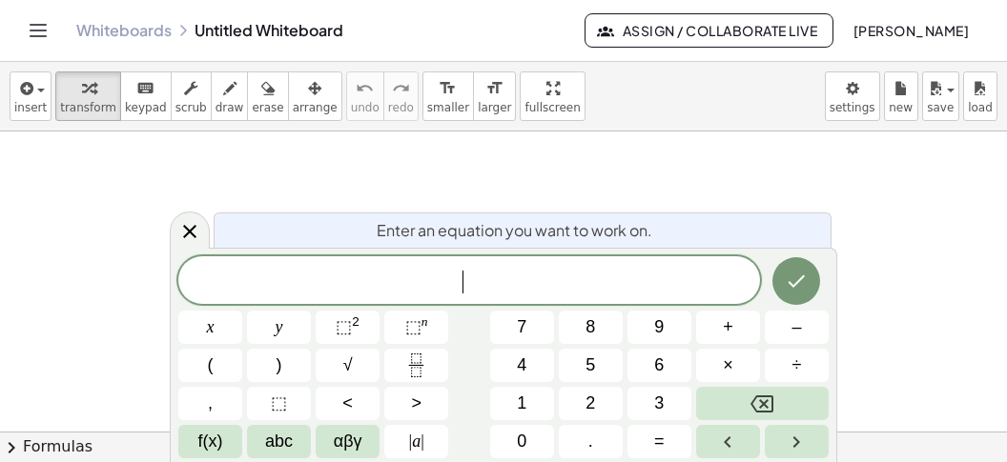
scroll to position [17, 0]
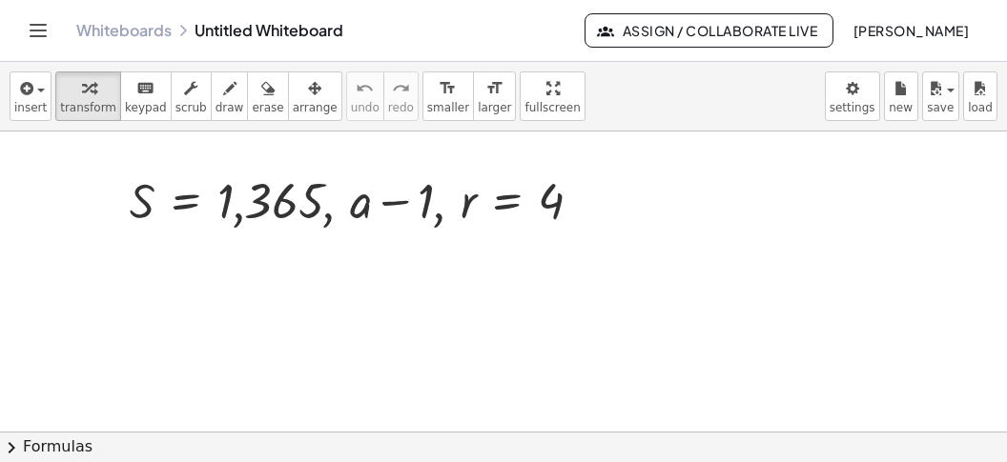
click at [137, 300] on div at bounding box center [503, 443] width 1007 height 622
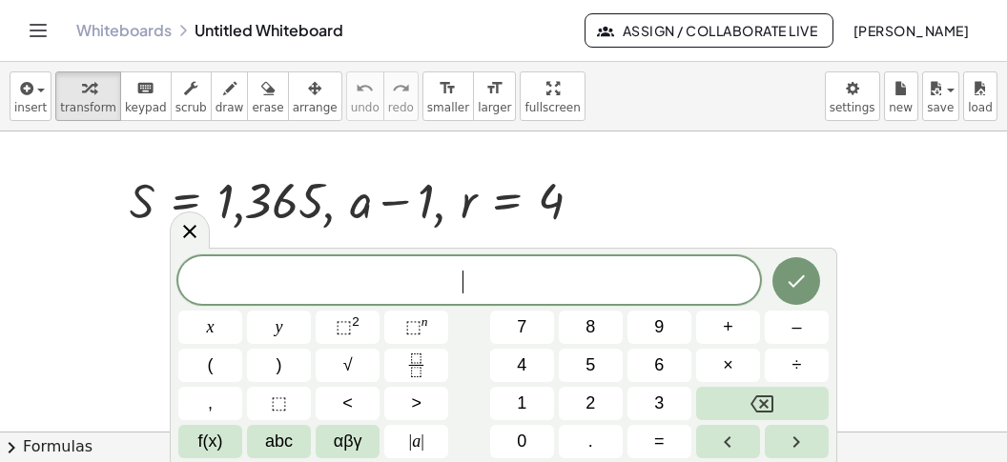
scroll to position [16, 0]
click at [405, 365] on icon "Fraction" at bounding box center [416, 366] width 24 height 24
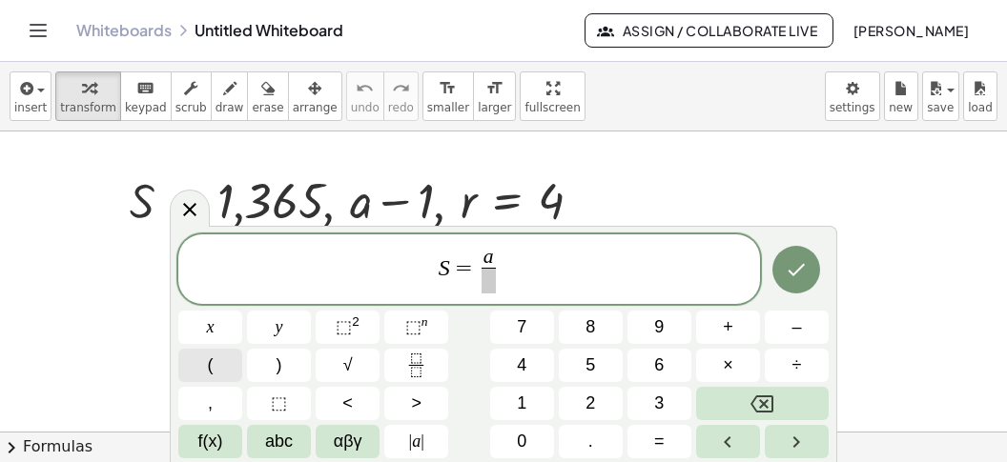
click at [225, 365] on button "(" at bounding box center [210, 365] width 64 height 33
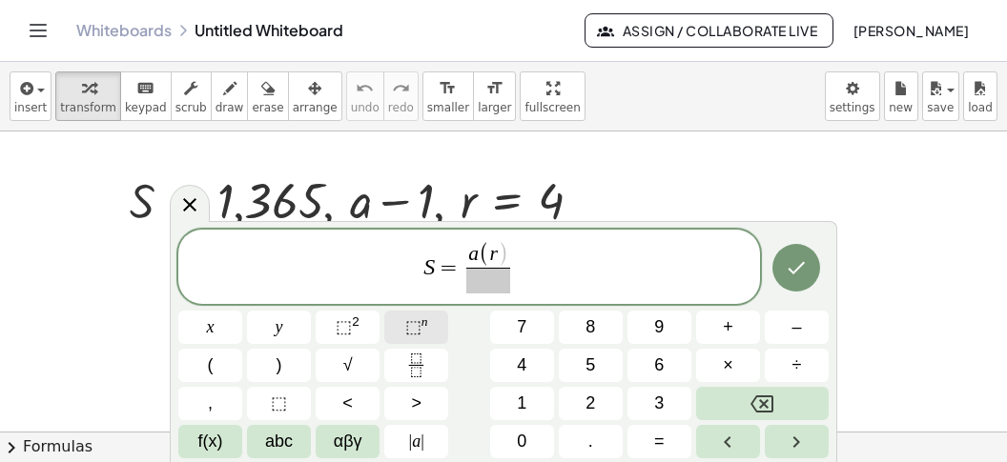
click at [420, 332] on span "⬚" at bounding box center [413, 326] width 16 height 19
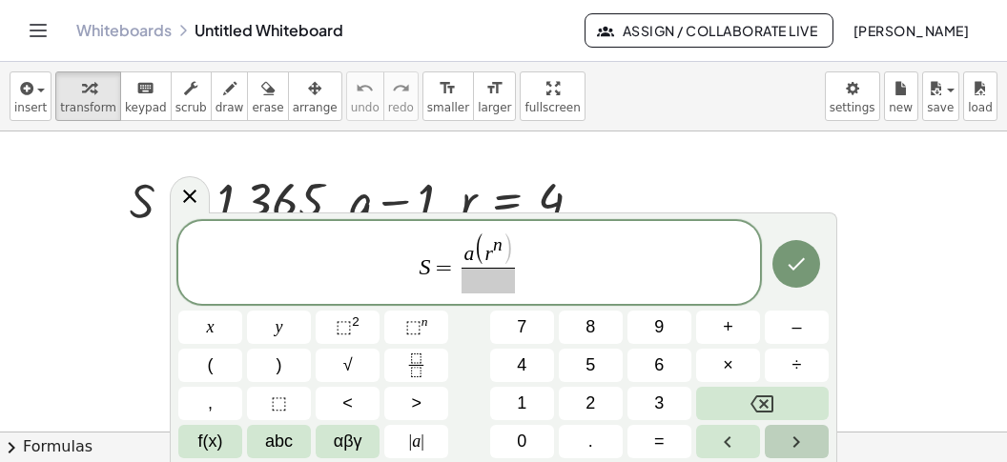
click at [775, 438] on button "Right arrow" at bounding box center [797, 441] width 64 height 33
click at [789, 323] on button "–" at bounding box center [797, 327] width 64 height 33
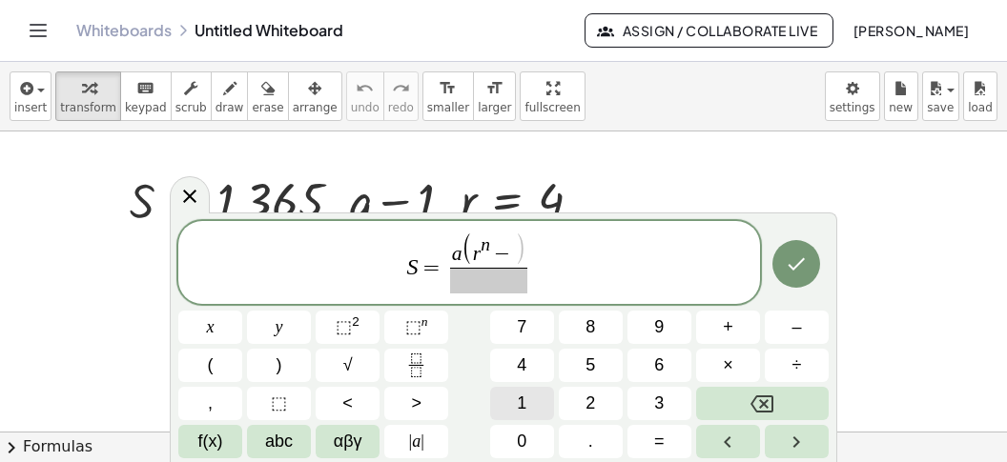
click at [525, 404] on span "1" at bounding box center [522, 404] width 10 height 26
drag, startPoint x: 498, startPoint y: 281, endPoint x: 496, endPoint y: 301, distance: 20.1
click at [498, 284] on span "​" at bounding box center [488, 281] width 88 height 26
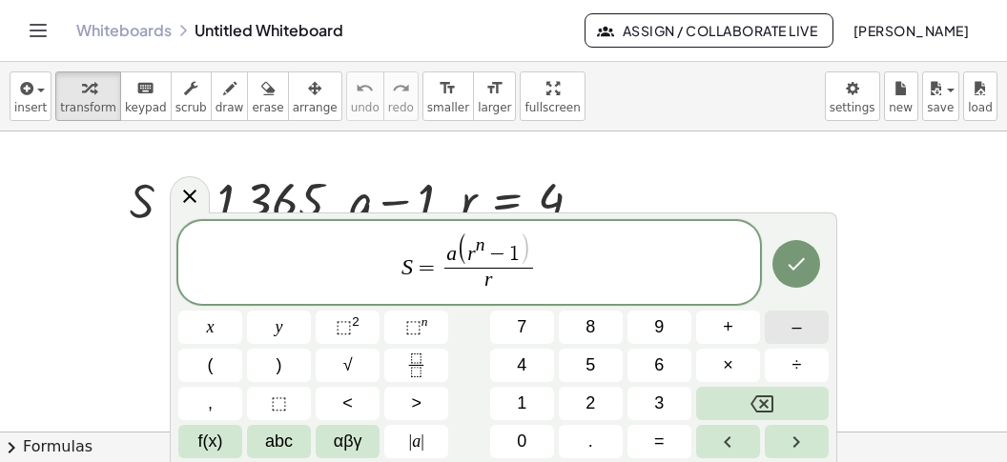
click at [795, 329] on span "–" at bounding box center [796, 328] width 10 height 26
click at [520, 397] on span "1" at bounding box center [522, 404] width 10 height 26
click at [788, 279] on button "Done" at bounding box center [796, 264] width 48 height 48
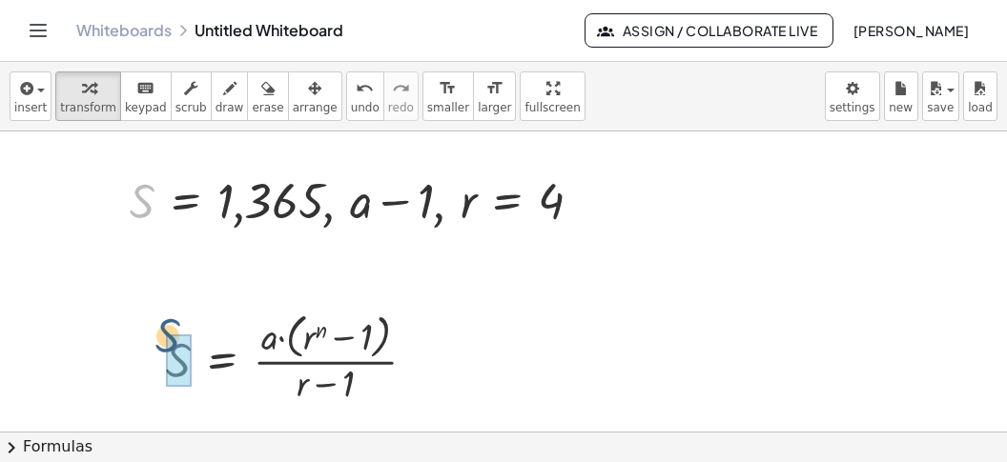
drag, startPoint x: 141, startPoint y: 255, endPoint x: 179, endPoint y: 344, distance: 97.4
click at [347, 201] on div "S , S = 1,365 , + a − 1 , r = 4" at bounding box center [347, 201] width 0 height 0
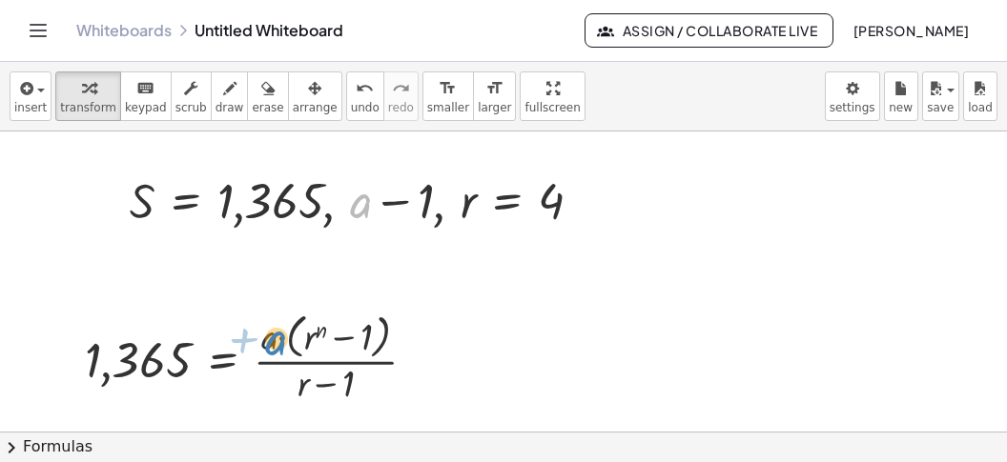
drag, startPoint x: 359, startPoint y: 201, endPoint x: 276, endPoint y: 338, distance: 160.9
click at [347, 201] on div "+ a , S = 1,365 , + a − 1 , r = 4" at bounding box center [347, 201] width 0 height 0
click at [588, 200] on div at bounding box center [588, 201] width 21 height 21
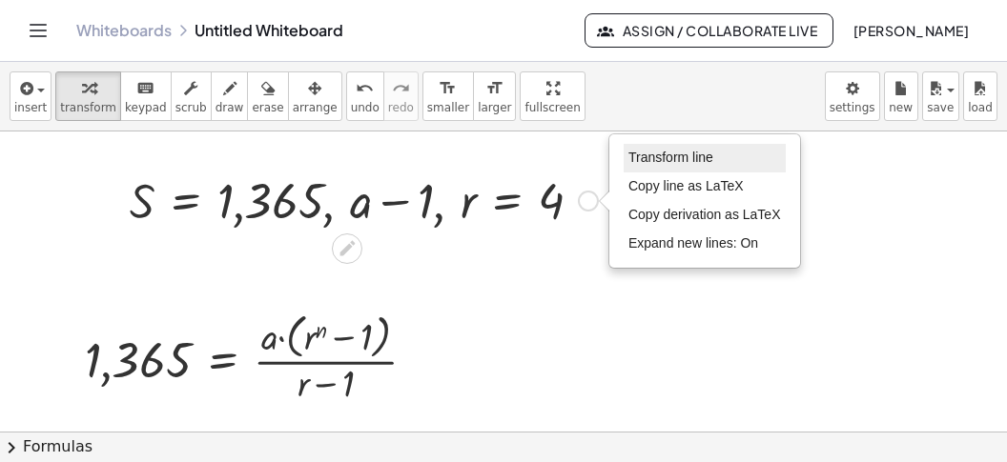
click at [638, 161] on span "Transform line" at bounding box center [670, 157] width 85 height 15
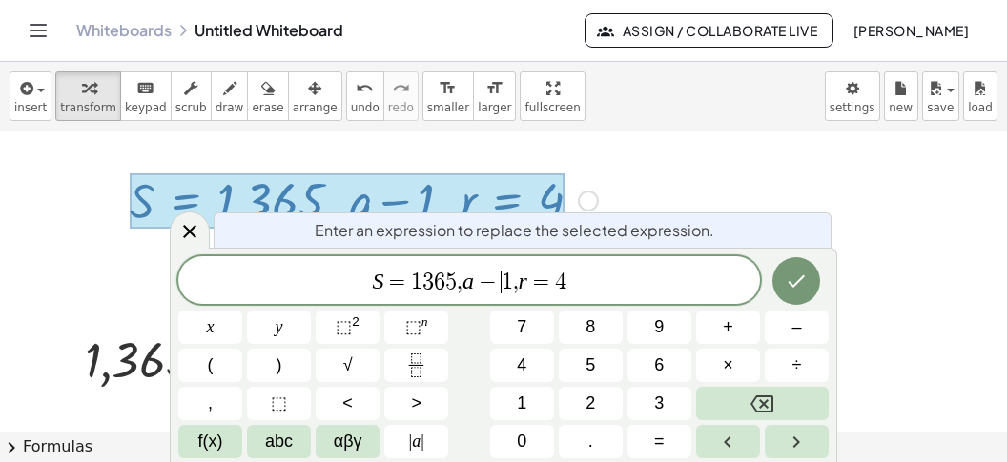
scroll to position [22, 0]
drag, startPoint x: 497, startPoint y: 287, endPoint x: 509, endPoint y: 305, distance: 21.9
click at [497, 289] on span "−" at bounding box center [488, 282] width 28 height 23
click at [771, 399] on icon "Backspace" at bounding box center [761, 404] width 23 height 23
click at [669, 439] on button "=" at bounding box center [659, 441] width 64 height 33
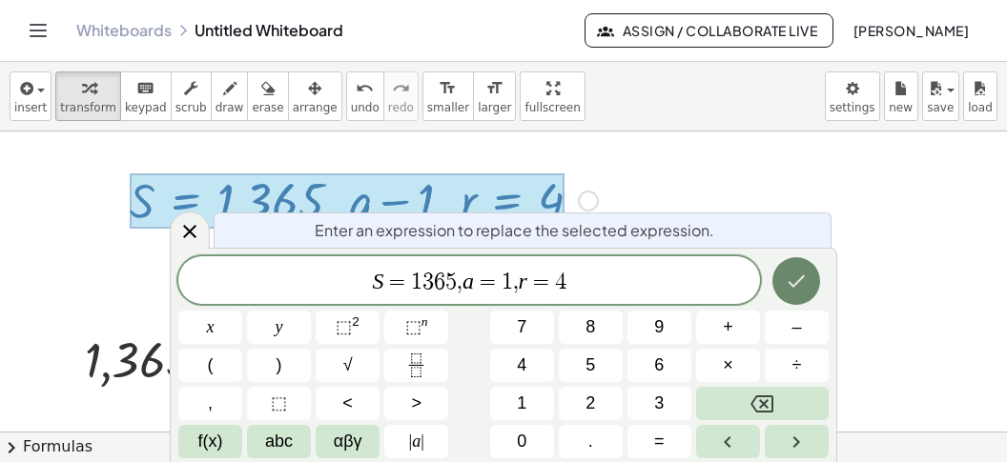
click at [787, 283] on icon "Done" at bounding box center [796, 281] width 23 height 23
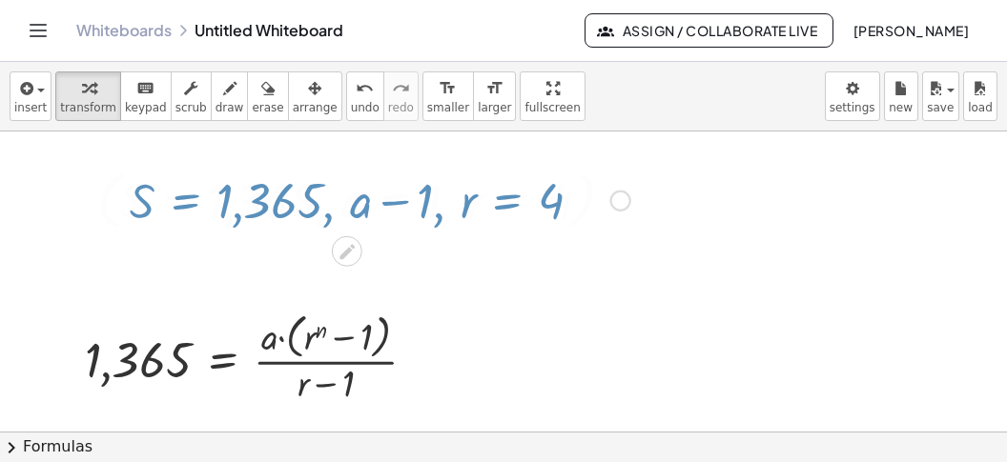
click at [787, 283] on div at bounding box center [503, 443] width 1007 height 622
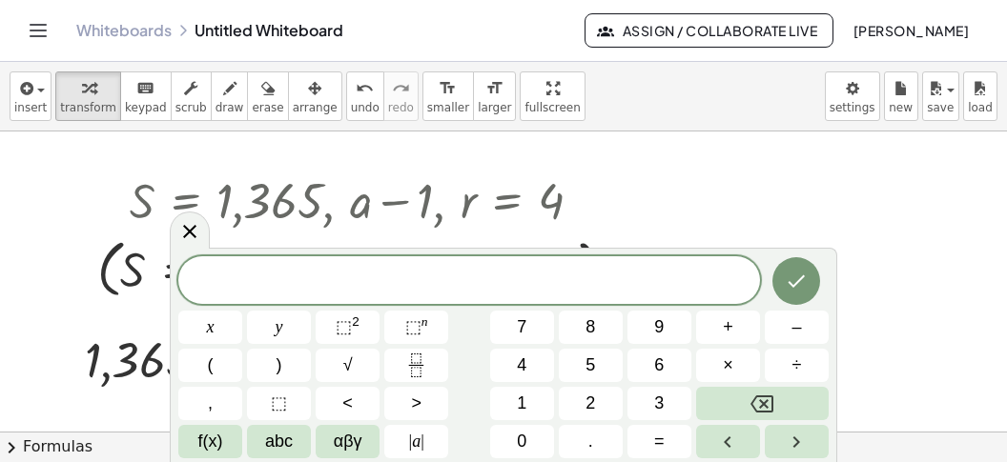
scroll to position [119, 0]
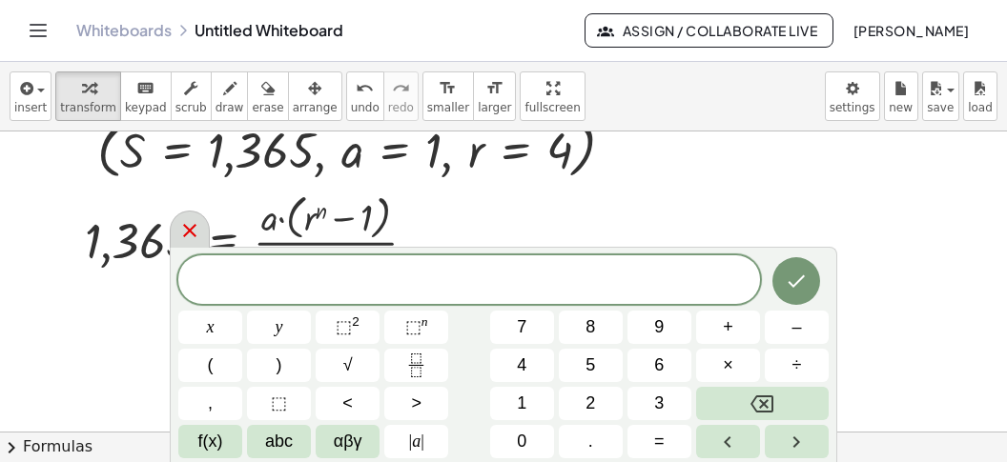
click at [197, 223] on icon at bounding box center [189, 230] width 23 height 23
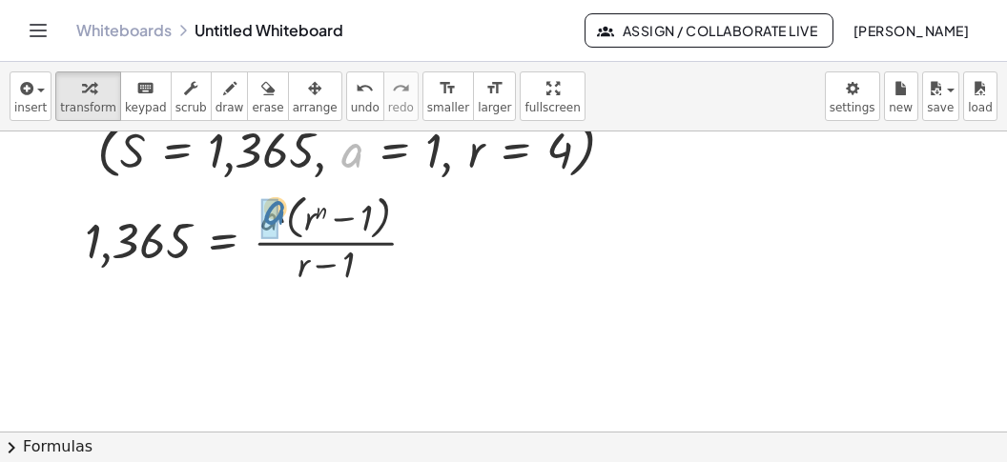
drag, startPoint x: 356, startPoint y: 153, endPoint x: 273, endPoint y: 217, distance: 105.3
click at [347, 150] on div "a ( , S = 1,365 , a = 1 , r = 4 )" at bounding box center [347, 150] width 0 height 0
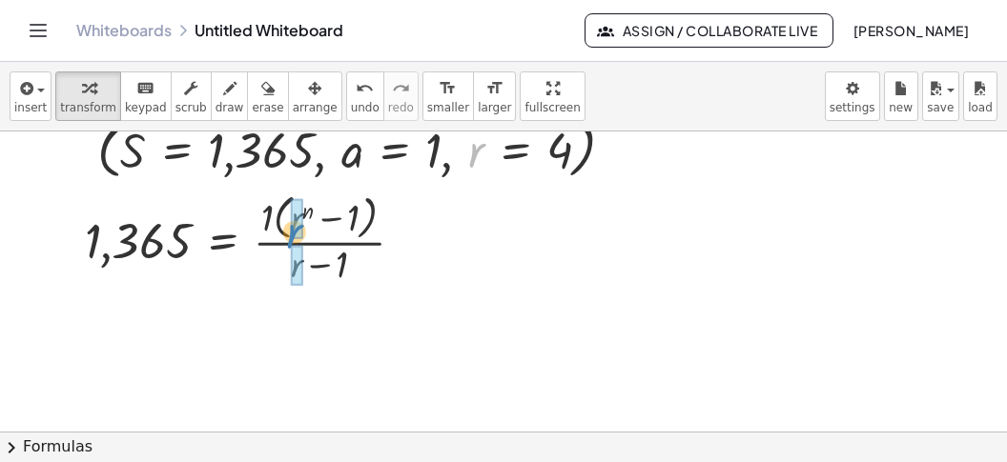
drag, startPoint x: 469, startPoint y: 149, endPoint x: 287, endPoint y: 233, distance: 200.5
click at [347, 150] on div "r ( , S = 1,365 , a = 1 , r = 4 )" at bounding box center [347, 150] width 0 height 0
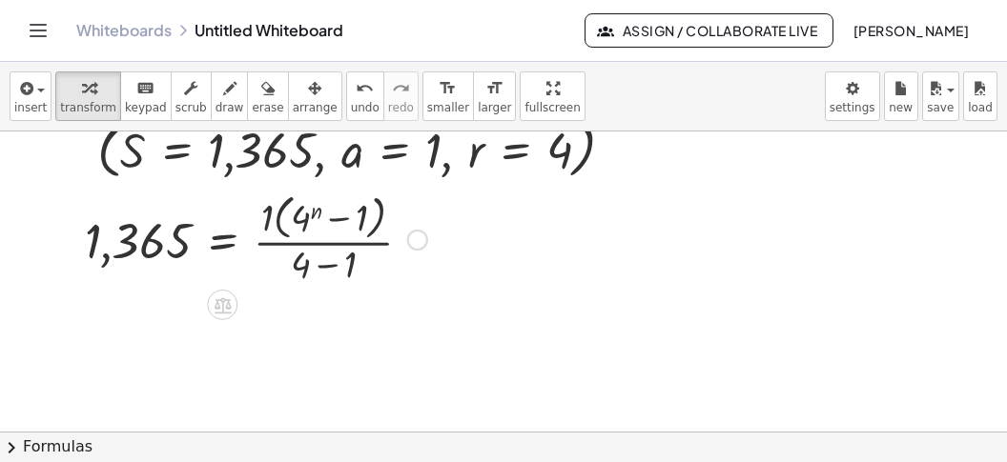
drag, startPoint x: 328, startPoint y: 256, endPoint x: 320, endPoint y: 242, distance: 15.4
click at [324, 256] on div at bounding box center [255, 238] width 361 height 101
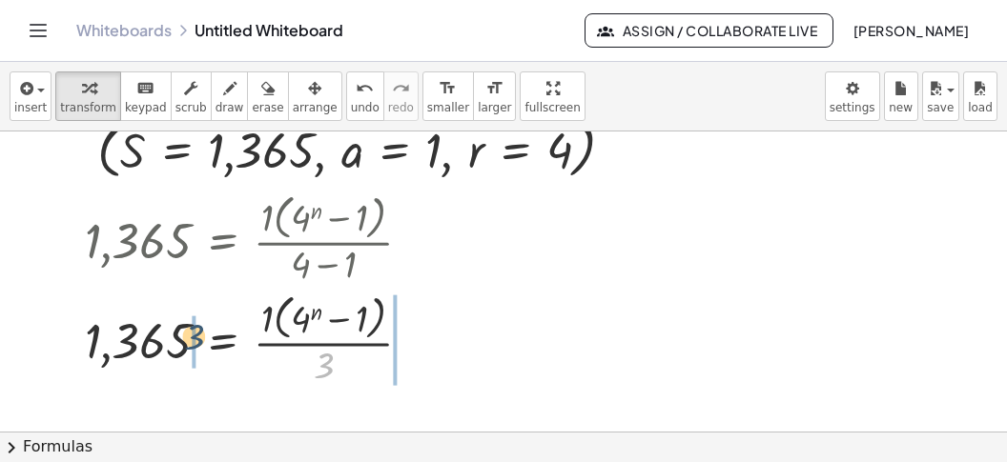
drag, startPoint x: 326, startPoint y: 360, endPoint x: 156, endPoint y: 327, distance: 173.0
click at [156, 327] on div at bounding box center [255, 338] width 361 height 101
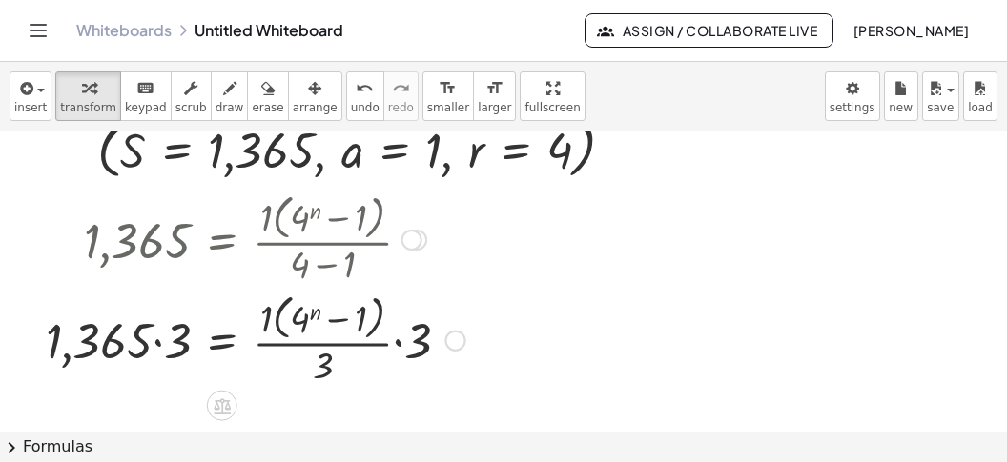
click at [266, 317] on div at bounding box center [255, 338] width 439 height 101
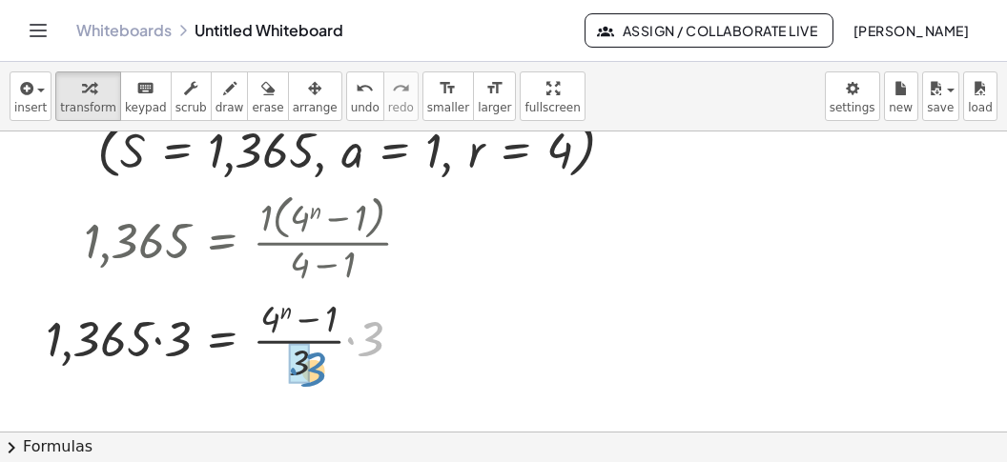
drag, startPoint x: 369, startPoint y: 350, endPoint x: 312, endPoint y: 382, distance: 65.8
click at [317, 383] on div at bounding box center [235, 338] width 399 height 95
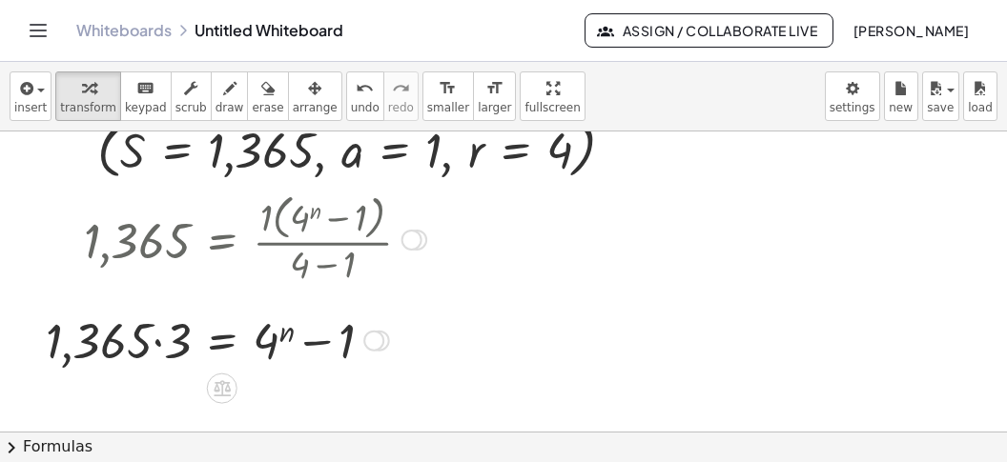
click at [160, 339] on div at bounding box center [235, 338] width 399 height 65
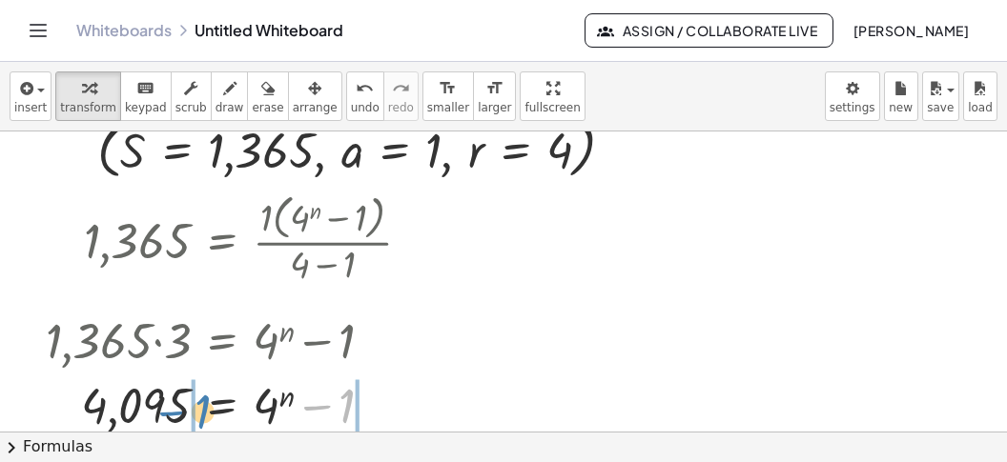
drag, startPoint x: 321, startPoint y: 401, endPoint x: 163, endPoint y: 404, distance: 158.3
click at [171, 407] on div at bounding box center [235, 403] width 399 height 65
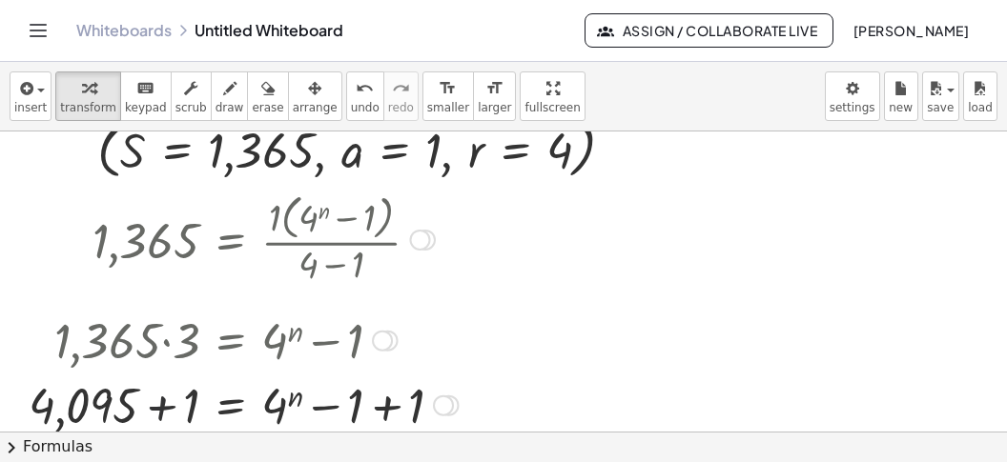
drag, startPoint x: 159, startPoint y: 411, endPoint x: 209, endPoint y: 407, distance: 49.7
click at [166, 410] on div at bounding box center [243, 403] width 449 height 65
click at [384, 406] on div at bounding box center [256, 403] width 423 height 65
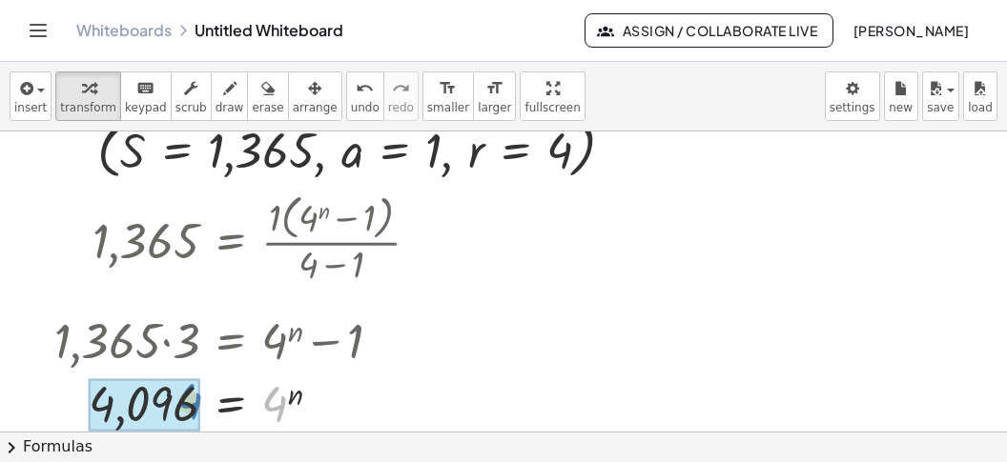
drag, startPoint x: 269, startPoint y: 412, endPoint x: 174, endPoint y: 410, distance: 95.4
click at [231, 405] on div "4 = n 4 4,096" at bounding box center [231, 405] width 0 height 0
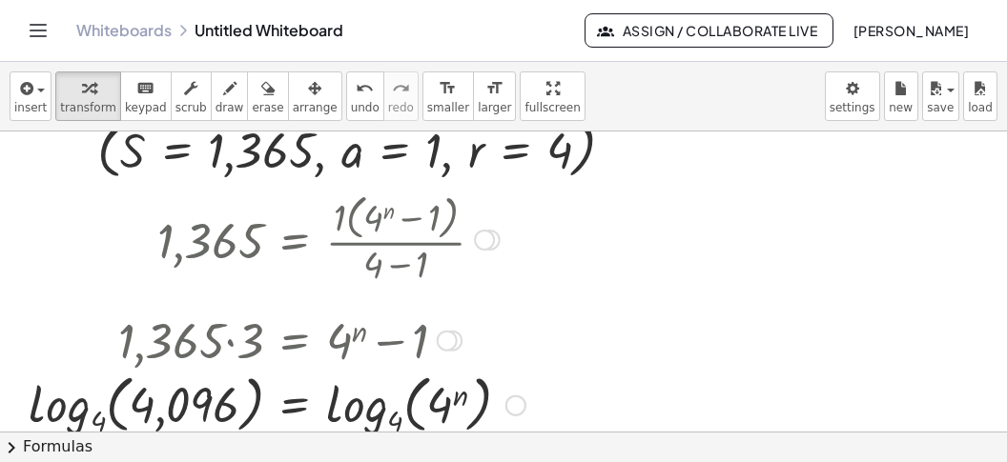
drag, startPoint x: 92, startPoint y: 408, endPoint x: 78, endPoint y: 412, distance: 13.9
click at [91, 411] on div at bounding box center [277, 403] width 516 height 73
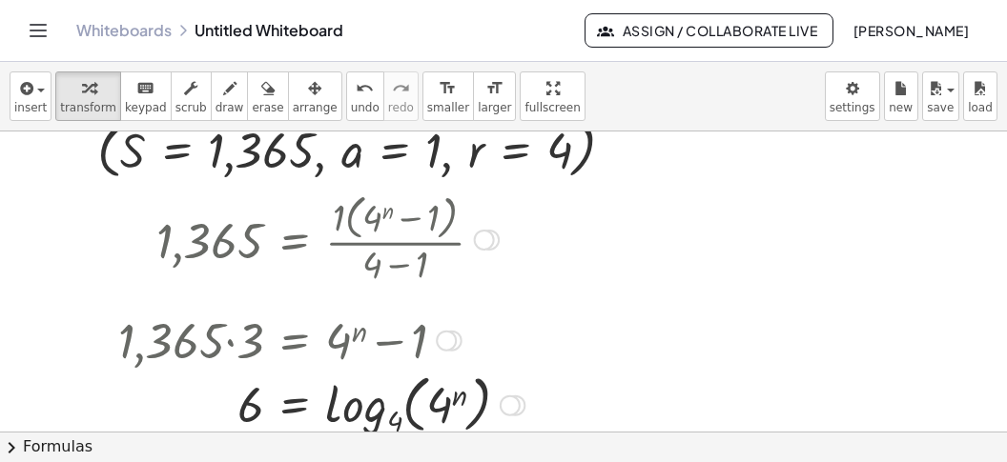
click at [338, 420] on div at bounding box center [321, 403] width 425 height 73
drag, startPoint x: 488, startPoint y: 243, endPoint x: 468, endPoint y: 314, distance: 73.3
click at [295, 239] on div "S = · a · ( + r n − 1 ) · ( + r − 1 ) 1,365 = · a · ( + r n − 1 ) · ( + r − 1 )…" at bounding box center [295, 239] width 0 height 0
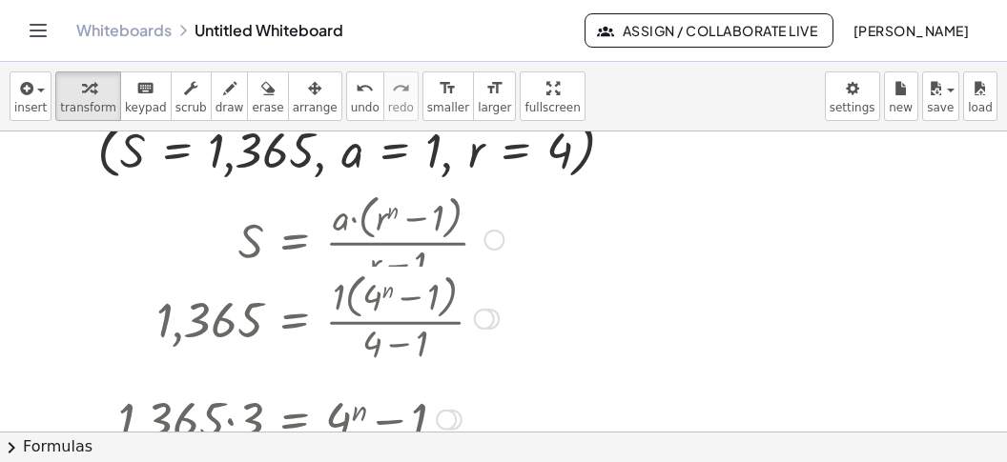
drag, startPoint x: 478, startPoint y: 237, endPoint x: 505, endPoint y: 334, distance: 100.2
click at [295, 318] on div "1,365 = · 1 · ( + 4 n − 1 ) · ( + 4 − 1 )" at bounding box center [295, 318] width 0 height 0
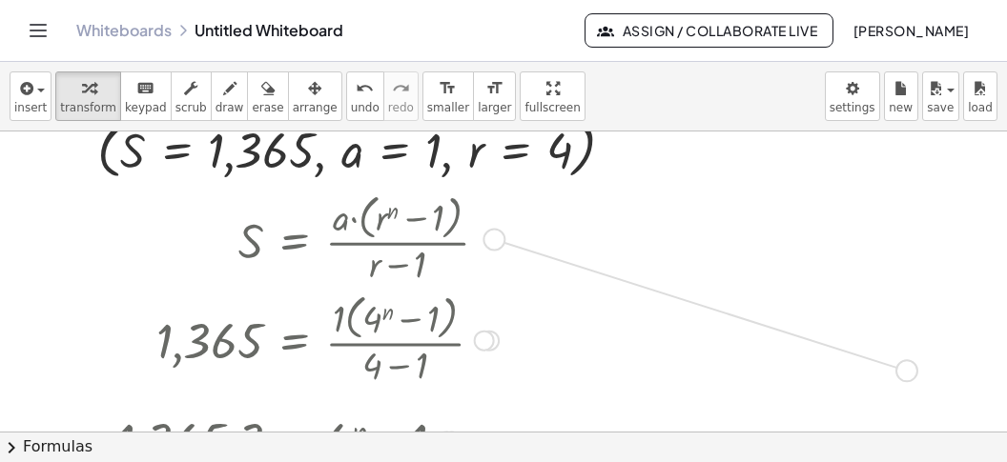
drag, startPoint x: 491, startPoint y: 237, endPoint x: 907, endPoint y: 373, distance: 437.2
click at [907, 373] on div ", S = 1,365 , + a − 1 , r = 4 ( , S = 1,365 , a = 1 , r = 4 ) Transform line Co…" at bounding box center [503, 323] width 1007 height 622
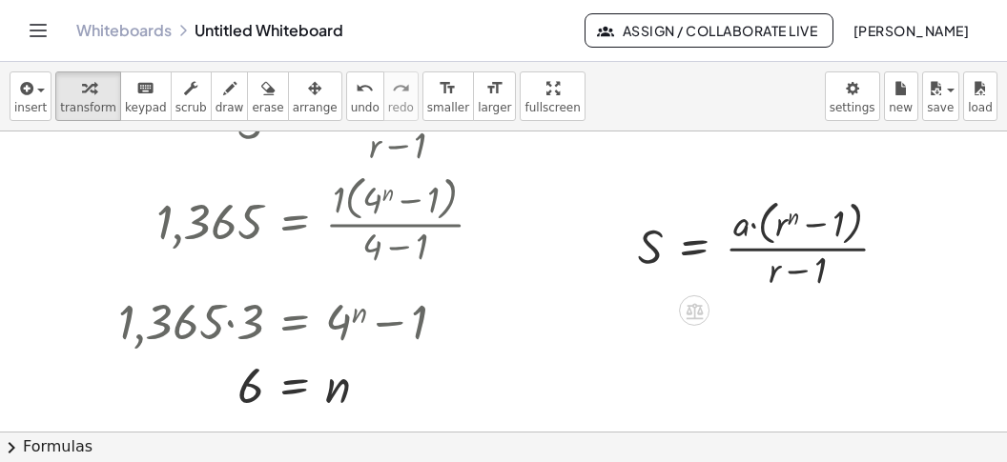
scroll to position [238, 0]
drag, startPoint x: 345, startPoint y: 384, endPoint x: 802, endPoint y: 205, distance: 490.6
click at [295, 387] on div "n = n 6" at bounding box center [295, 387] width 0 height 0
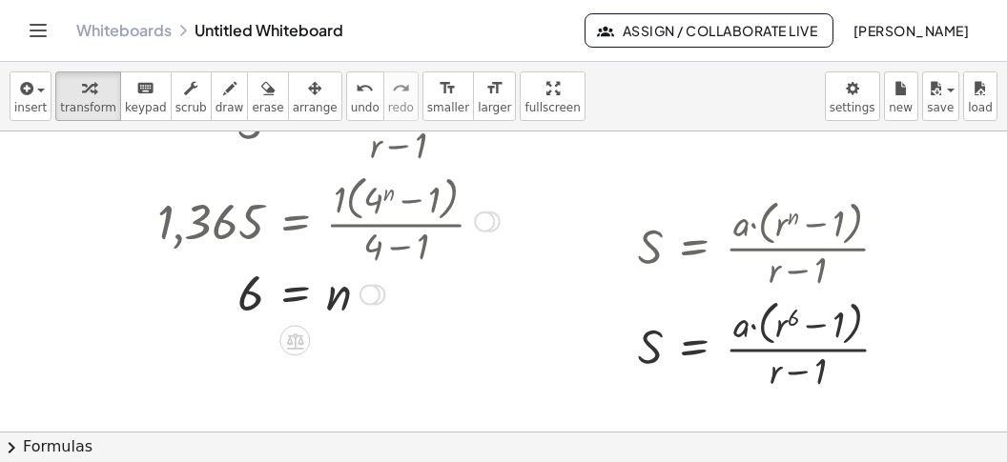
drag, startPoint x: 371, startPoint y: 390, endPoint x: 388, endPoint y: 259, distance: 131.7
click at [295, 295] on div "= n 6" at bounding box center [295, 295] width 0 height 0
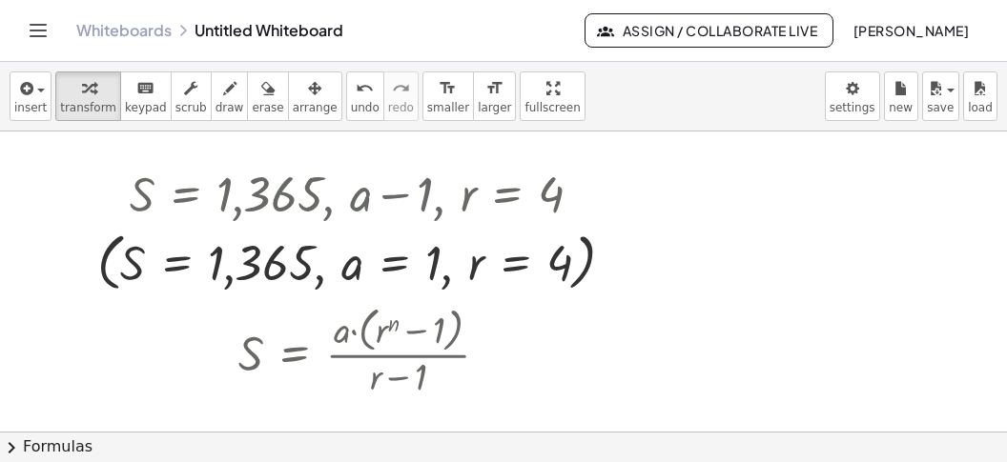
scroll to position [0, 0]
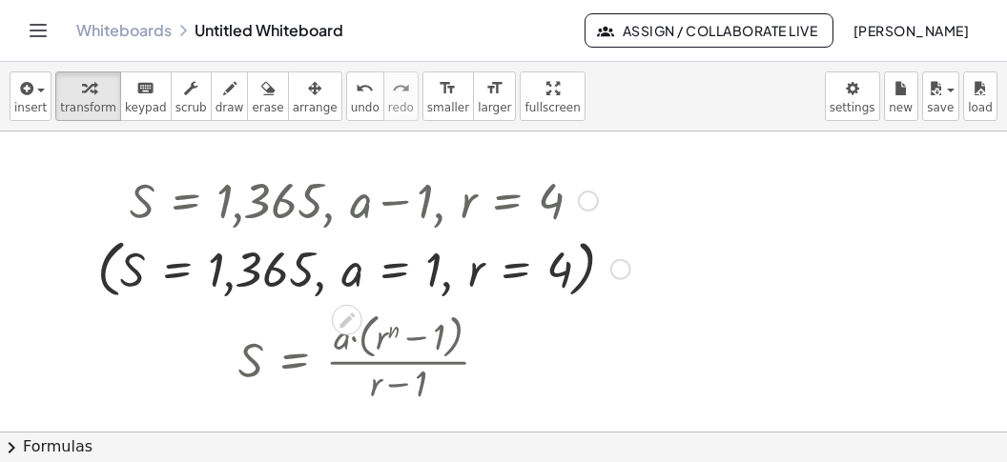
drag, startPoint x: 624, startPoint y: 269, endPoint x: 879, endPoint y: 396, distance: 284.4
click at [901, 404] on div ", S = 1,365 , + a − 1 , r = 4 ( , S = 1,365 , a = 1 , r = 4 ) Transform line Co…" at bounding box center [503, 443] width 1007 height 622
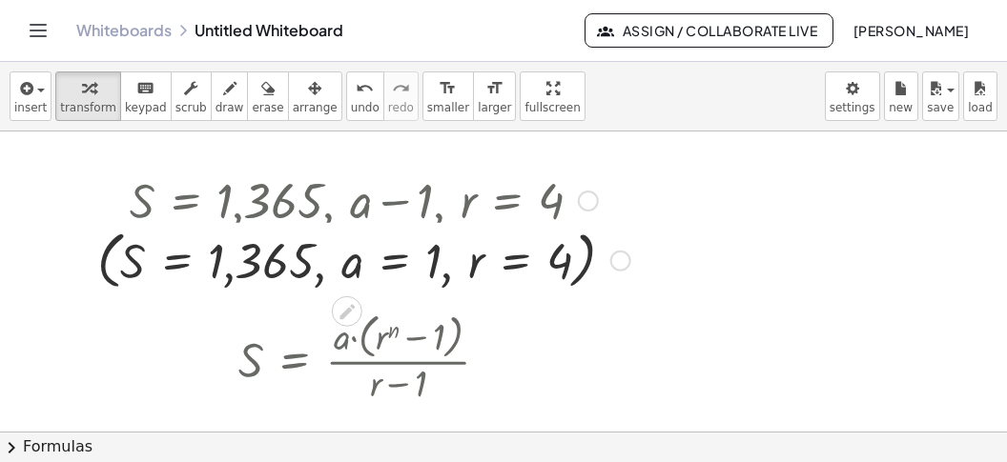
drag, startPoint x: 618, startPoint y: 270, endPoint x: 625, endPoint y: 252, distance: 19.7
click at [394, 392] on div ", S = 1,365 , + a − 1 , r = 4 ( , S = 1,365 , a = 1 , r = 4 ) Transform line Co…" at bounding box center [503, 443] width 1007 height 622
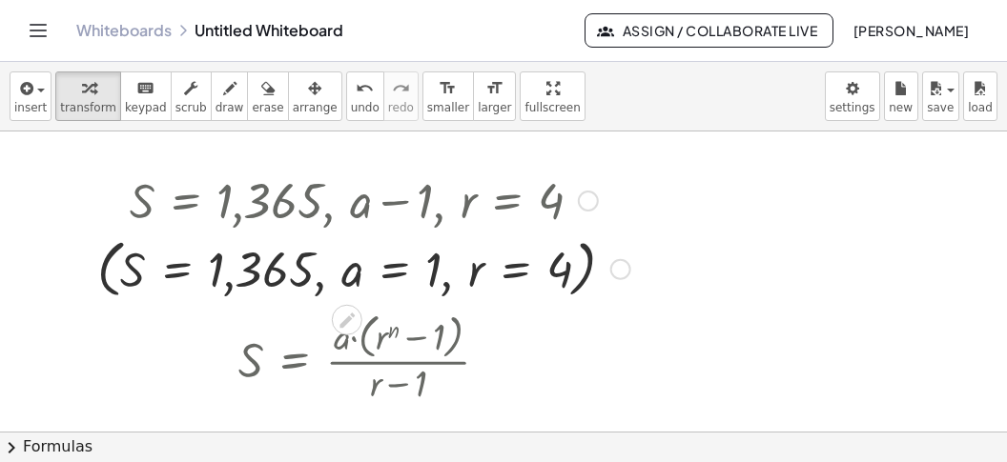
drag, startPoint x: 618, startPoint y: 197, endPoint x: 673, endPoint y: 280, distance: 99.7
click at [694, 352] on div ", S = 1,365 , + a − 1 , r = 4 ( , S = 1,365 , a = 1 , r = 4 ) Transform line Co…" at bounding box center [503, 443] width 1007 height 622
drag, startPoint x: 624, startPoint y: 266, endPoint x: 945, endPoint y: 398, distance: 347.2
click at [945, 398] on div ", S = 1,365 , + a − 1 , r = 4 ( , S = 1,365 , a = 1 , r = 4 ) Transform line Co…" at bounding box center [503, 443] width 1007 height 622
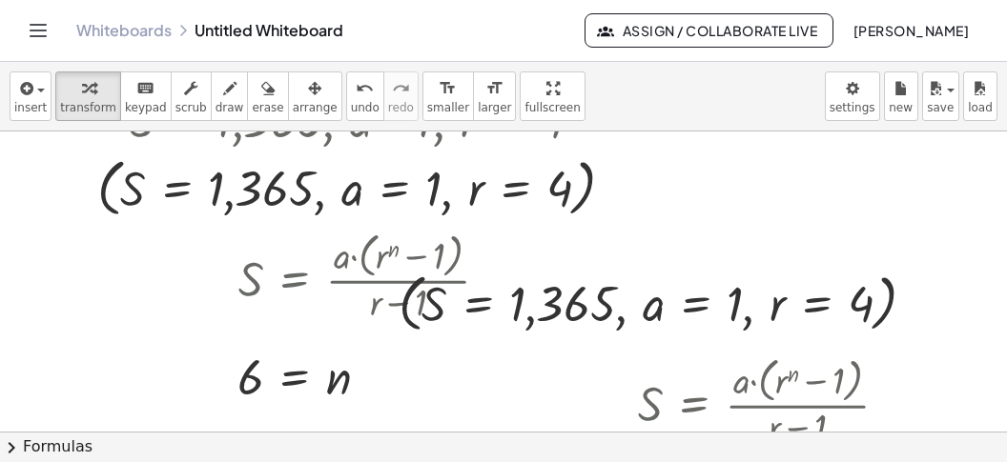
scroll to position [119, 0]
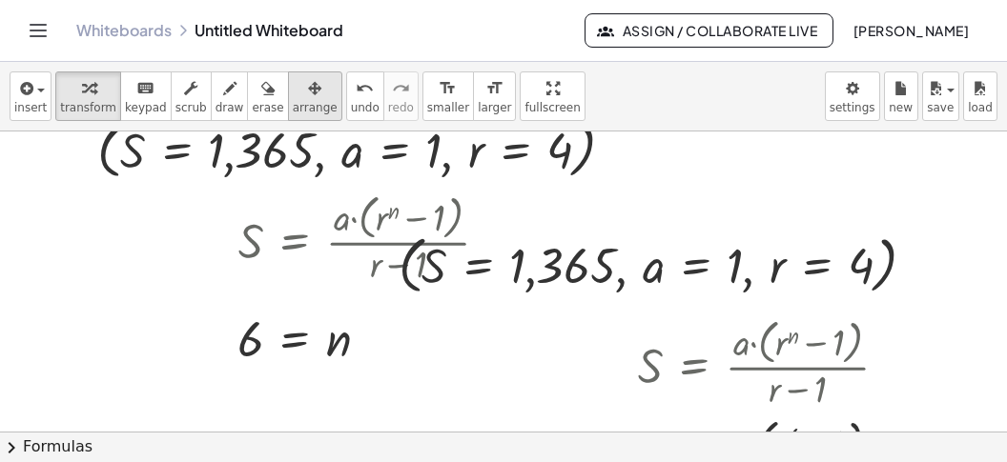
click at [293, 105] on span "arrange" at bounding box center [315, 107] width 45 height 13
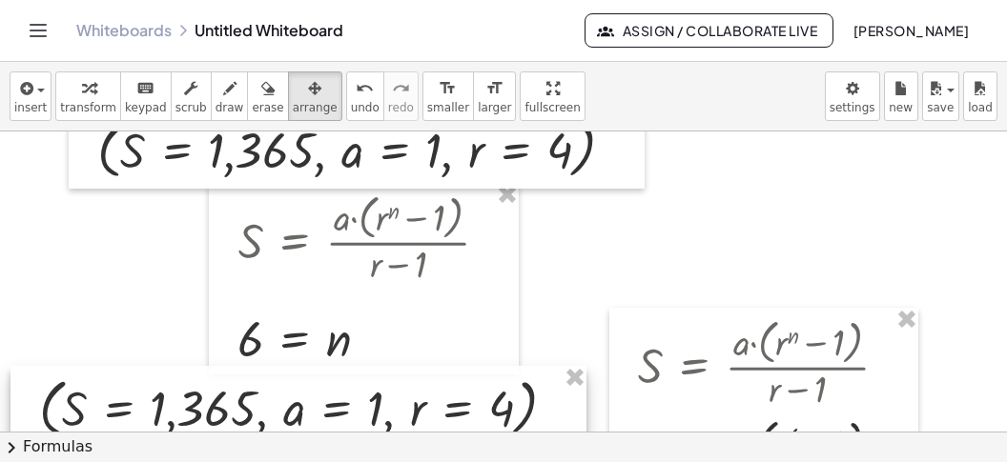
drag, startPoint x: 581, startPoint y: 279, endPoint x: 300, endPoint y: 404, distance: 306.9
click at [300, 404] on div at bounding box center [298, 407] width 576 height 82
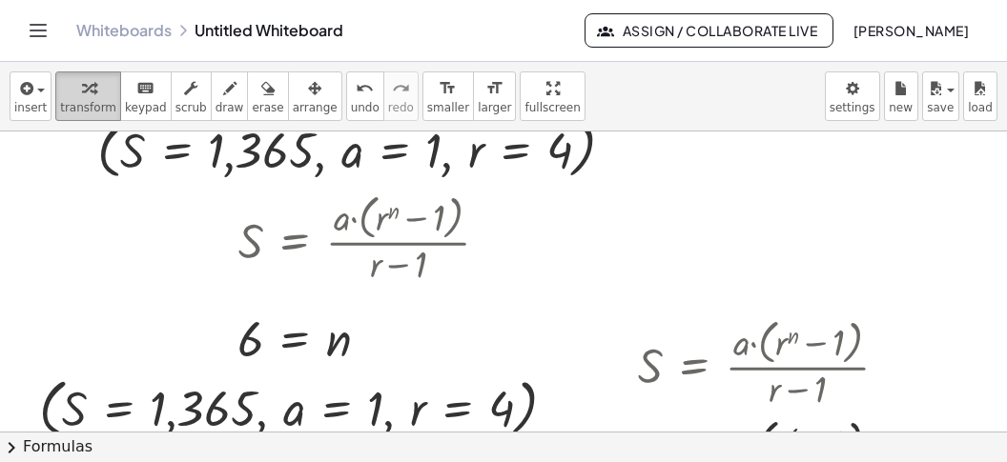
click at [76, 104] on span "transform" at bounding box center [88, 107] width 56 height 13
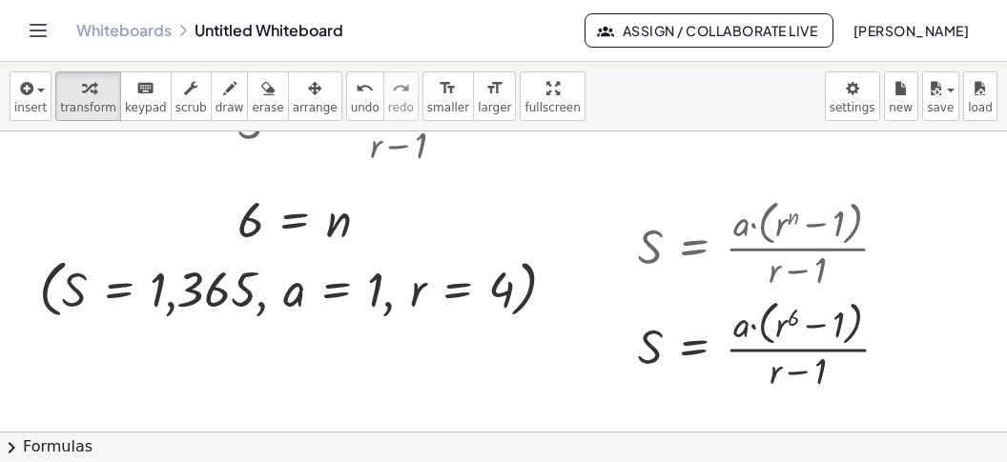
scroll to position [238, 0]
drag, startPoint x: 290, startPoint y: 291, endPoint x: 743, endPoint y: 323, distance: 454.0
click at [289, 289] on div "a ( , S = 1,365 , a = 1 , r = 4 )" at bounding box center [289, 289] width 0 height 0
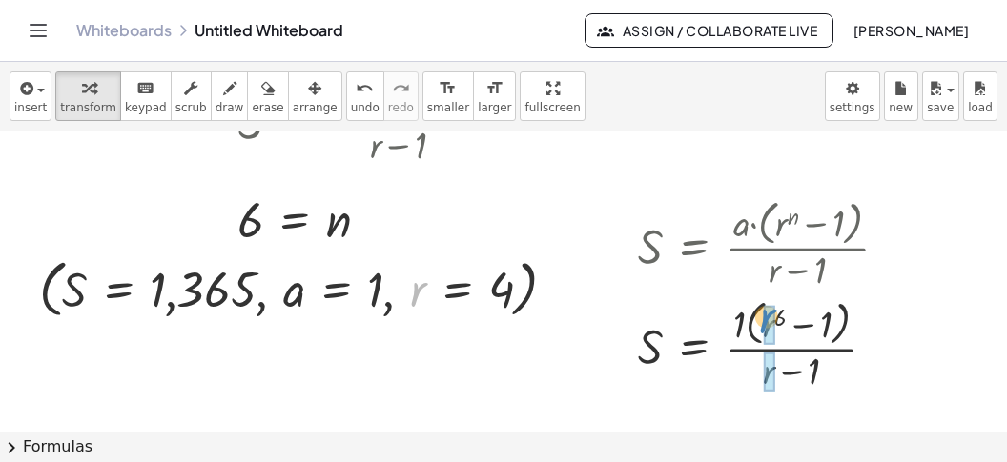
drag, startPoint x: 420, startPoint y: 292, endPoint x: 761, endPoint y: 314, distance: 341.1
click at [289, 289] on div "r ( , S = 1,365 , a = 1 , r = 4 )" at bounding box center [289, 289] width 0 height 0
click at [788, 333] on div at bounding box center [770, 344] width 285 height 101
drag, startPoint x: 780, startPoint y: 323, endPoint x: 818, endPoint y: 323, distance: 38.1
click at [783, 323] on div at bounding box center [770, 344] width 285 height 101
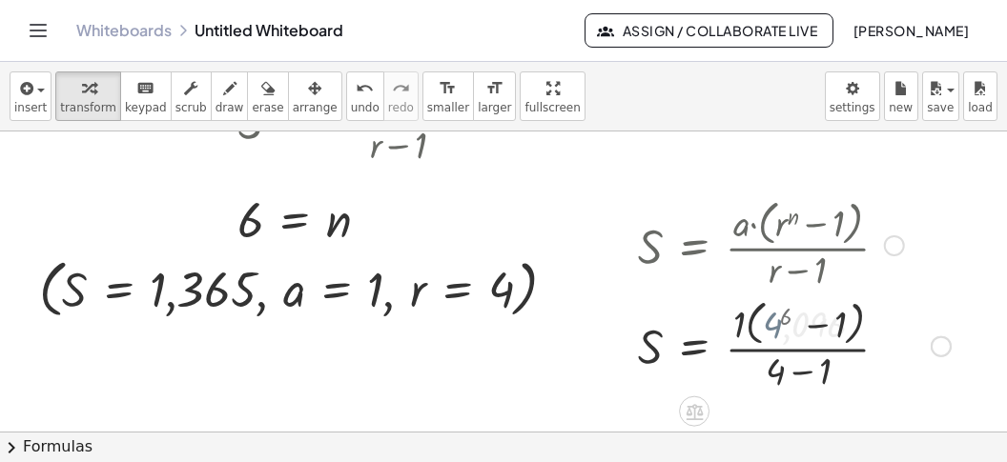
click at [827, 323] on div at bounding box center [794, 344] width 332 height 101
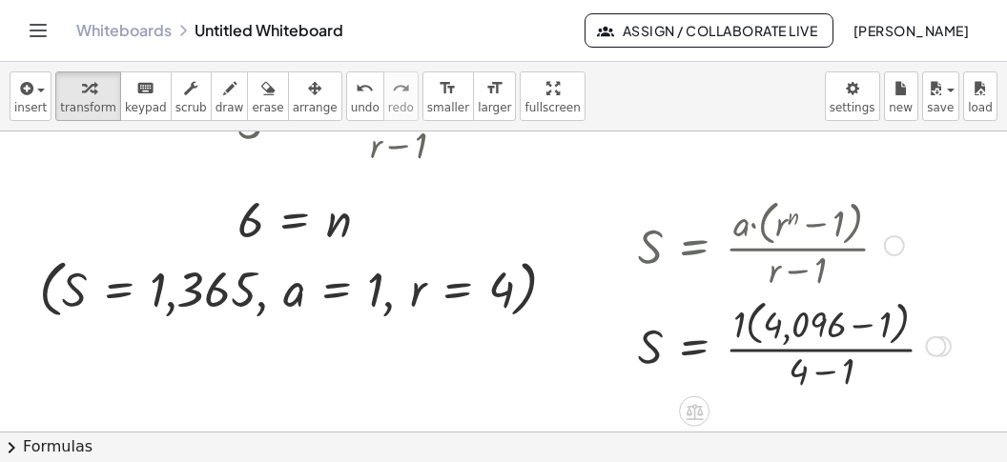
click at [868, 319] on div at bounding box center [794, 344] width 332 height 101
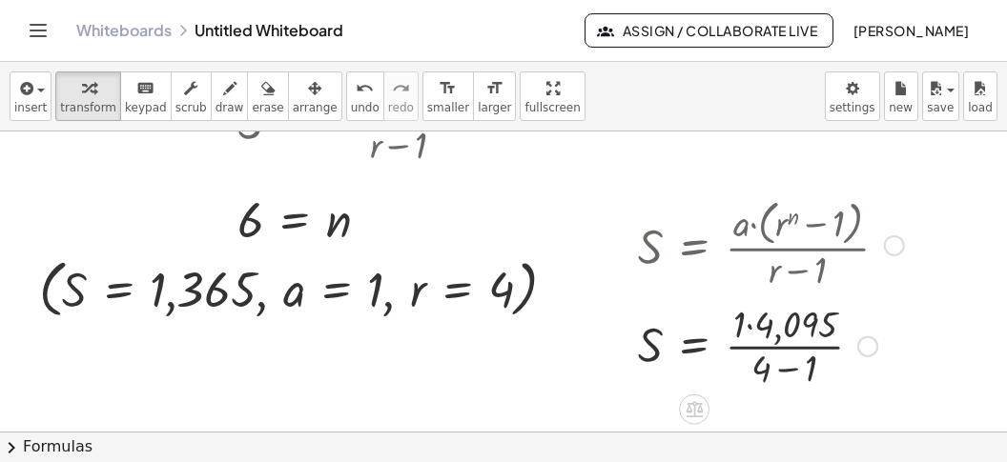
click at [753, 326] on div at bounding box center [770, 344] width 285 height 95
click at [800, 363] on div at bounding box center [770, 344] width 285 height 95
click at [795, 364] on div at bounding box center [770, 344] width 285 height 95
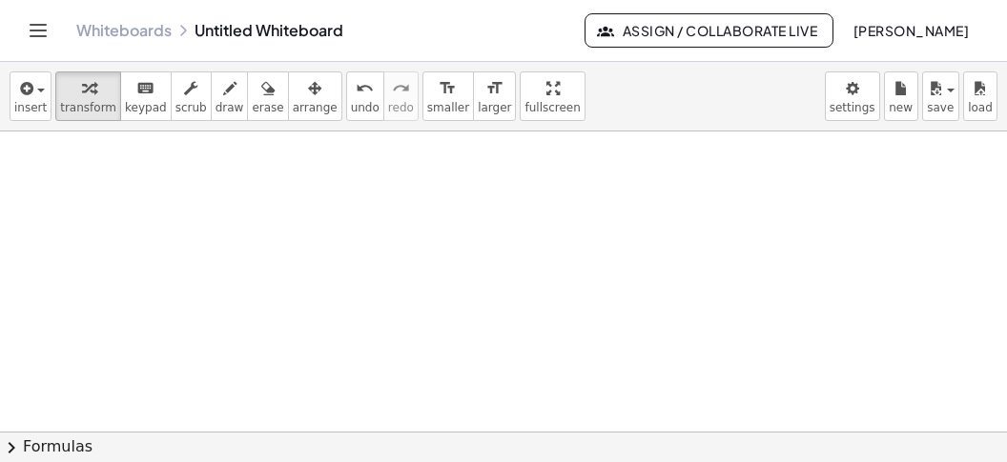
scroll to position [722, 0]
click at [113, 180] on div at bounding box center [503, 13] width 1007 height 1206
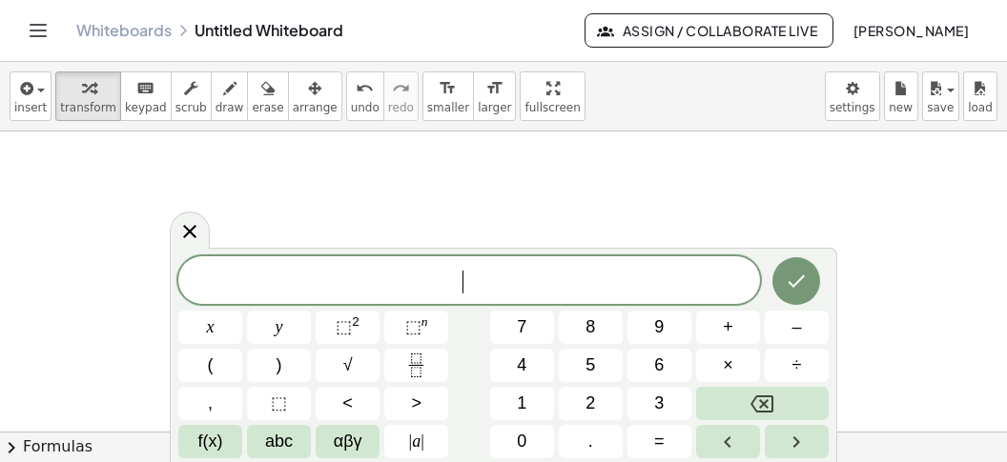
scroll to position [18, 0]
click at [405, 350] on button "Fraction" at bounding box center [416, 365] width 64 height 33
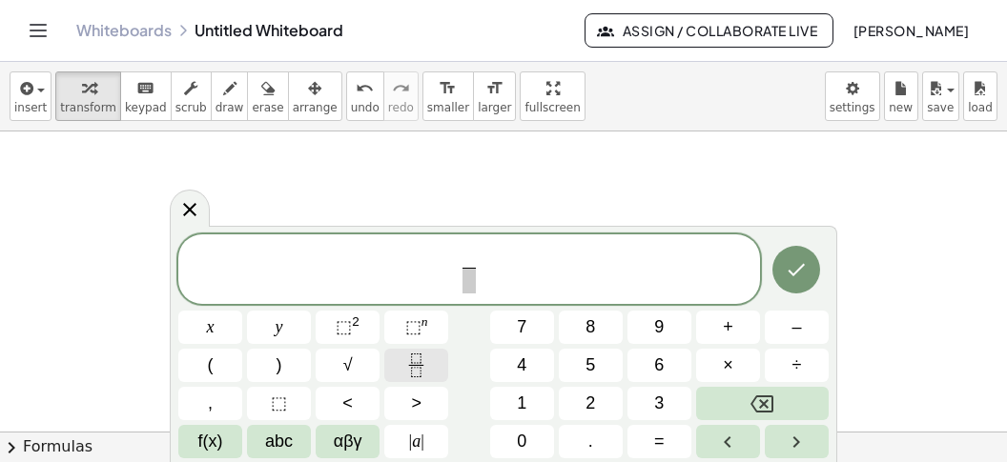
scroll to position [17, 0]
click at [463, 291] on span "​" at bounding box center [468, 281] width 14 height 26
click at [422, 358] on icon "Fraction" at bounding box center [416, 366] width 24 height 24
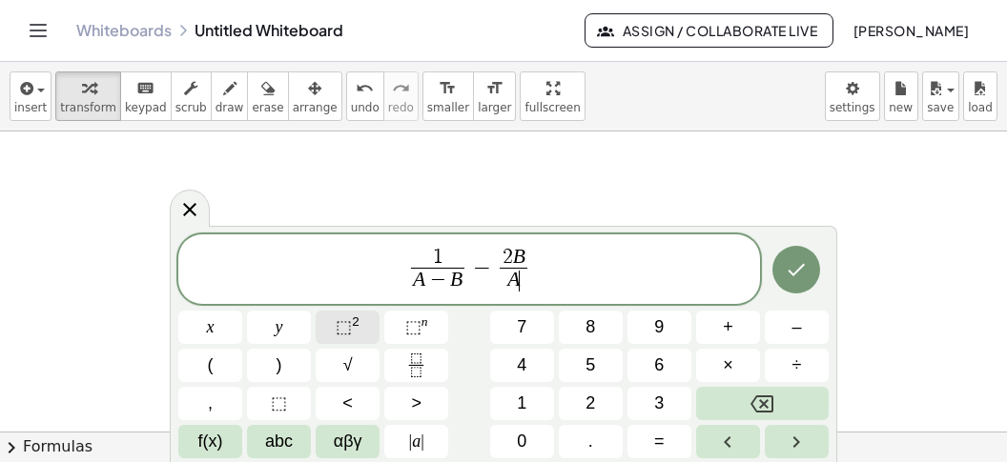
click at [341, 314] on button "⬚ 2" at bounding box center [348, 327] width 64 height 33
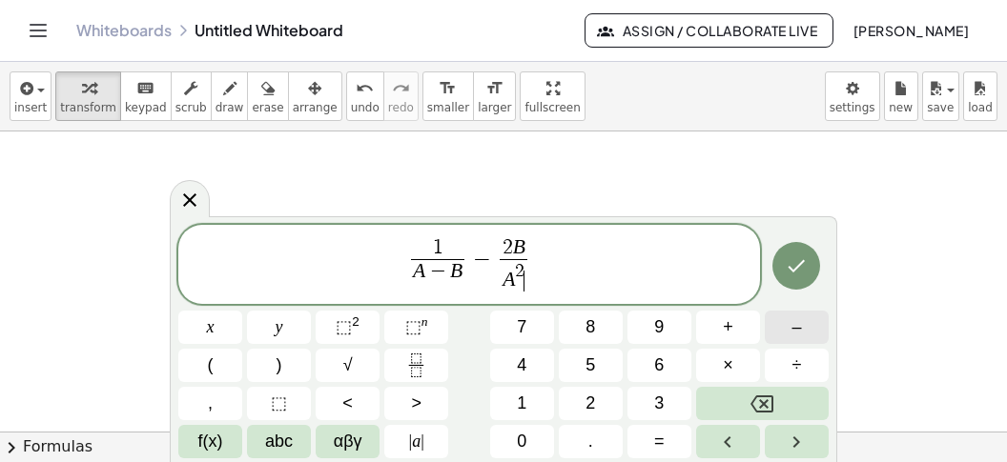
click at [795, 325] on span "–" at bounding box center [796, 328] width 10 height 26
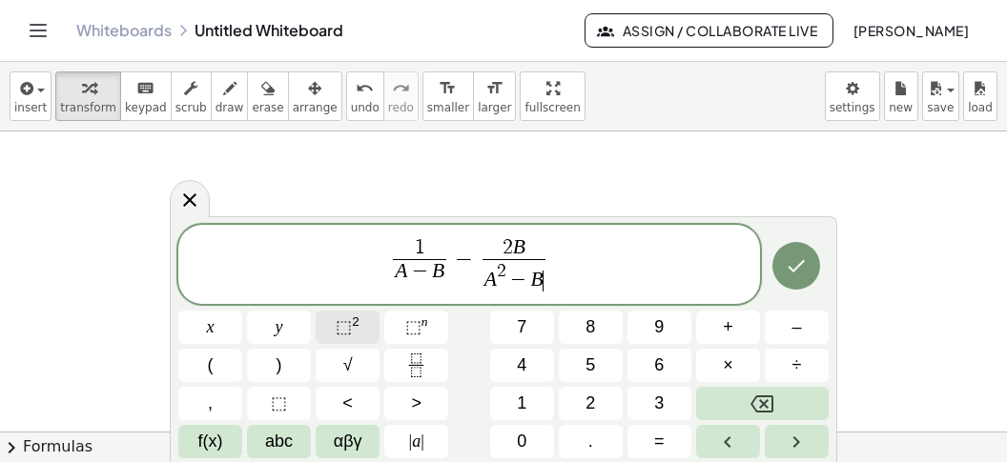
click at [370, 327] on button "⬚ 2" at bounding box center [348, 327] width 64 height 33
click at [792, 266] on icon "Done" at bounding box center [796, 266] width 23 height 23
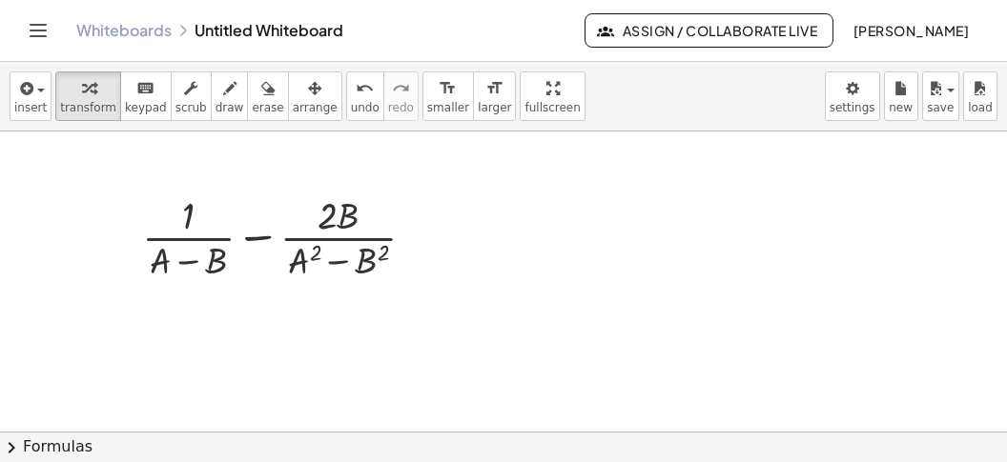
drag, startPoint x: 272, startPoint y: 449, endPoint x: 270, endPoint y: 437, distance: 12.5
click at [272, 446] on button "chevron_right Formulas" at bounding box center [503, 447] width 1007 height 31
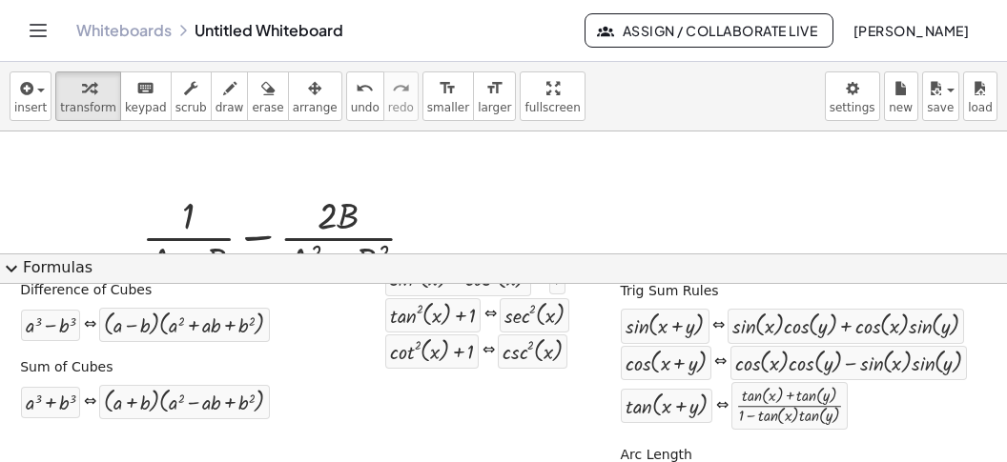
scroll to position [207, 0]
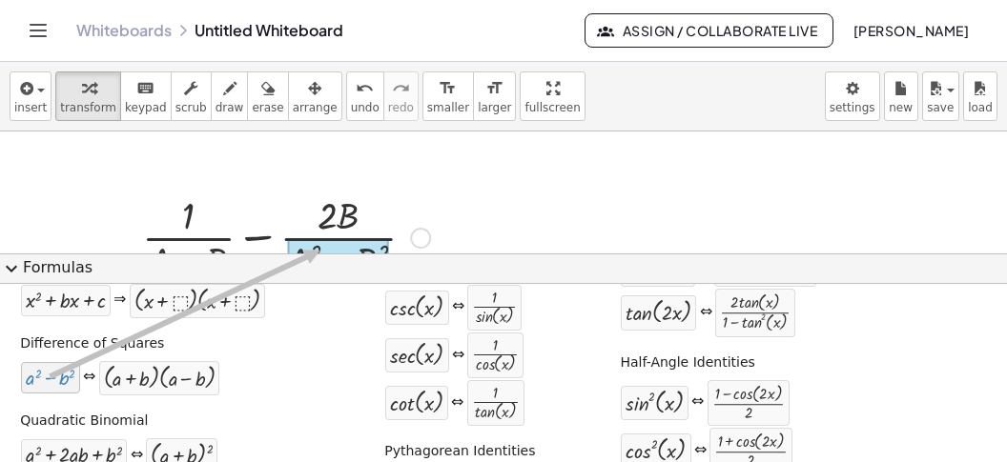
drag, startPoint x: 36, startPoint y: 374, endPoint x: 316, endPoint y: 253, distance: 304.5
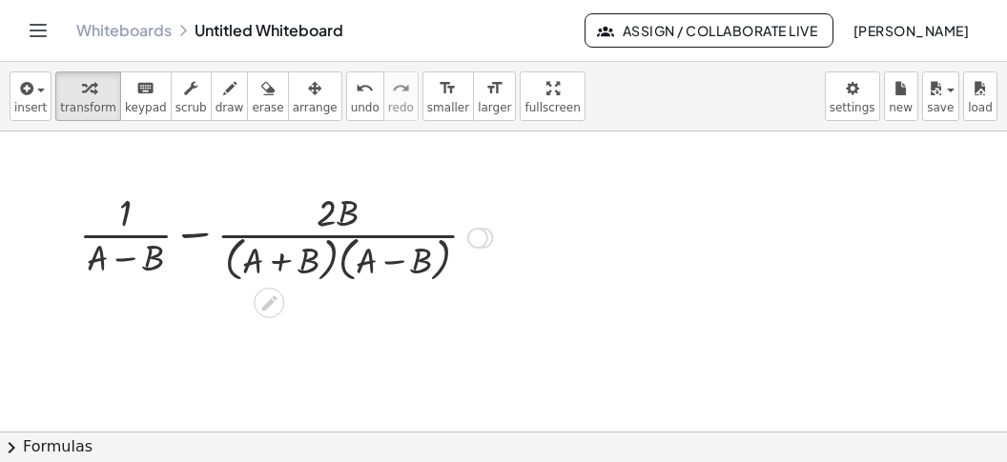
click at [198, 229] on div at bounding box center [286, 236] width 432 height 101
click at [198, 230] on div at bounding box center [286, 236] width 432 height 101
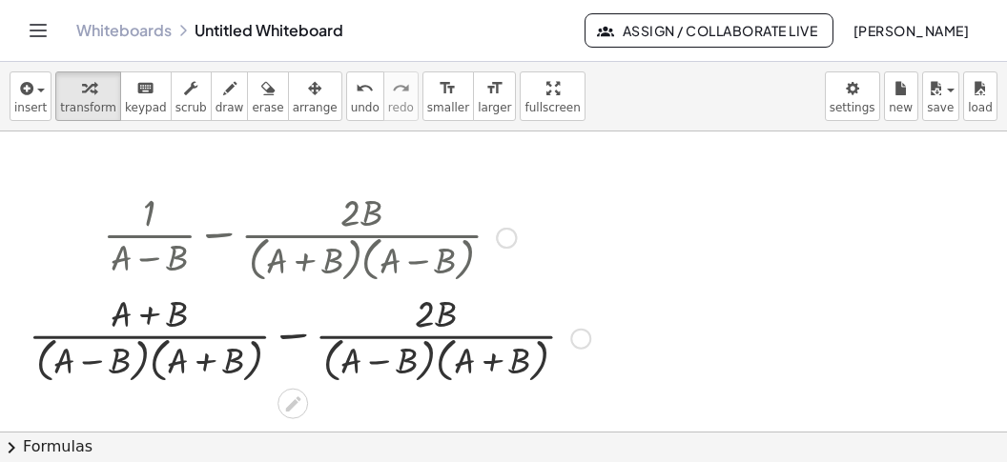
click at [293, 332] on div at bounding box center [309, 336] width 581 height 101
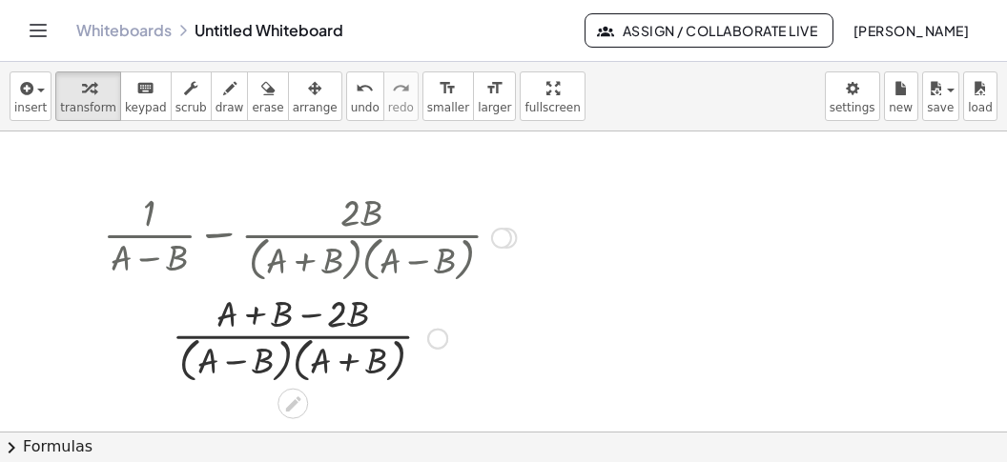
click at [308, 308] on div at bounding box center [309, 336] width 432 height 101
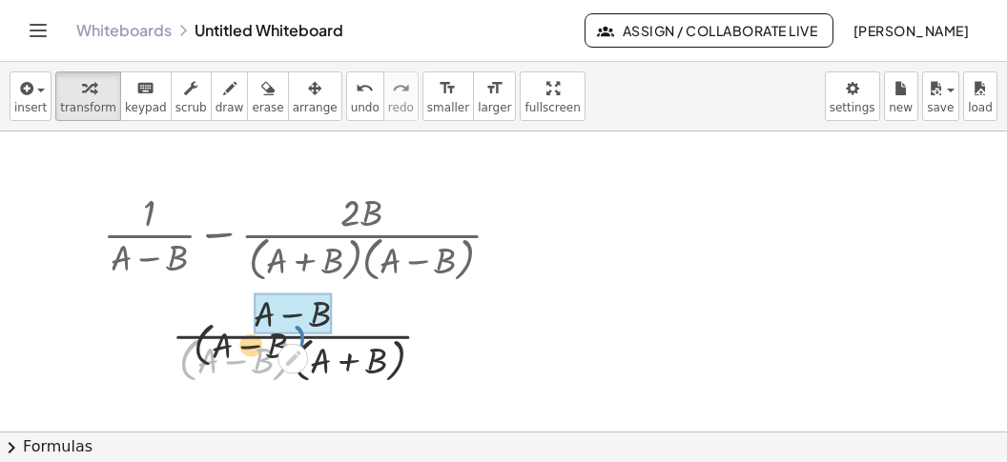
drag, startPoint x: 281, startPoint y: 374, endPoint x: 317, endPoint y: 338, distance: 50.6
click at [293, 338] on div "· ( + A − B ) · ( + A − B ) + A · ( + A + B ) · ( ) − B" at bounding box center [293, 338] width 0 height 0
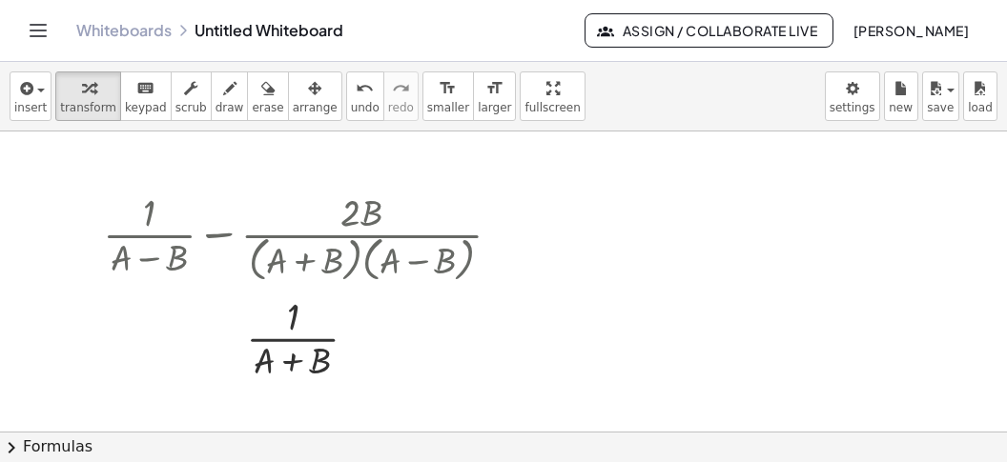
click at [627, 190] on div at bounding box center [503, 13] width 1007 height 1206
click at [627, 191] on div at bounding box center [503, 13] width 1007 height 1206
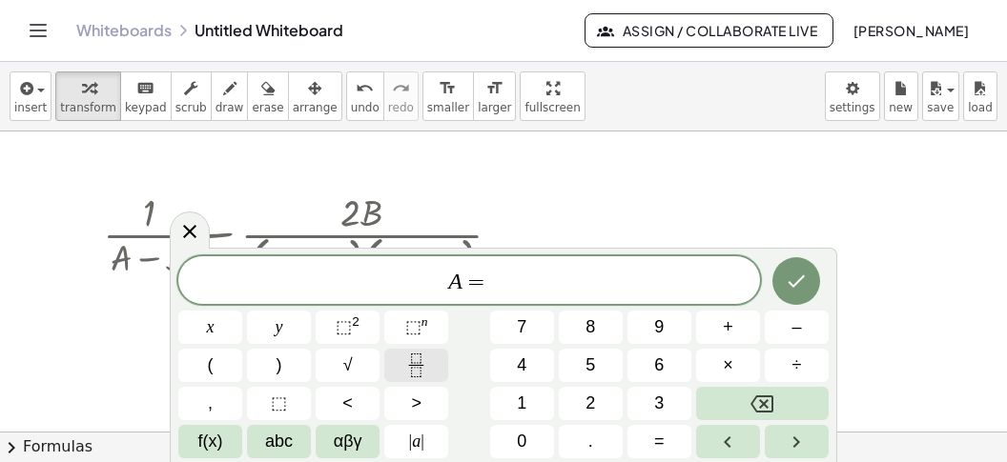
click at [437, 358] on button "Fraction" at bounding box center [416, 365] width 64 height 33
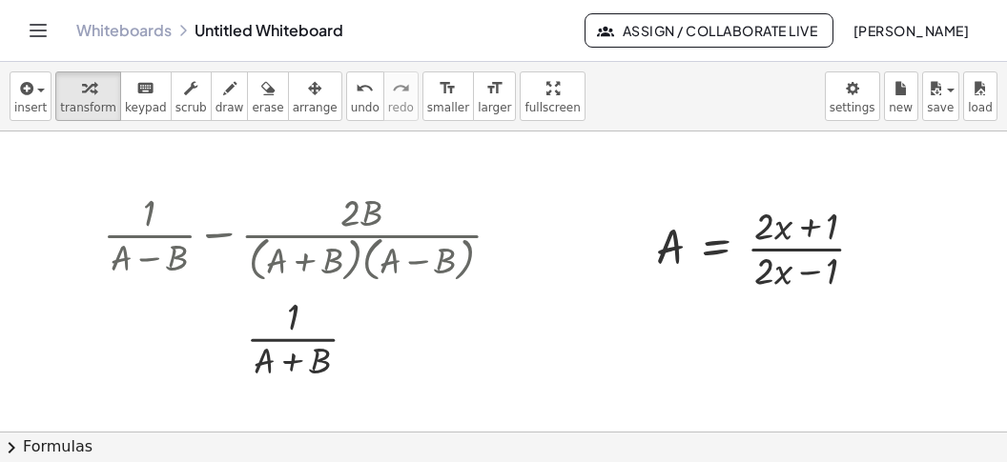
click at [674, 355] on div at bounding box center [503, 13] width 1007 height 1206
drag, startPoint x: 667, startPoint y: 242, endPoint x: 818, endPoint y: 412, distance: 226.9
click at [716, 249] on div "A A = · ( + · 2 · x + 1 ) · ( + · 2 · x − 1 )" at bounding box center [716, 249] width 0 height 0
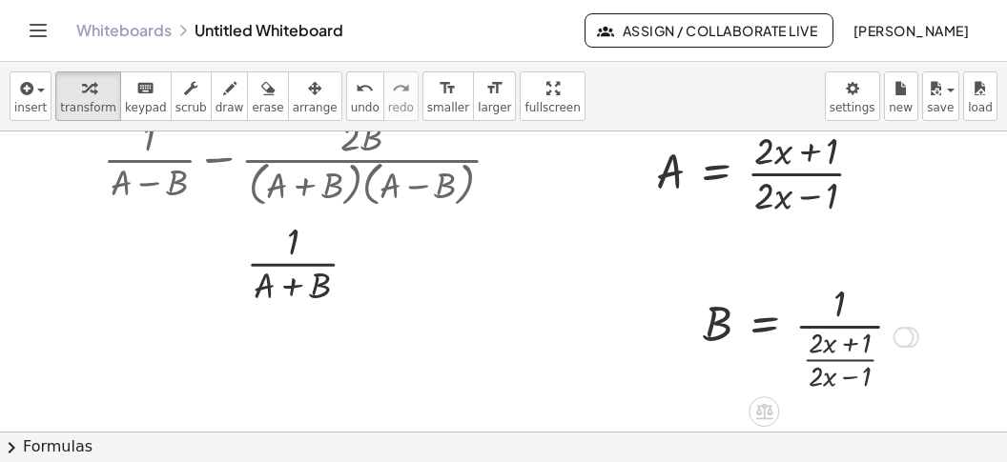
scroll to position [842, 0]
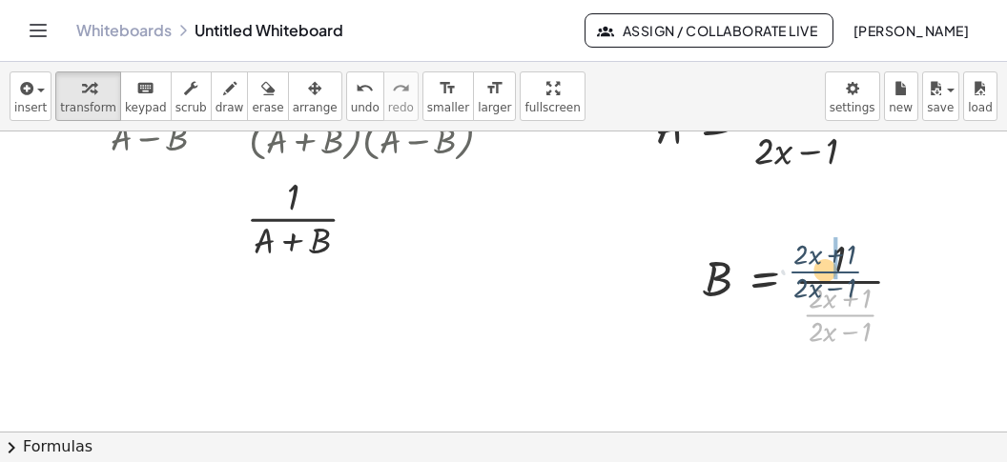
drag, startPoint x: 873, startPoint y: 314, endPoint x: 858, endPoint y: 261, distance: 54.6
click at [858, 261] on div at bounding box center [810, 291] width 235 height 118
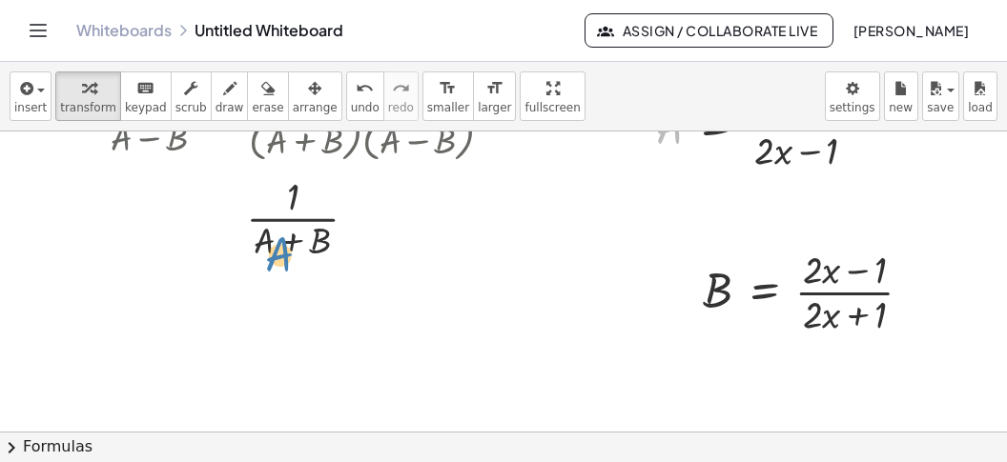
click at [716, 129] on div "A A = · ( + · 2 · x + 1 ) · ( + · 2 · x − 1 )" at bounding box center [716, 129] width 0 height 0
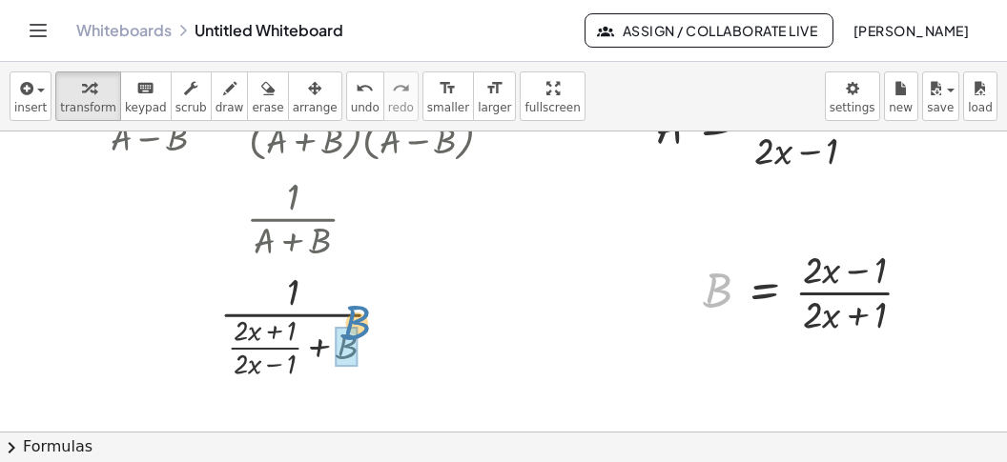
drag, startPoint x: 716, startPoint y: 302, endPoint x: 345, endPoint y: 344, distance: 373.2
click at [764, 293] on div "B B = · ( + · 2 · x + 1 ) · ( + · 2 · x − 1 )" at bounding box center [764, 293] width 0 height 0
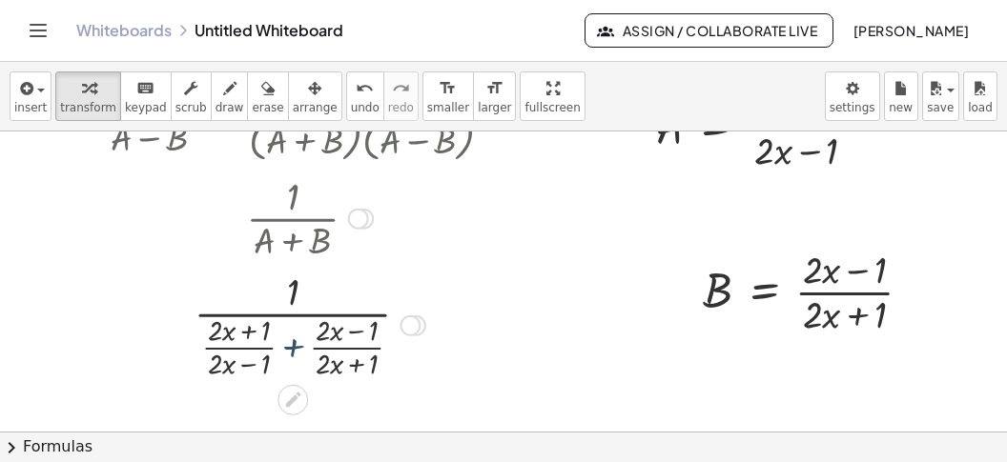
click at [292, 351] on div at bounding box center [309, 323] width 432 height 118
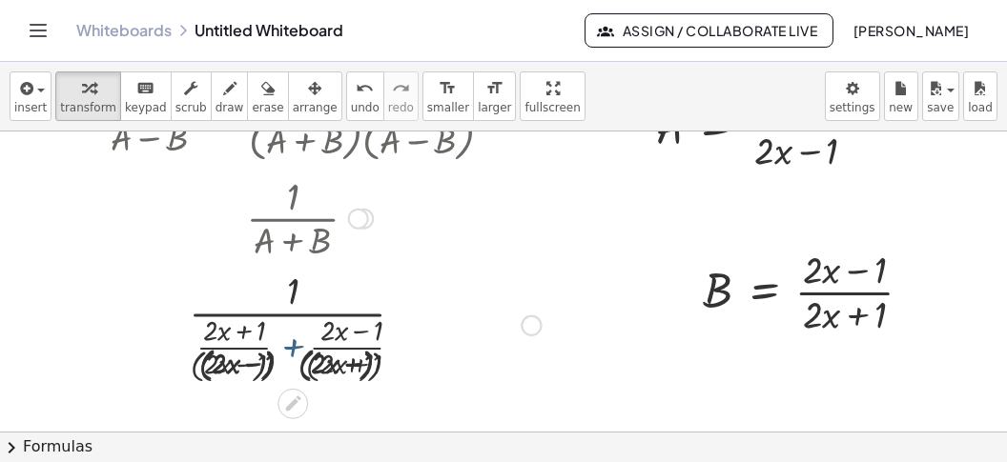
click at [292, 351] on div at bounding box center [309, 323] width 481 height 127
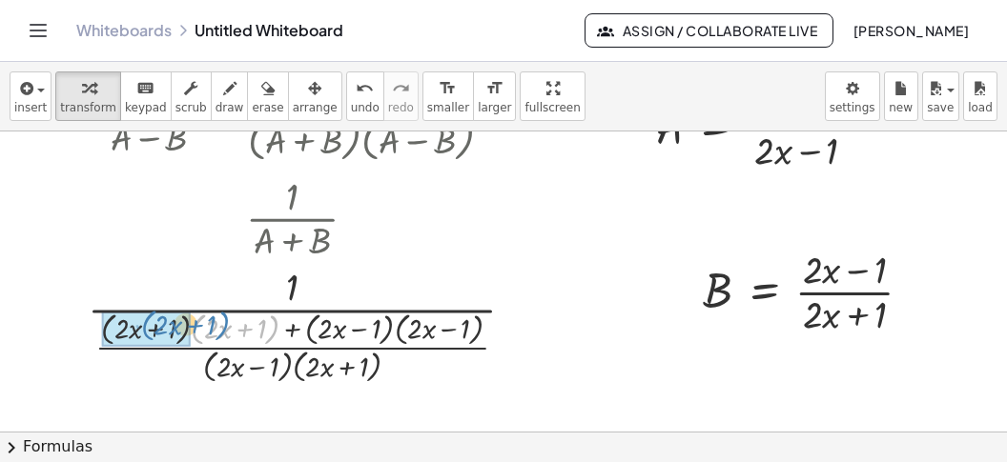
drag, startPoint x: 270, startPoint y: 329, endPoint x: 219, endPoint y: 325, distance: 50.7
click at [219, 325] on div at bounding box center [308, 323] width 461 height 127
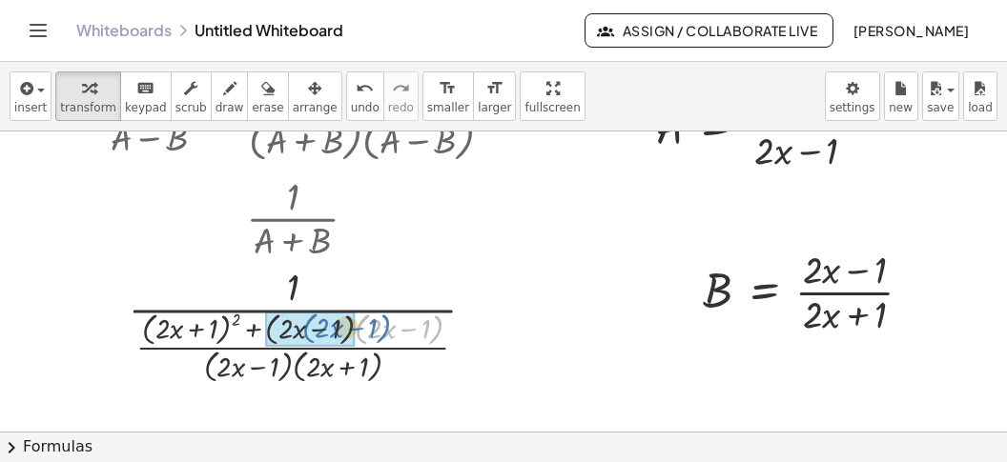
drag, startPoint x: 441, startPoint y: 335, endPoint x: 388, endPoint y: 334, distance: 53.4
click at [388, 334] on div at bounding box center [309, 323] width 432 height 127
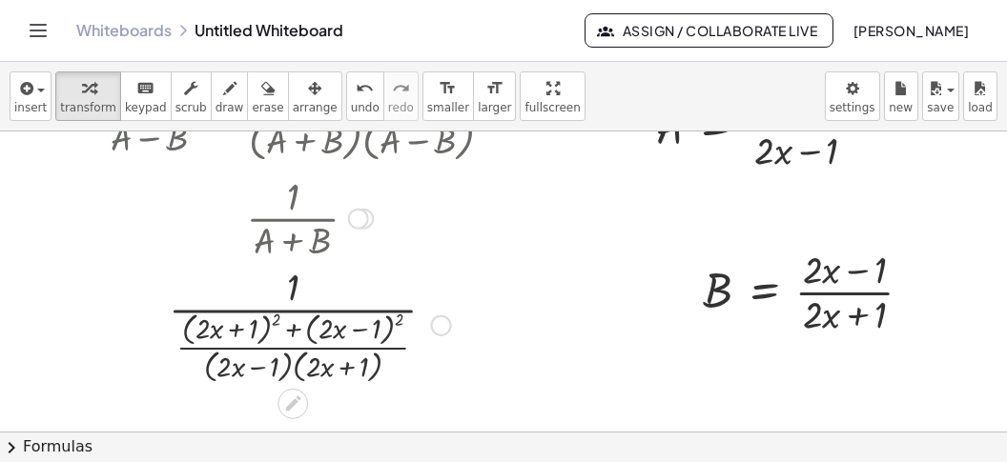
scroll to position [904, 0]
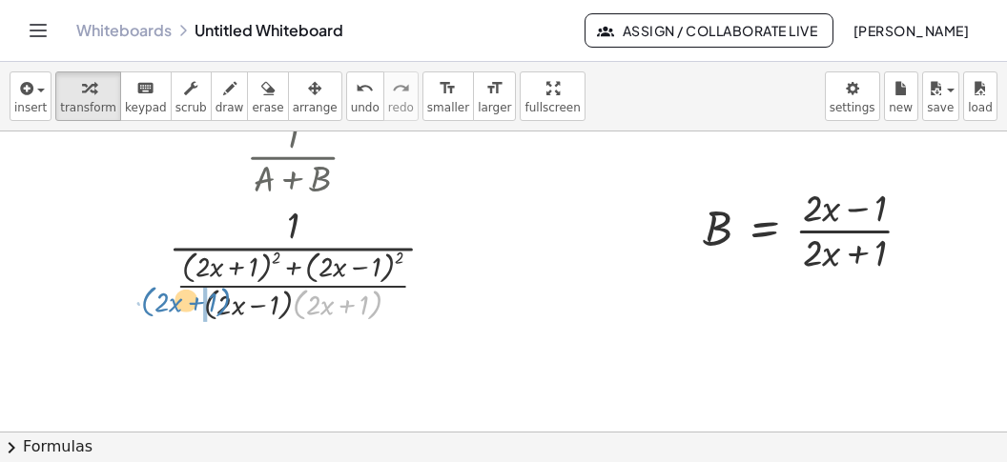
drag, startPoint x: 299, startPoint y: 313, endPoint x: 138, endPoint y: 311, distance: 161.1
click at [138, 311] on div at bounding box center [309, 261] width 432 height 127
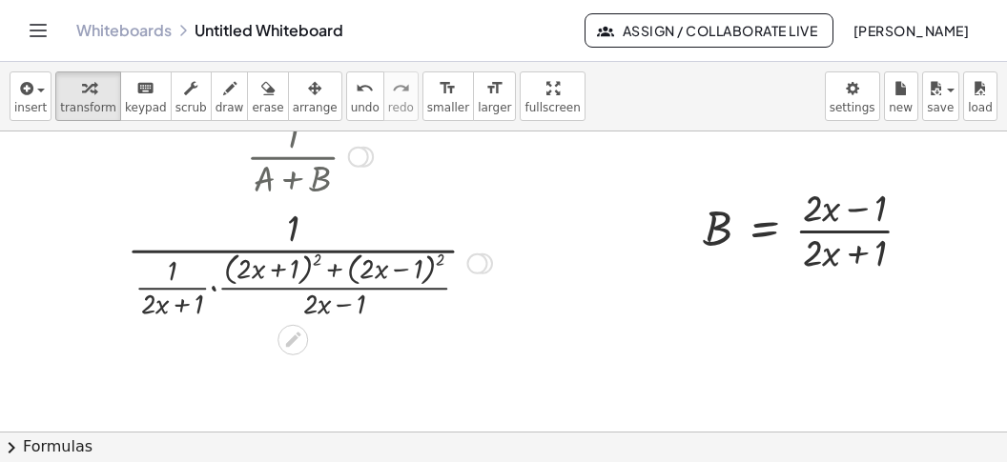
click at [215, 290] on div at bounding box center [309, 261] width 432 height 122
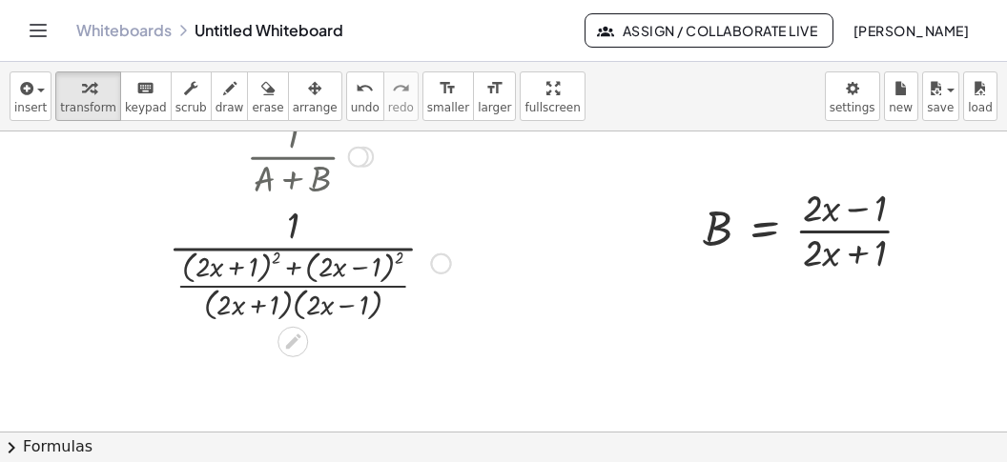
click at [278, 255] on div at bounding box center [309, 261] width 432 height 127
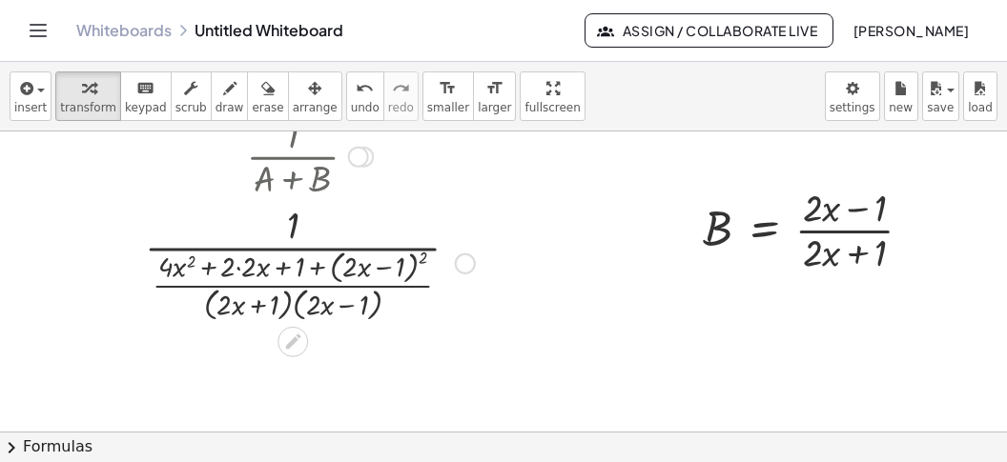
click at [426, 256] on div at bounding box center [309, 261] width 432 height 127
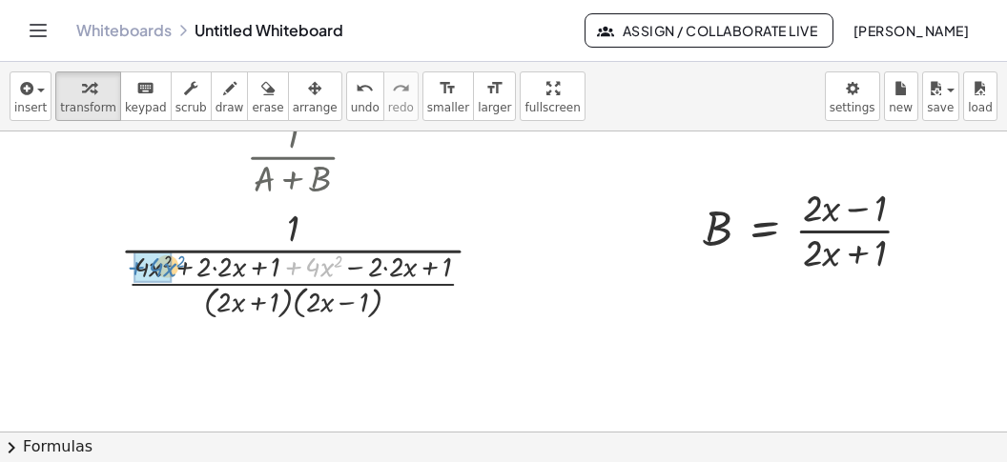
drag, startPoint x: 287, startPoint y: 269, endPoint x: 115, endPoint y: 269, distance: 171.6
click at [115, 269] on div at bounding box center [309, 261] width 432 height 122
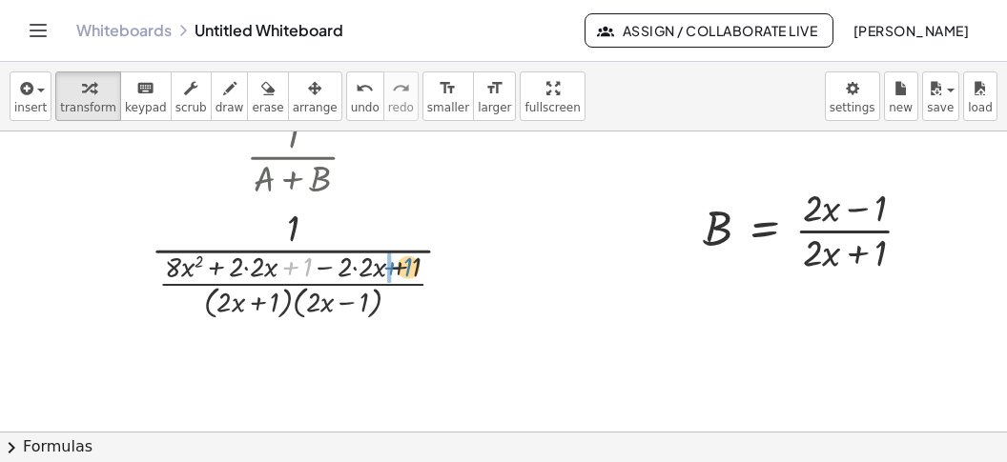
drag, startPoint x: 294, startPoint y: 266, endPoint x: 389, endPoint y: 269, distance: 95.4
click at [403, 266] on div at bounding box center [309, 261] width 432 height 122
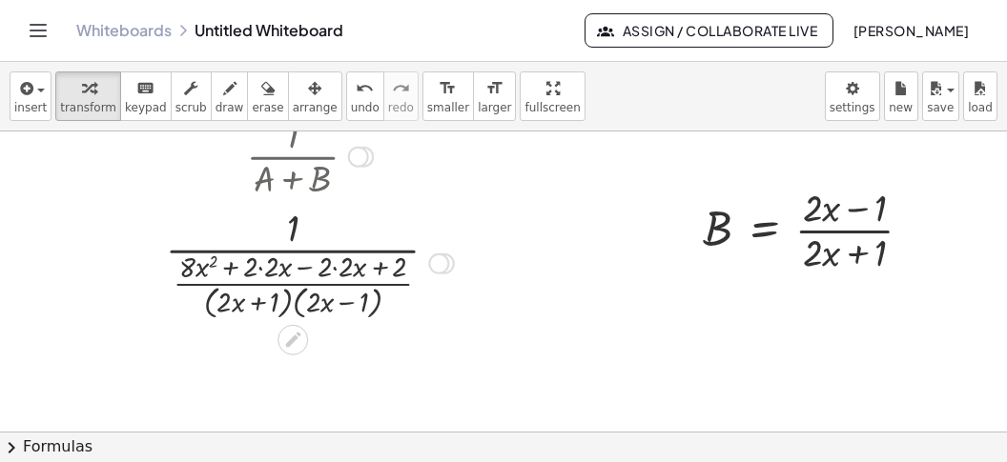
click at [312, 258] on div at bounding box center [309, 261] width 432 height 122
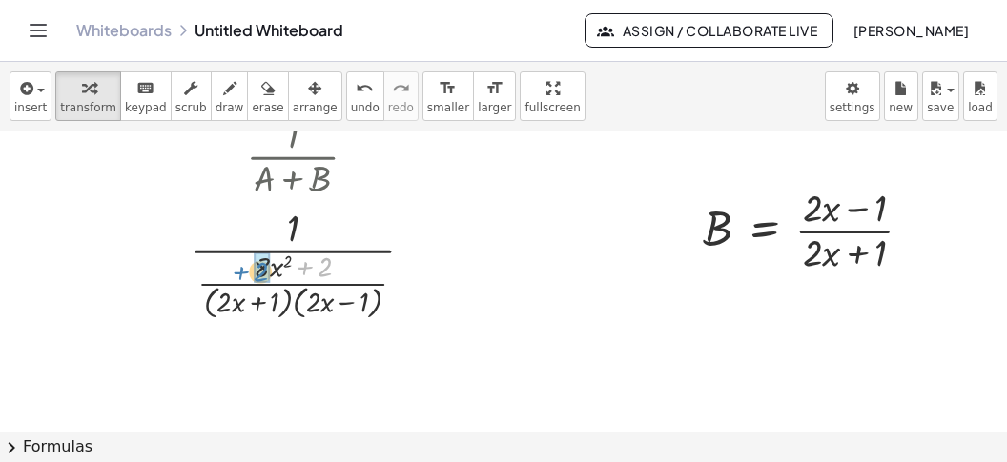
drag, startPoint x: 324, startPoint y: 265, endPoint x: 267, endPoint y: 270, distance: 57.4
click at [293, 263] on div "+ 2 · · 1 · ( + · 2 · x − 1 ) ( + · 2 · x + 1 ) · ( + ) · · x 2 + · 8 2" at bounding box center [293, 263] width 0 height 0
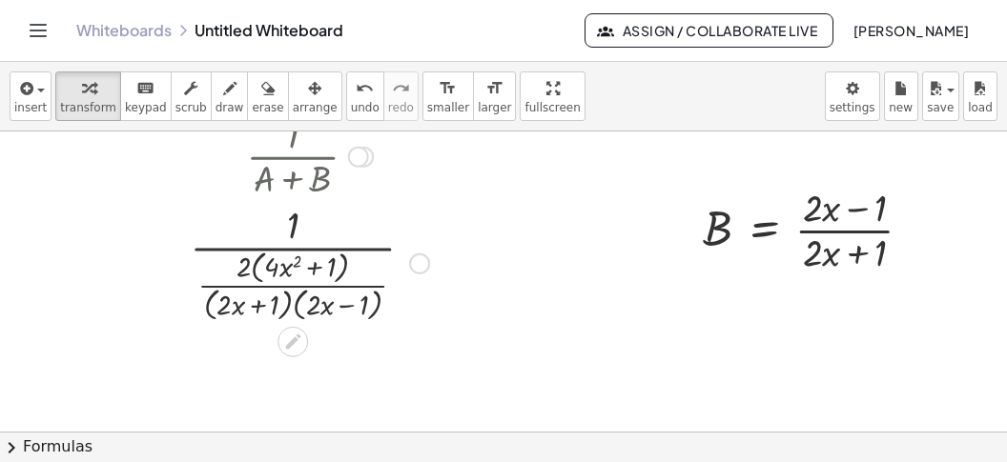
scroll to position [1024, 0]
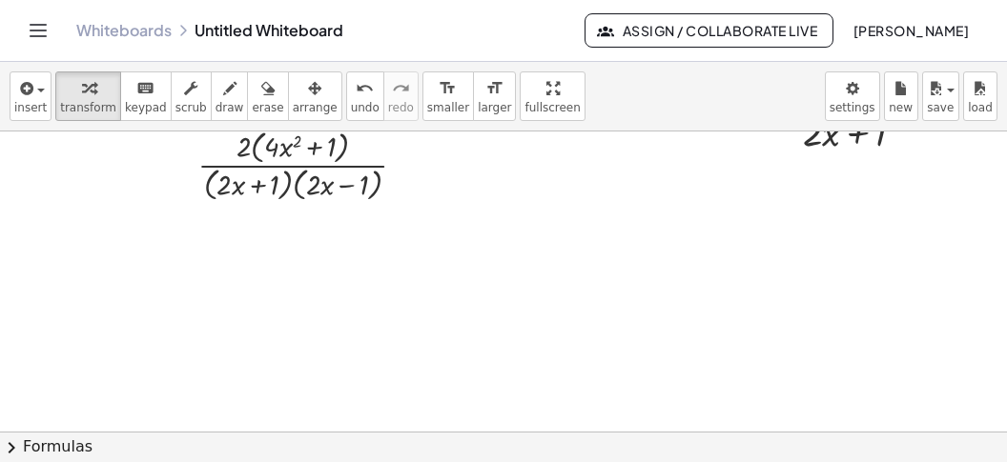
click at [261, 441] on button "chevron_right Formulas" at bounding box center [503, 447] width 1007 height 31
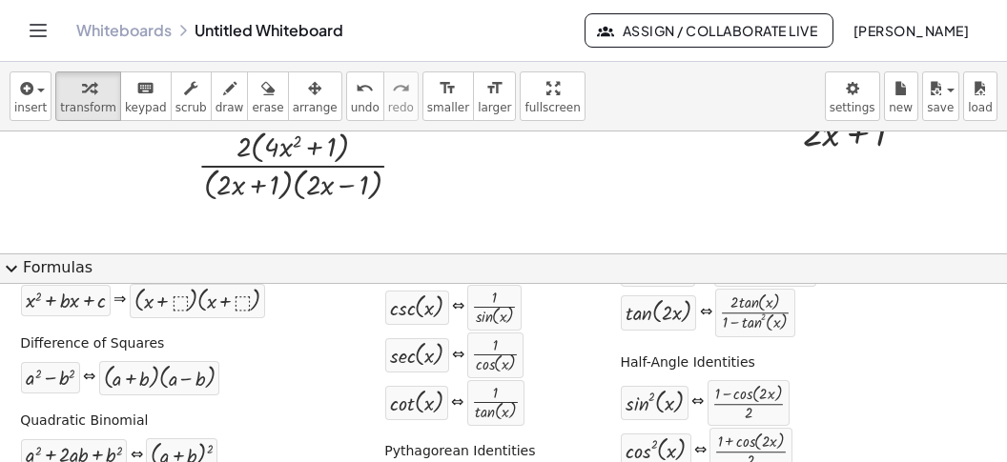
scroll to position [207, 0]
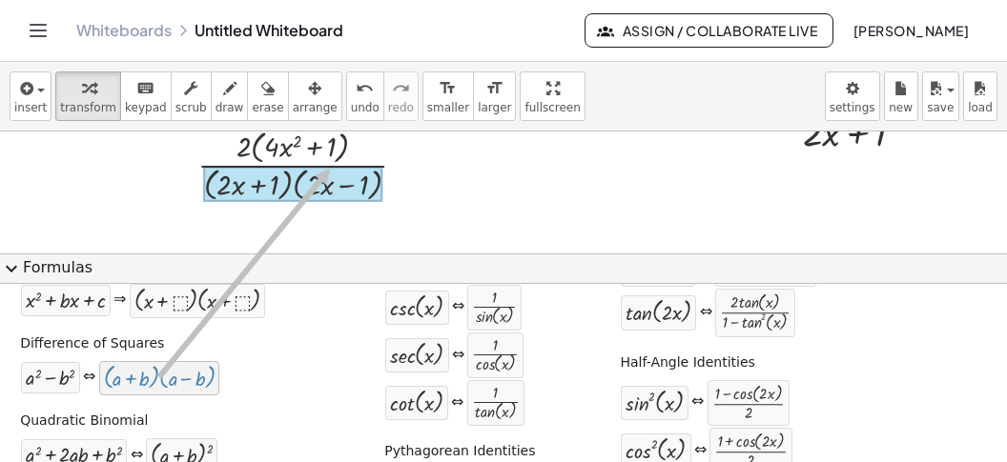
drag, startPoint x: 164, startPoint y: 372, endPoint x: 332, endPoint y: 165, distance: 266.4
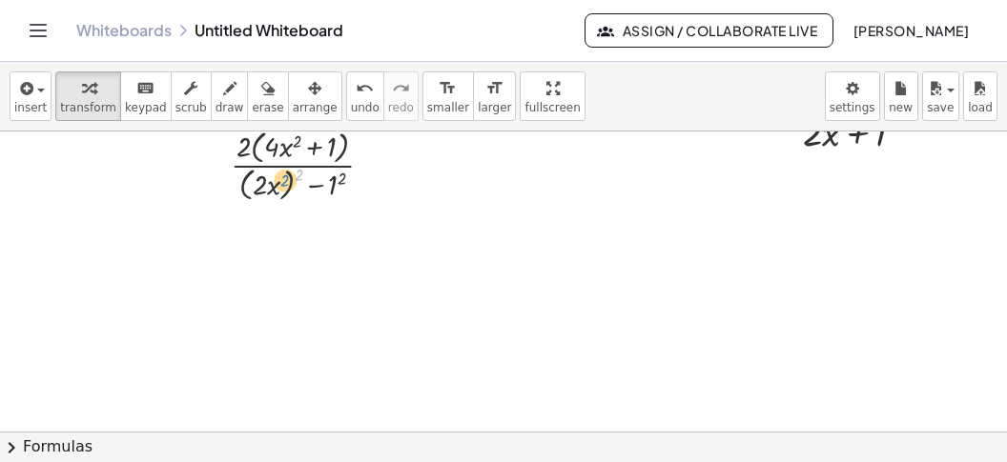
drag, startPoint x: 298, startPoint y: 175, endPoint x: 282, endPoint y: 181, distance: 17.2
click at [282, 181] on div at bounding box center [309, 141] width 432 height 127
drag, startPoint x: 297, startPoint y: 179, endPoint x: 264, endPoint y: 181, distance: 33.4
click at [264, 181] on div at bounding box center [309, 141] width 432 height 127
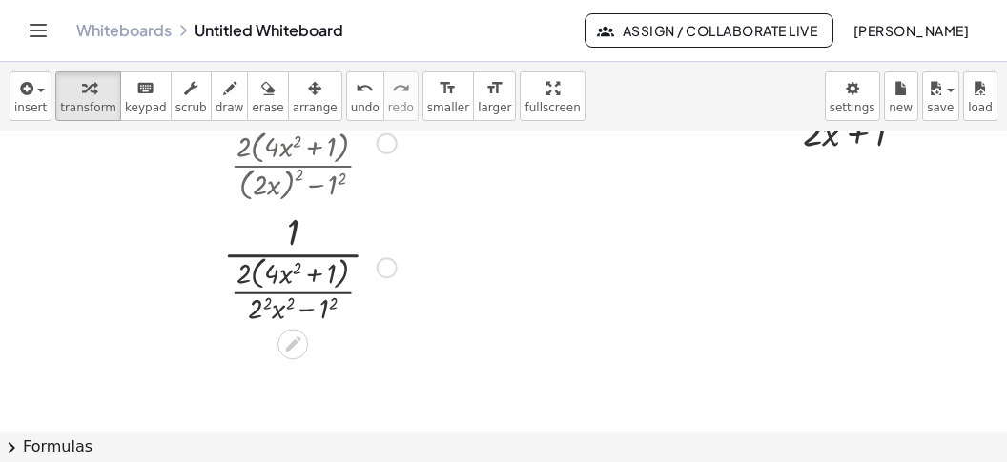
click at [276, 303] on div at bounding box center [309, 266] width 432 height 122
click at [260, 310] on div at bounding box center [309, 266] width 432 height 122
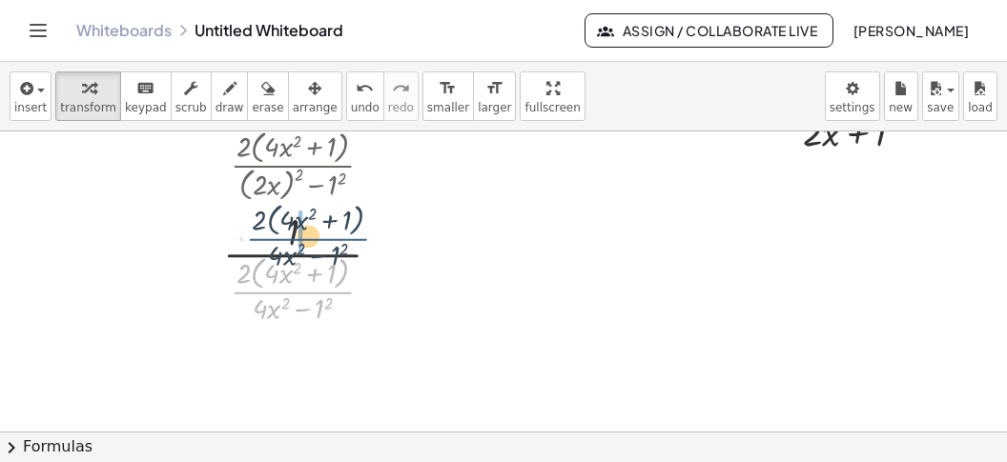
drag, startPoint x: 324, startPoint y: 292, endPoint x: 342, endPoint y: 235, distance: 59.1
click at [342, 235] on div at bounding box center [309, 266] width 432 height 122
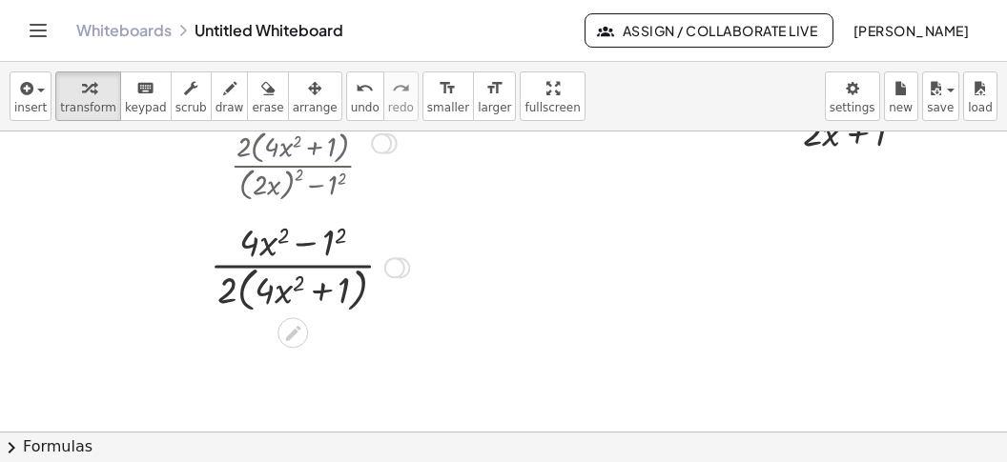
click at [342, 239] on div at bounding box center [309, 265] width 432 height 101
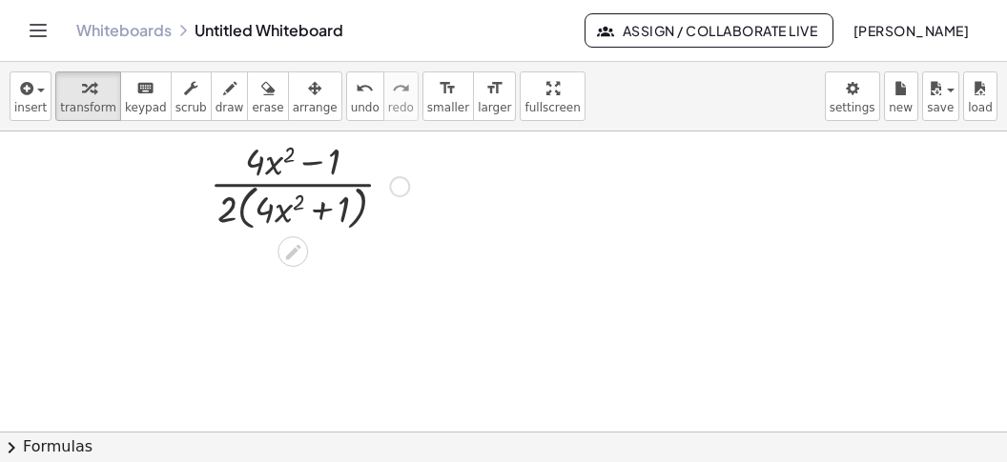
scroll to position [1507, 0]
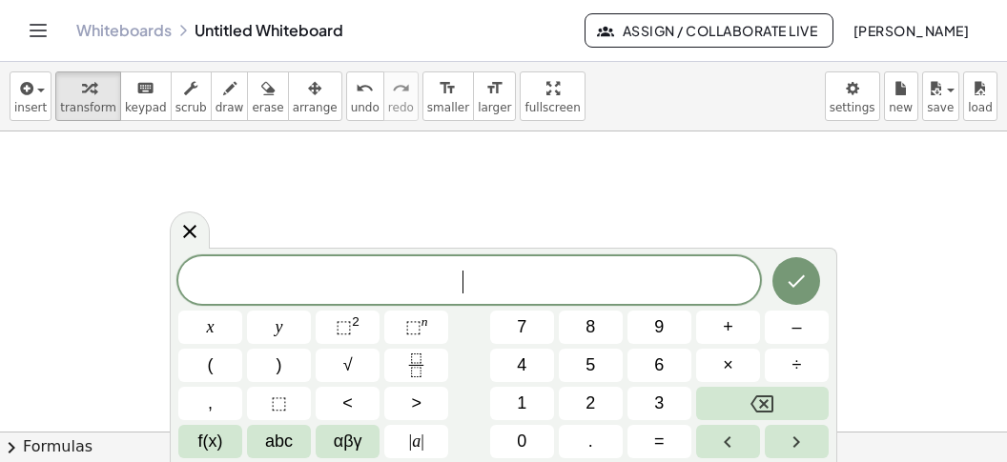
scroll to position [16, 0]
click at [422, 366] on icon "Fraction" at bounding box center [416, 366] width 24 height 24
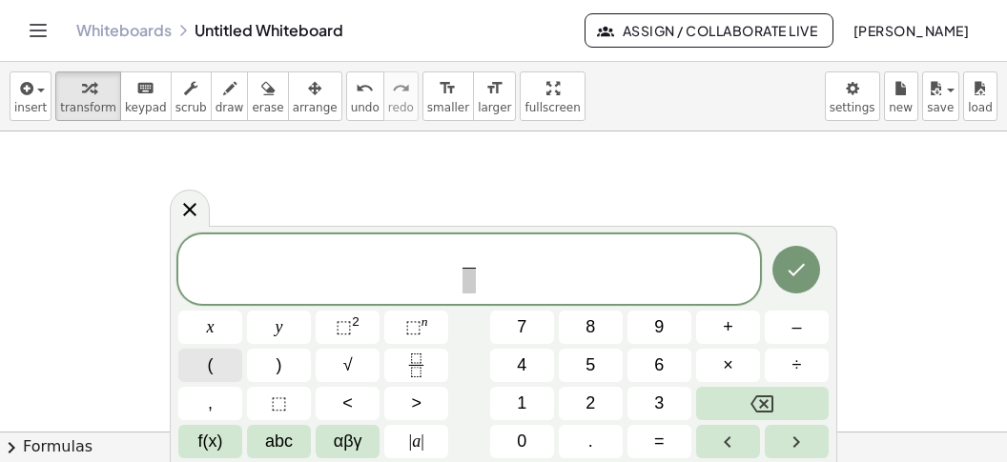
click at [205, 375] on button "(" at bounding box center [210, 365] width 64 height 33
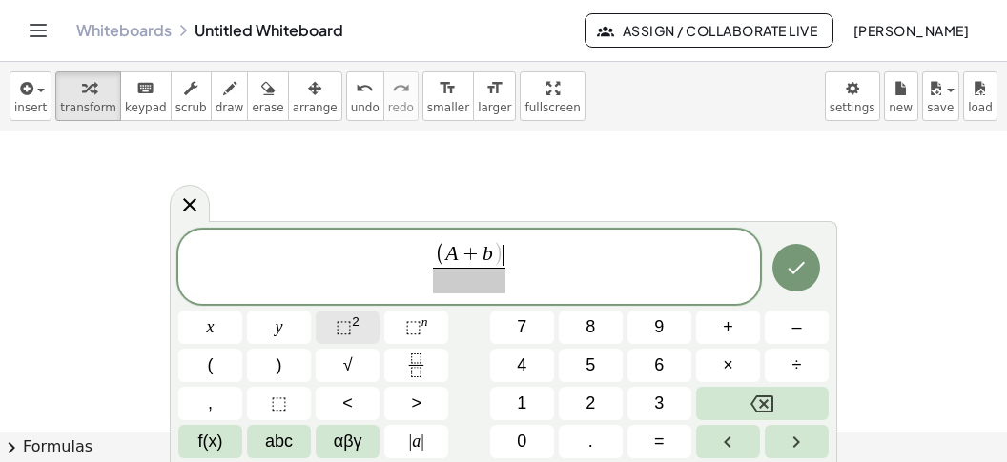
click at [359, 324] on button "⬚ 2" at bounding box center [348, 327] width 64 height 33
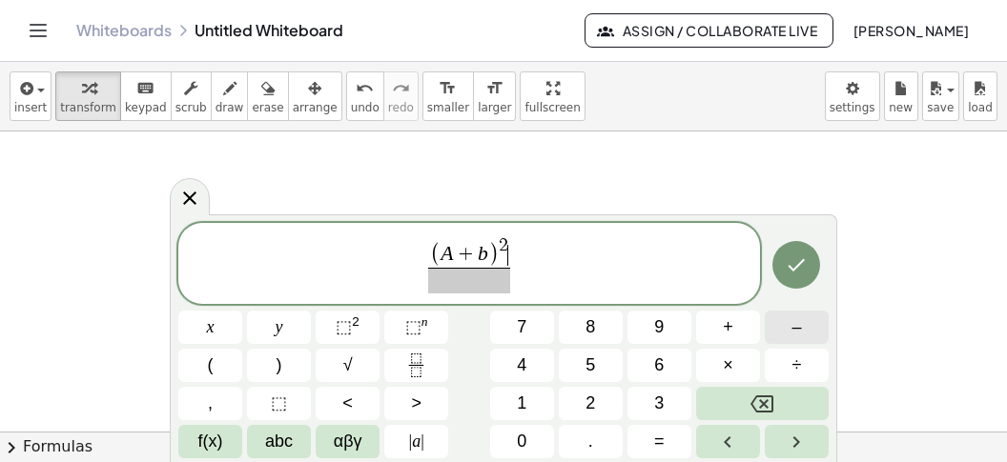
click at [788, 333] on button "–" at bounding box center [797, 327] width 64 height 33
click at [474, 257] on var "b" at bounding box center [470, 253] width 10 height 23
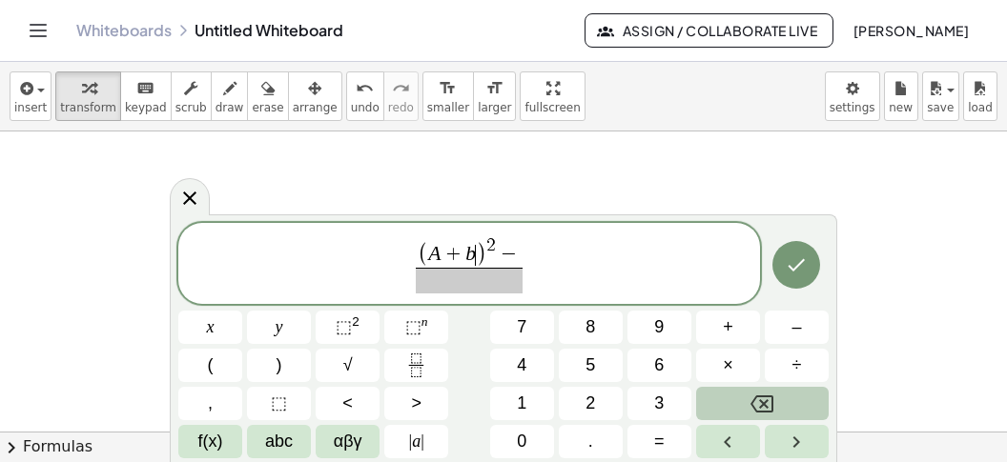
click at [769, 402] on icon "Backspace" at bounding box center [761, 404] width 23 height 23
drag, startPoint x: 474, startPoint y: 255, endPoint x: 481, endPoint y: 262, distance: 10.8
click at [475, 256] on var "b" at bounding box center [470, 253] width 10 height 23
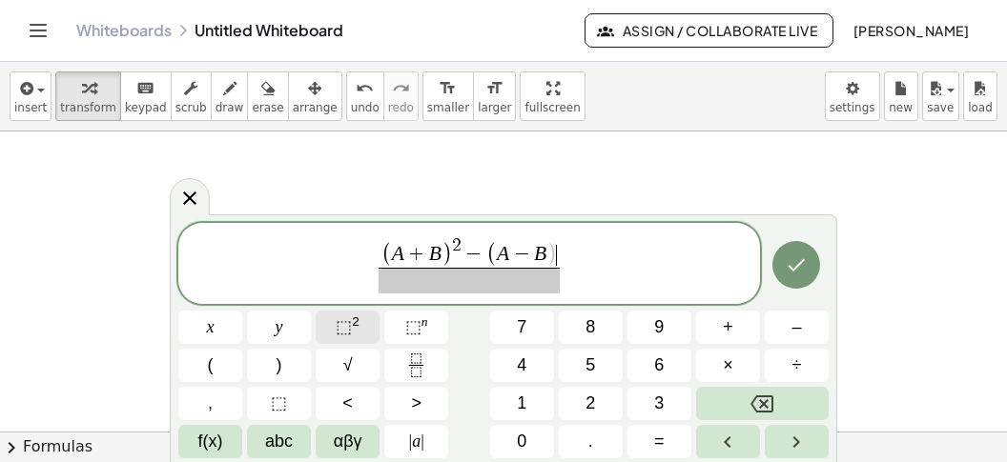
click at [334, 317] on button "⬚ 2" at bounding box center [348, 327] width 64 height 33
click at [465, 283] on span at bounding box center [469, 281] width 190 height 26
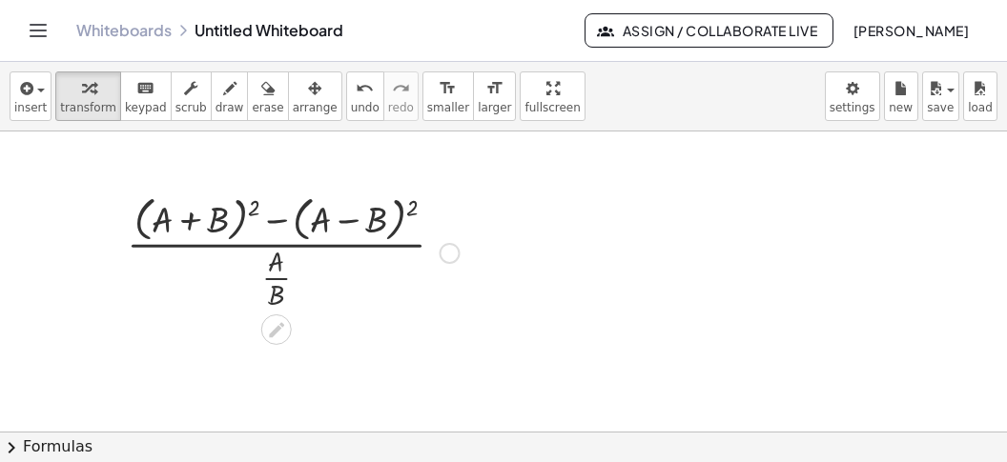
click at [454, 248] on div at bounding box center [450, 252] width 21 height 21
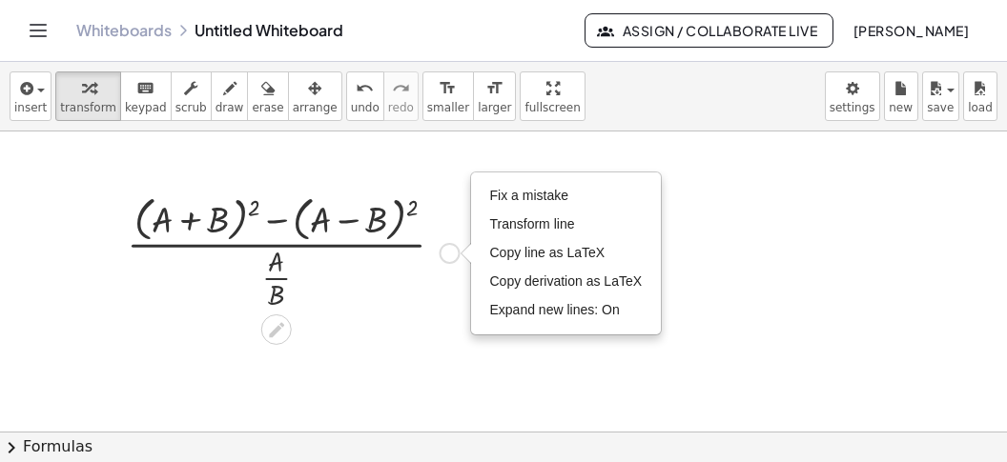
click at [502, 191] on span "Fix a mistake" at bounding box center [529, 195] width 78 height 15
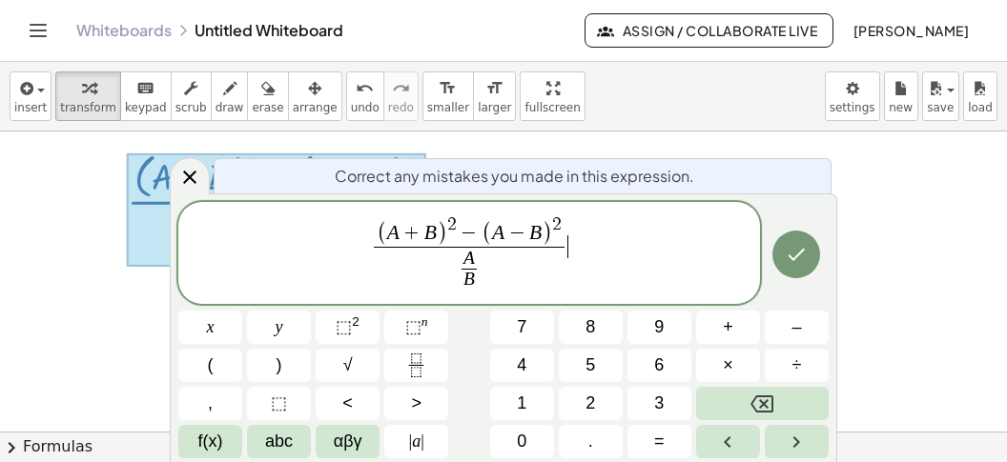
scroll to position [1550, 0]
click at [478, 239] on span "−" at bounding box center [469, 234] width 25 height 21
click at [774, 399] on button "Backspace" at bounding box center [762, 403] width 133 height 33
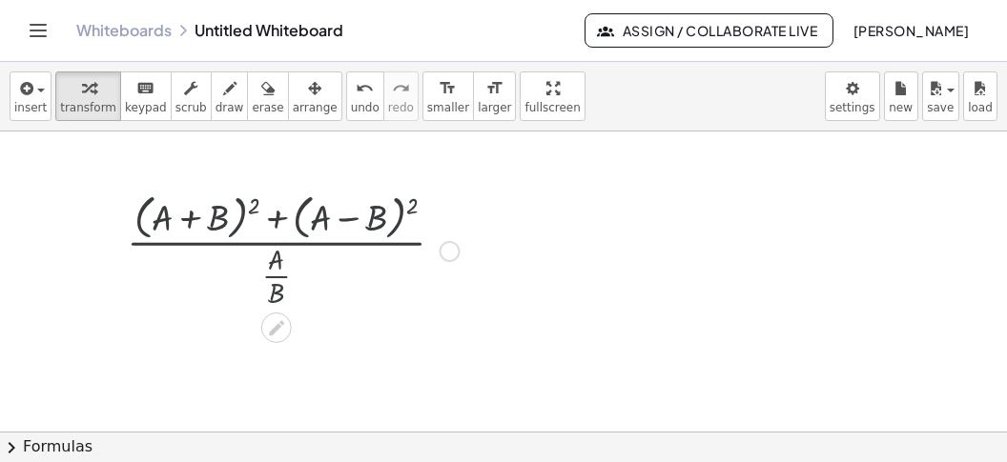
scroll to position [1507, 0]
click at [257, 197] on div at bounding box center [293, 252] width 352 height 124
click at [258, 197] on div at bounding box center [293, 252] width 352 height 124
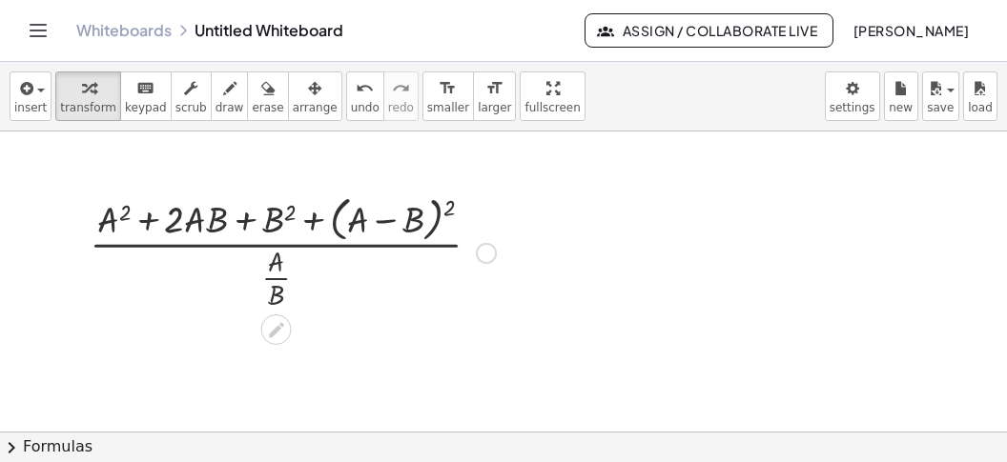
click at [456, 203] on div at bounding box center [292, 252] width 425 height 124
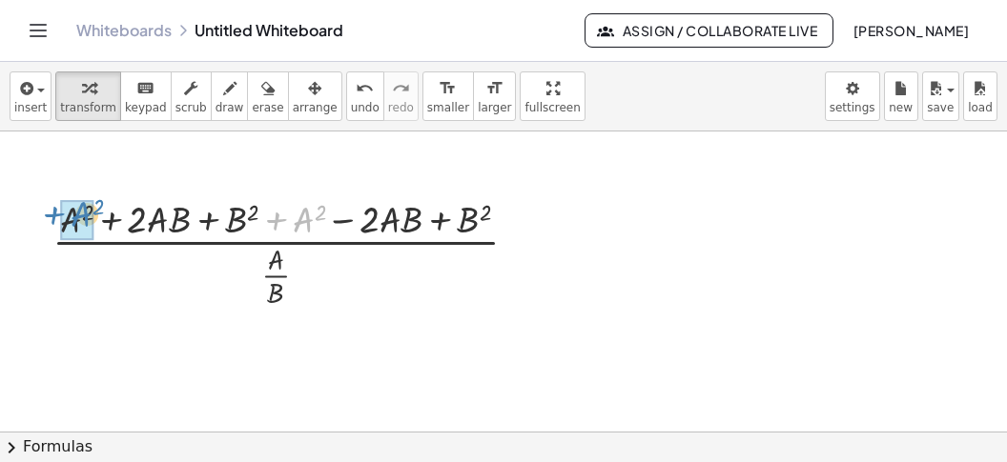
drag, startPoint x: 274, startPoint y: 216, endPoint x: 50, endPoint y: 211, distance: 224.1
click at [50, 211] on div "· ( + ( + A + B ) 2 + ( + A − B ) 2 ) · · A · B · ( + A 2 + · 2 · A · B + B 2 +…" at bounding box center [285, 252] width 523 height 128
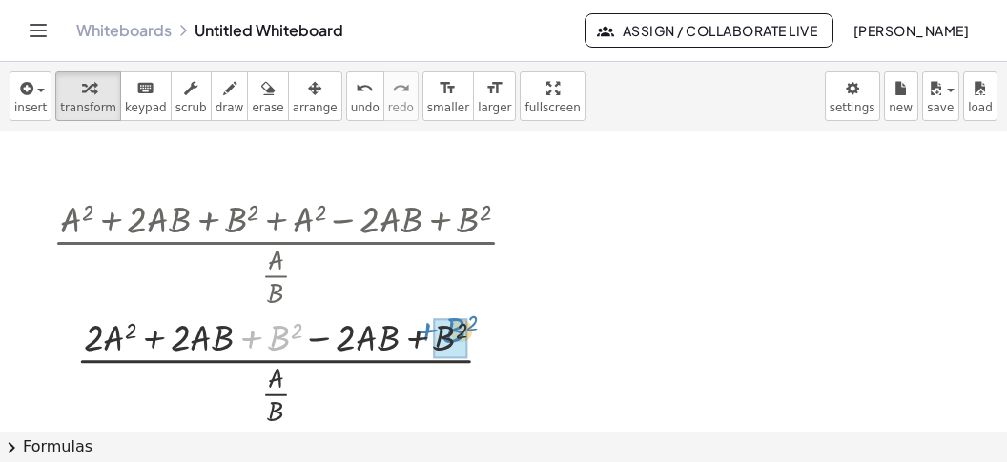
drag, startPoint x: 246, startPoint y: 333, endPoint x: 421, endPoint y: 325, distance: 175.6
click at [421, 325] on div at bounding box center [293, 370] width 500 height 118
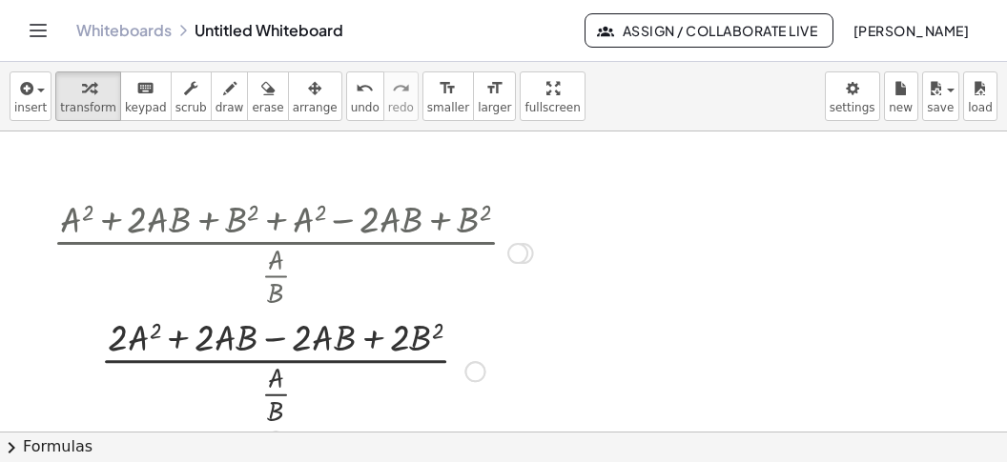
click at [284, 335] on div at bounding box center [293, 370] width 500 height 118
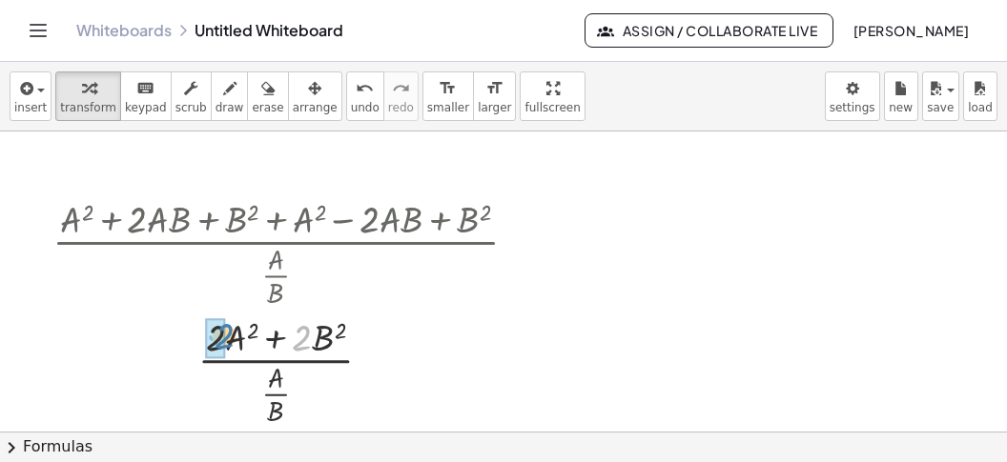
drag, startPoint x: 295, startPoint y: 328, endPoint x: 228, endPoint y: 337, distance: 67.3
click at [228, 337] on div at bounding box center [293, 370] width 500 height 118
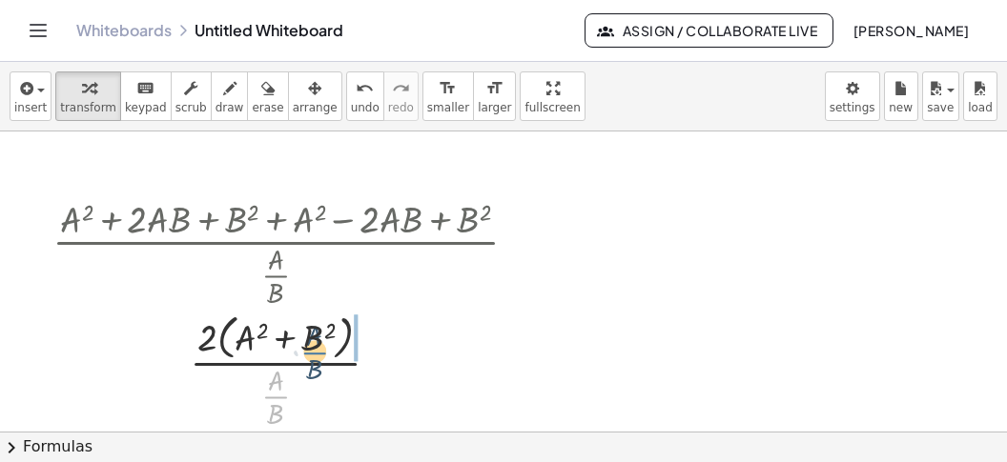
drag, startPoint x: 276, startPoint y: 397, endPoint x: 332, endPoint y: 341, distance: 78.9
click at [326, 343] on div at bounding box center [293, 370] width 500 height 124
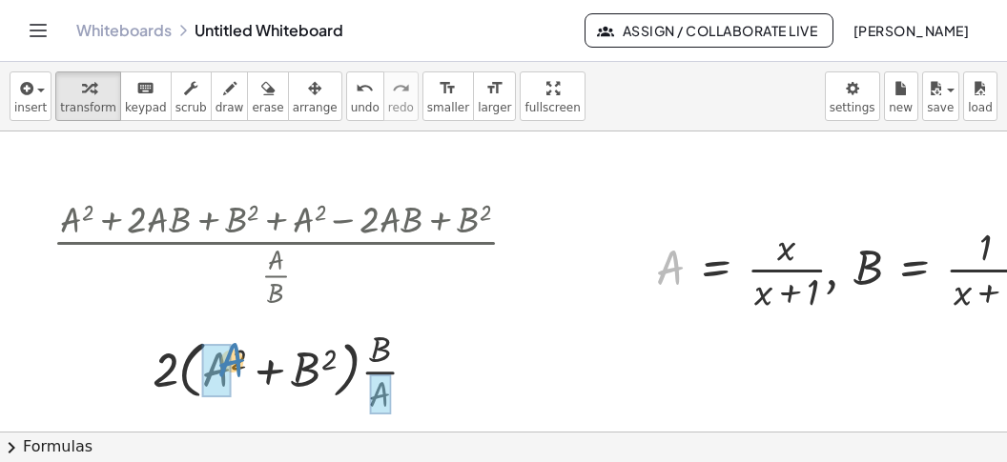
drag, startPoint x: 675, startPoint y: 268, endPoint x: 227, endPoint y: 363, distance: 458.1
click at [841, 270] on div "A , A = · x · ( + x + 1 ) , B = · 1 · ( + x + 1 )" at bounding box center [841, 270] width 0 height 0
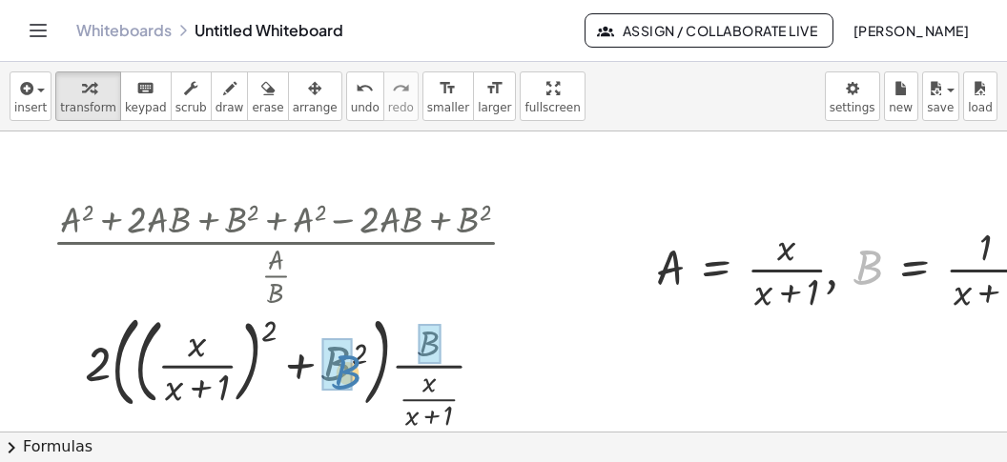
drag, startPoint x: 870, startPoint y: 258, endPoint x: 348, endPoint y: 363, distance: 532.0
click at [841, 270] on div "B , A = · x · ( + x + 1 ) , B = · 1 · ( + x + 1 )" at bounding box center [841, 270] width 0 height 0
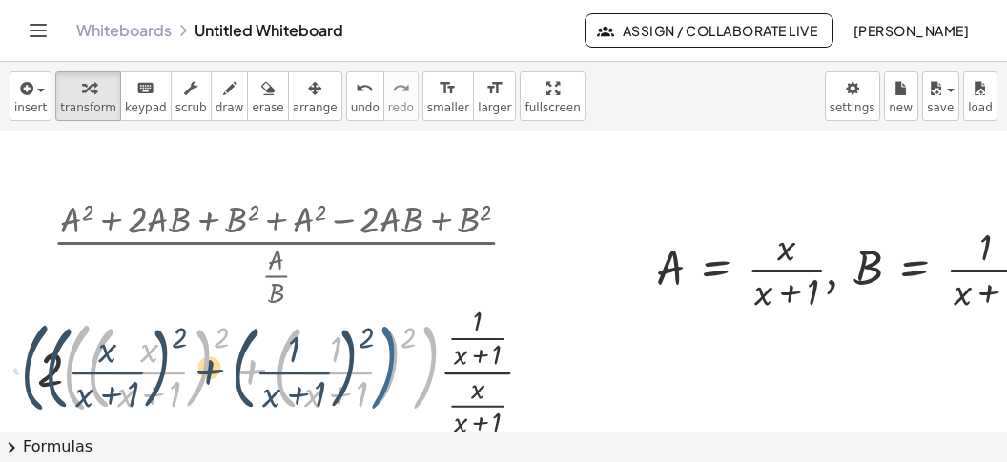
drag, startPoint x: 420, startPoint y: 335, endPoint x: 376, endPoint y: 335, distance: 43.9
click at [376, 335] on div at bounding box center [293, 369] width 530 height 141
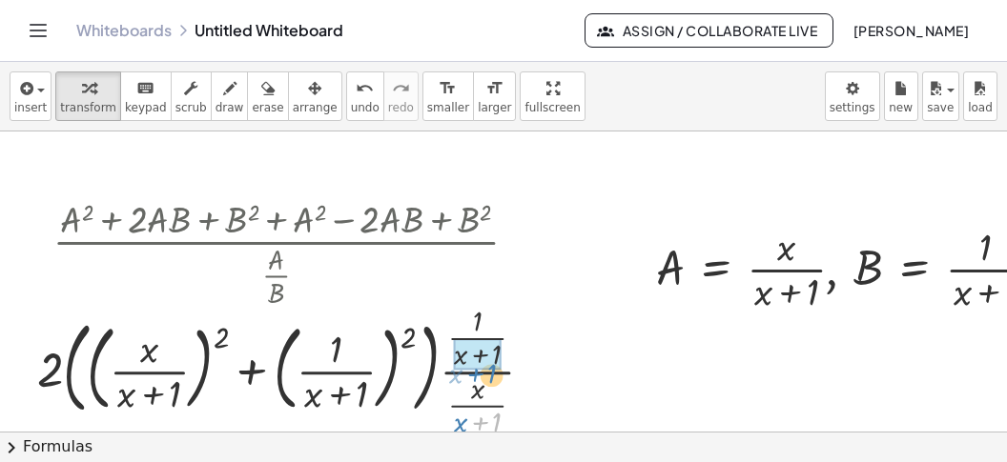
drag, startPoint x: 481, startPoint y: 417, endPoint x: 483, endPoint y: 349, distance: 67.8
click at [276, 372] on div "+ 1 · ( + x ) · + · · · 2 + 2 2 · ( ) ( · x · ( + x + 1 ) ) · x · ( + x + 1 ) (…" at bounding box center [276, 372] width 0 height 0
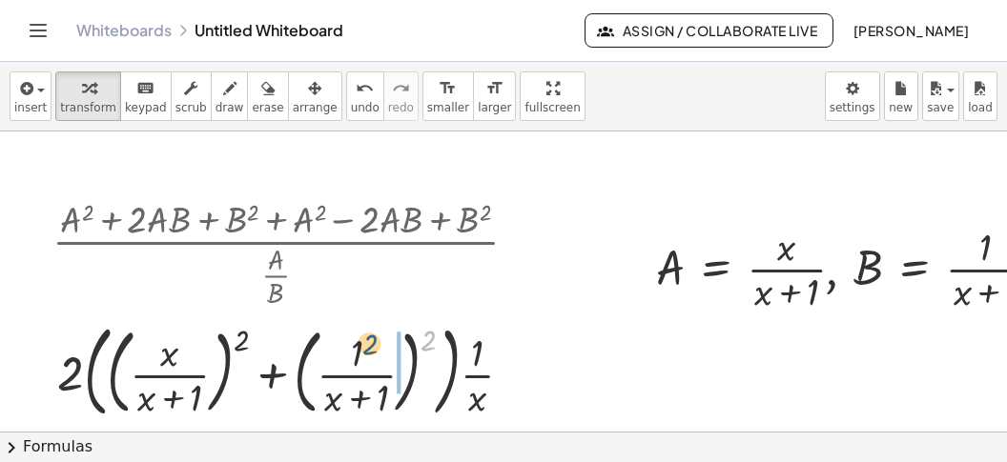
drag, startPoint x: 379, startPoint y: 331, endPoint x: 365, endPoint y: 339, distance: 15.9
click at [365, 339] on div at bounding box center [293, 370] width 500 height 110
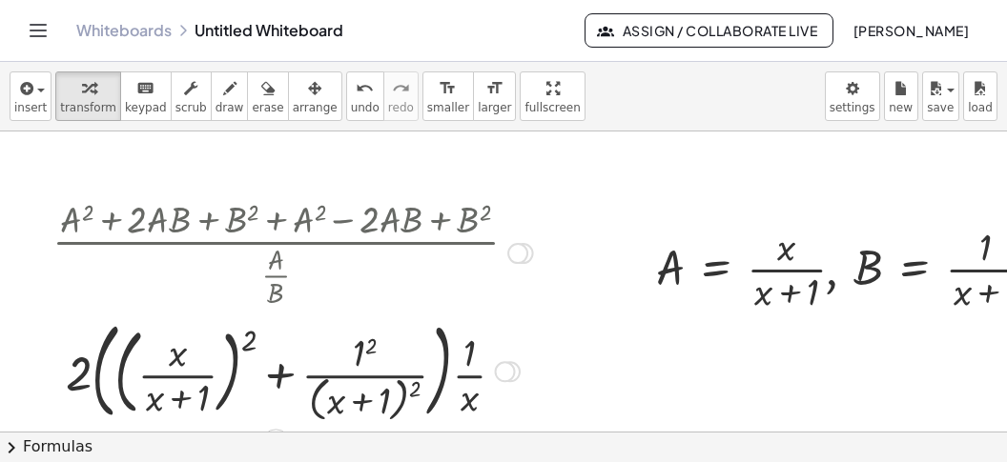
click at [184, 347] on div at bounding box center [293, 370] width 500 height 114
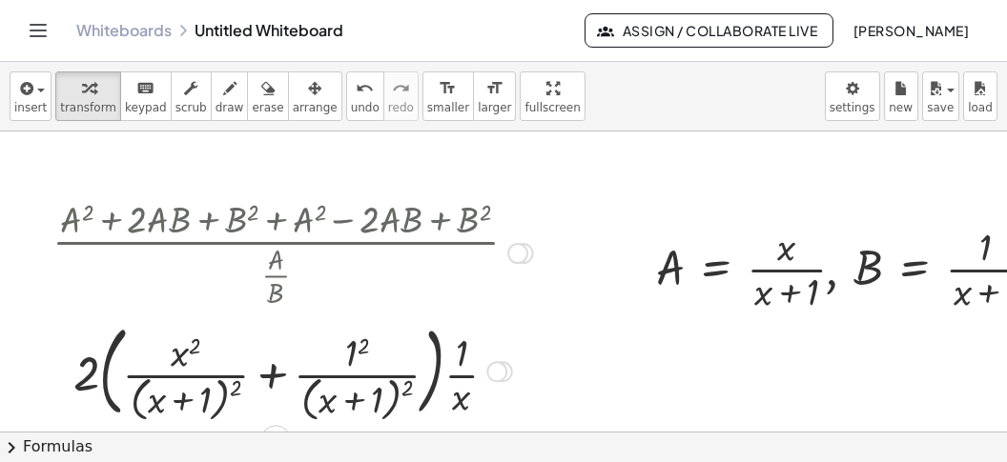
drag, startPoint x: 274, startPoint y: 363, endPoint x: 295, endPoint y: 369, distance: 21.7
click at [290, 368] on div at bounding box center [293, 370] width 500 height 108
click at [268, 375] on div at bounding box center [293, 370] width 500 height 108
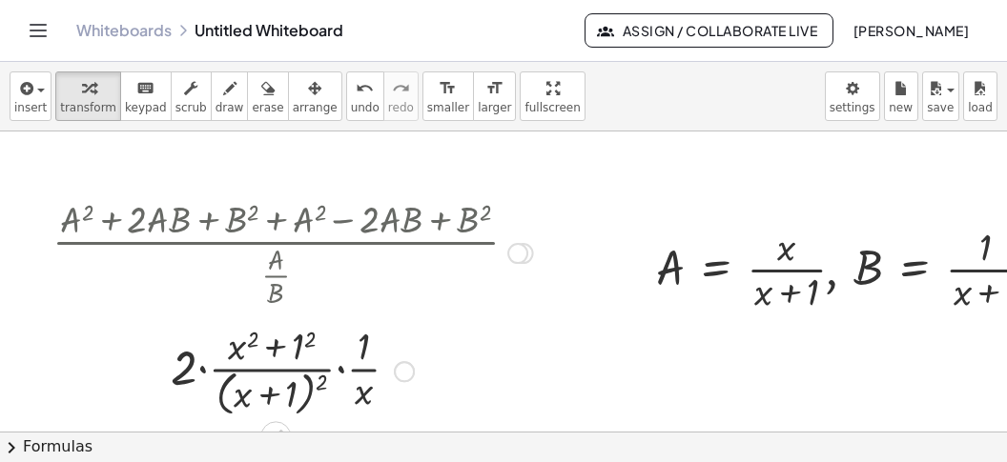
click at [286, 350] on div at bounding box center [293, 369] width 500 height 101
click at [300, 346] on div at bounding box center [293, 369] width 500 height 101
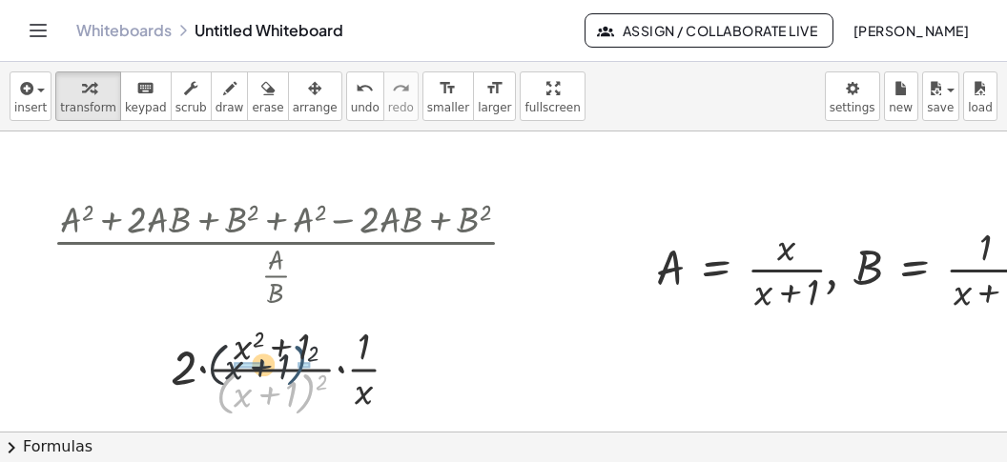
drag, startPoint x: 317, startPoint y: 395, endPoint x: 311, endPoint y: 348, distance: 47.1
click at [311, 350] on div at bounding box center [293, 369] width 500 height 101
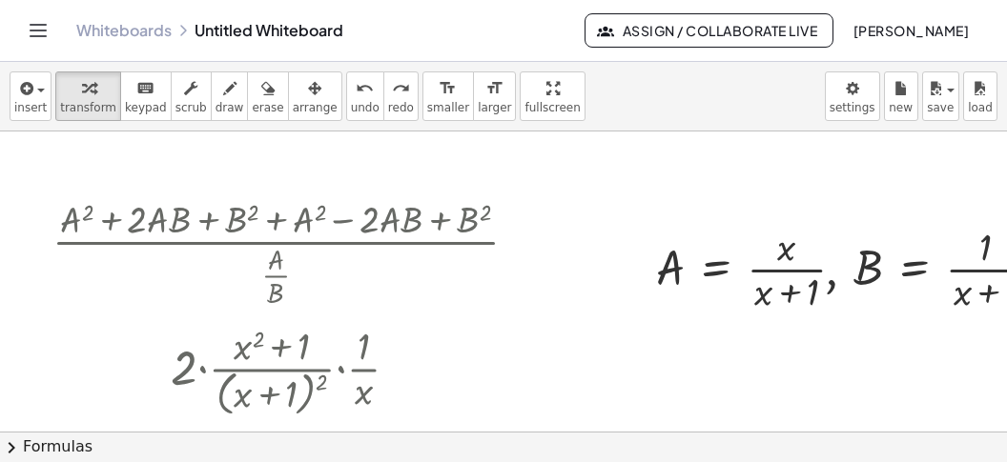
drag, startPoint x: 320, startPoint y: 94, endPoint x: 323, endPoint y: 121, distance: 26.8
click at [356, 95] on icon "undo" at bounding box center [365, 88] width 18 height 23
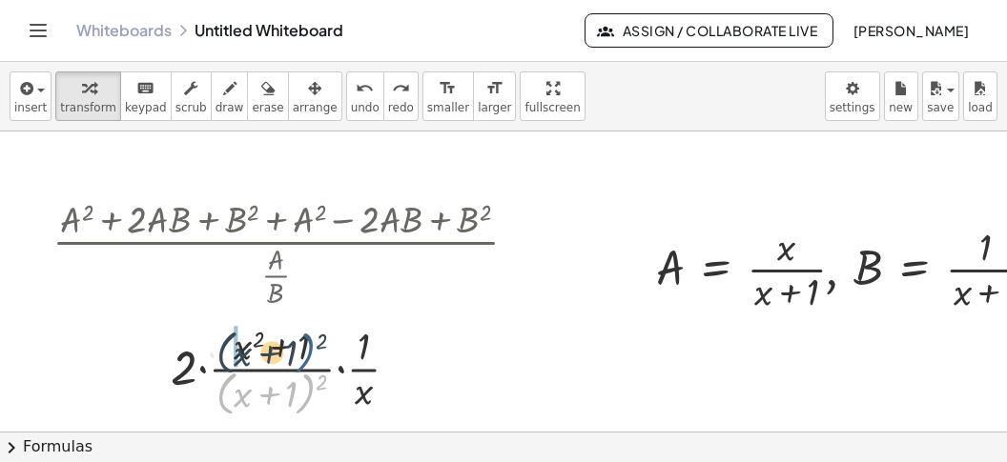
drag, startPoint x: 303, startPoint y: 400, endPoint x: 303, endPoint y: 354, distance: 46.7
click at [303, 354] on div at bounding box center [292, 369] width 338 height 101
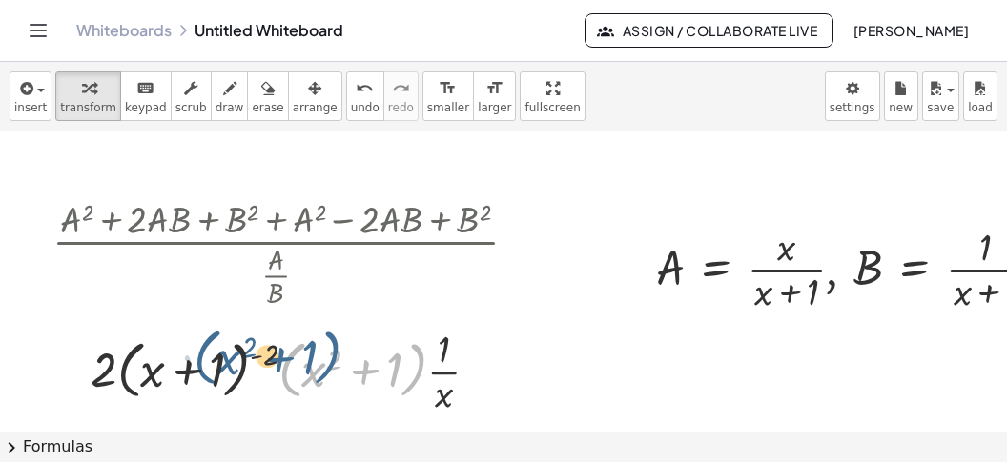
drag, startPoint x: 408, startPoint y: 388, endPoint x: 276, endPoint y: 391, distance: 131.6
click at [311, 376] on div at bounding box center [293, 369] width 500 height 95
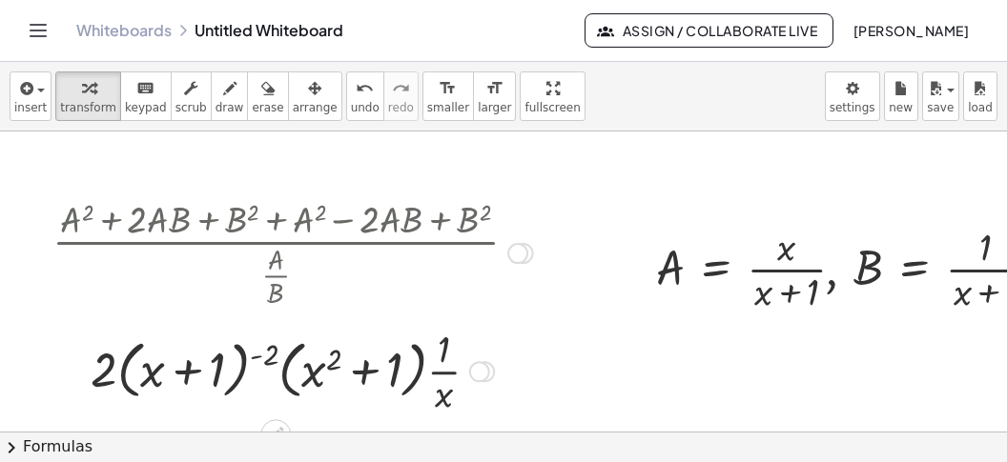
click at [281, 378] on div at bounding box center [293, 369] width 500 height 95
click at [283, 378] on div at bounding box center [293, 369] width 500 height 95
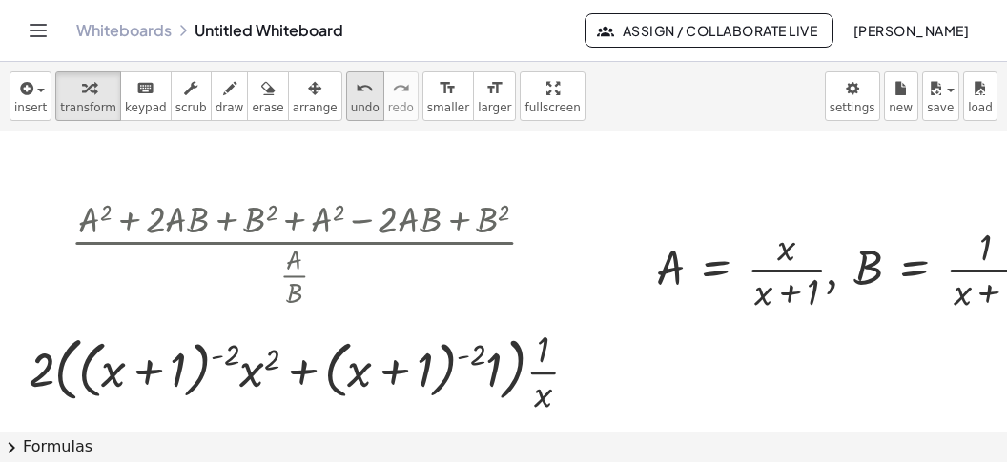
click at [351, 101] on span "undo" at bounding box center [365, 107] width 29 height 13
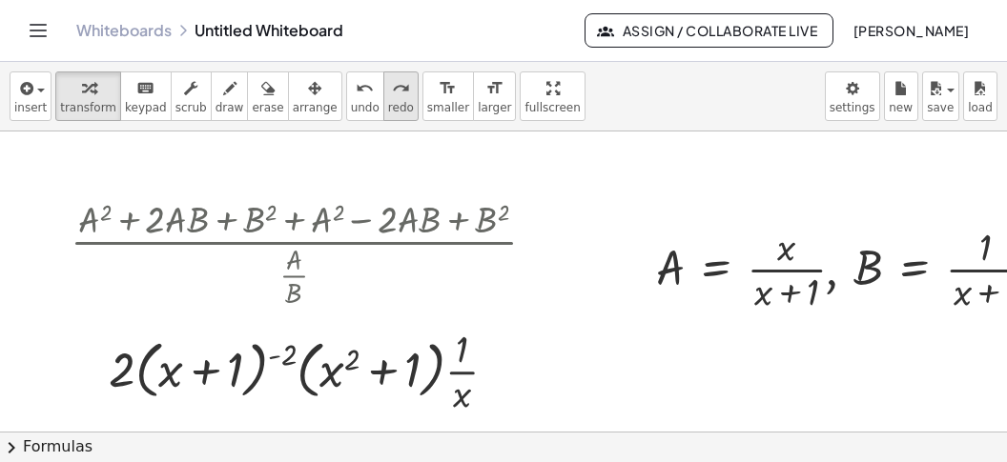
click at [346, 104] on div "undo undo redo redo" at bounding box center [382, 97] width 72 height 50
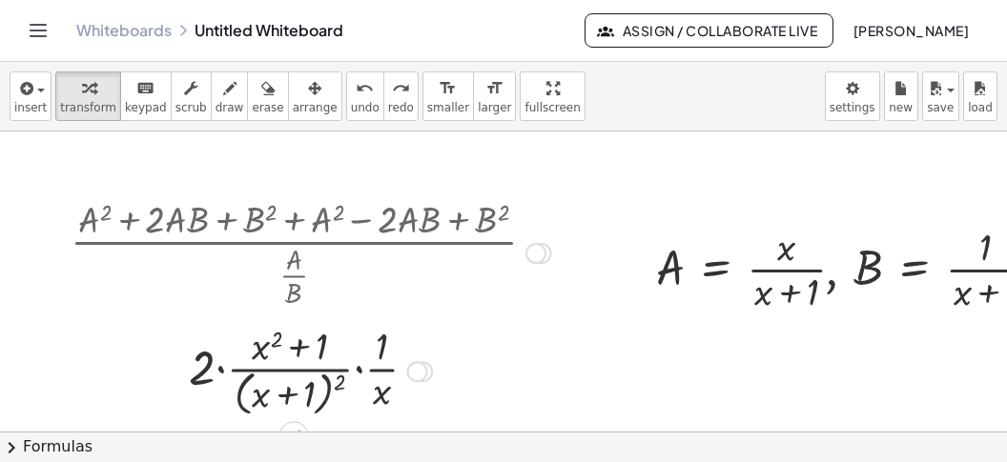
click at [362, 362] on div at bounding box center [311, 369] width 500 height 101
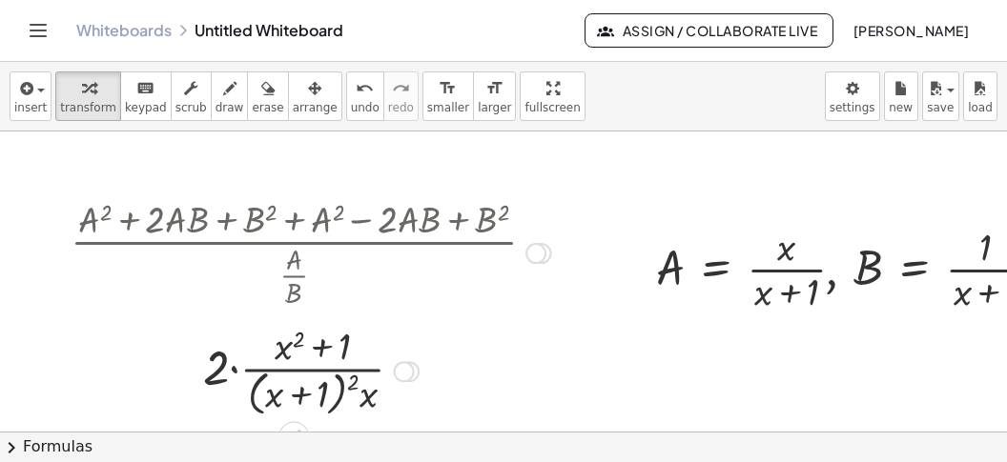
click at [237, 367] on div at bounding box center [311, 369] width 500 height 101
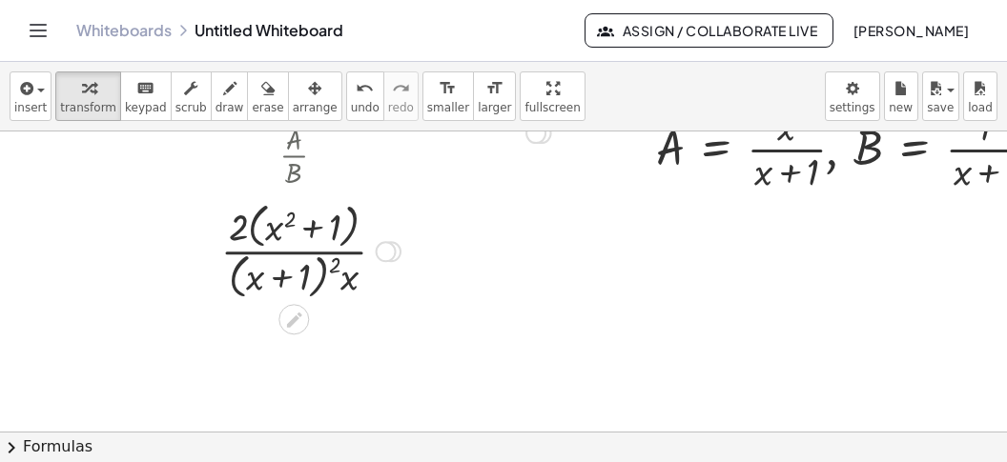
scroll to position [1810, 0]
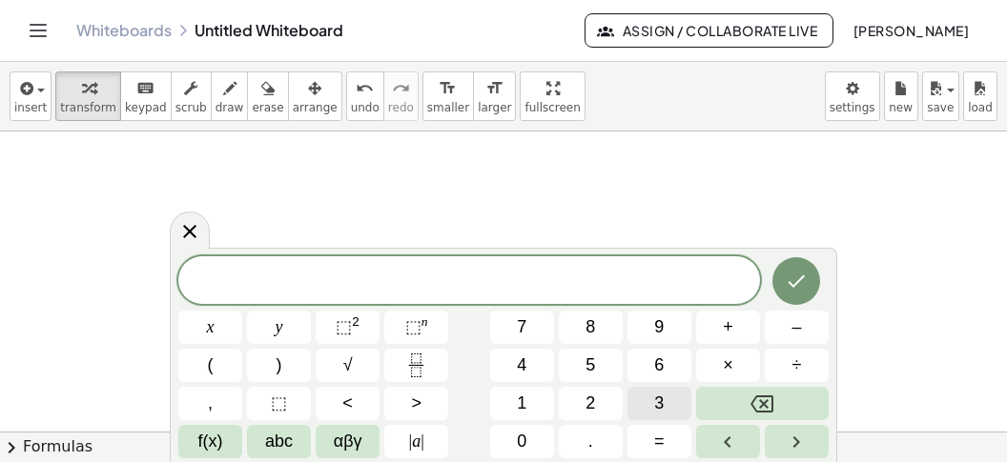
click at [667, 405] on button "3" at bounding box center [659, 403] width 64 height 33
click at [658, 362] on span "6" at bounding box center [659, 366] width 10 height 26
click at [280, 331] on span "y" at bounding box center [280, 328] width 8 height 26
click at [354, 324] on sup "2" at bounding box center [356, 322] width 8 height 14
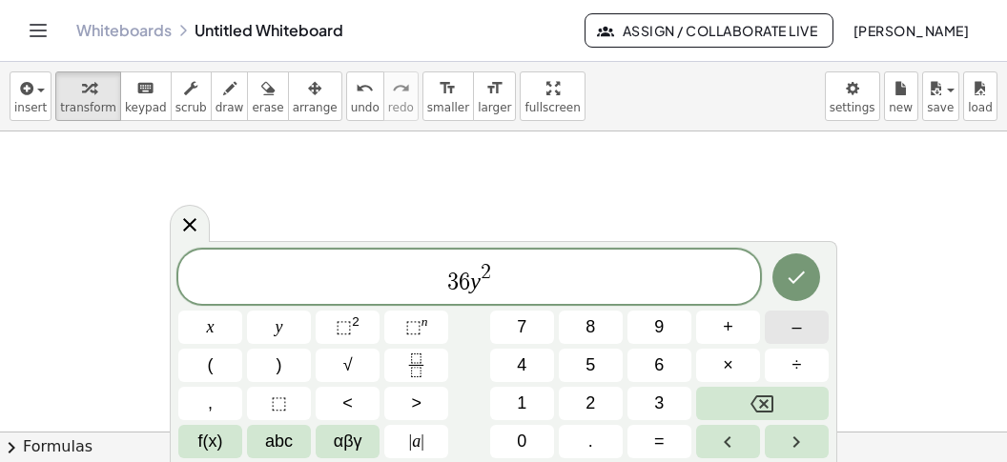
click at [798, 326] on span "–" at bounding box center [796, 328] width 10 height 26
click at [531, 400] on button "1" at bounding box center [522, 403] width 64 height 33
click at [593, 401] on button "2" at bounding box center [591, 403] width 64 height 33
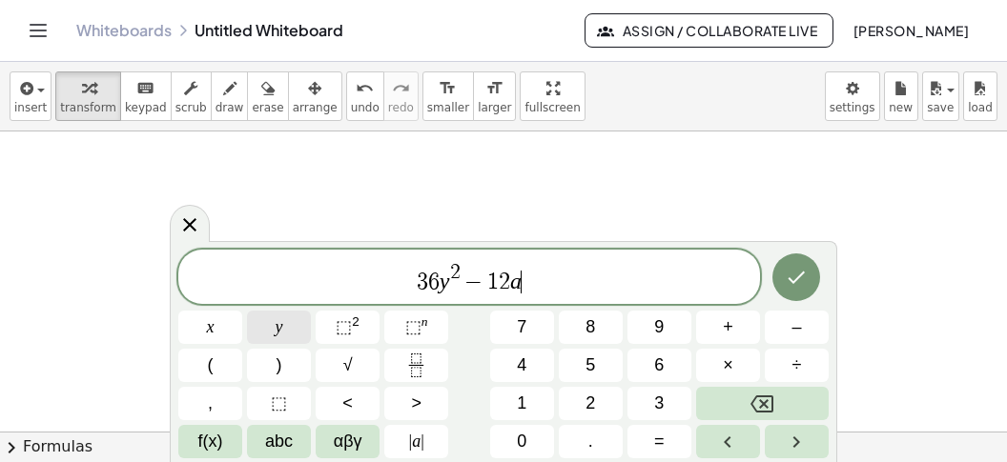
click at [283, 329] on button "y" at bounding box center [279, 327] width 64 height 33
click at [715, 329] on button "+" at bounding box center [728, 327] width 64 height 33
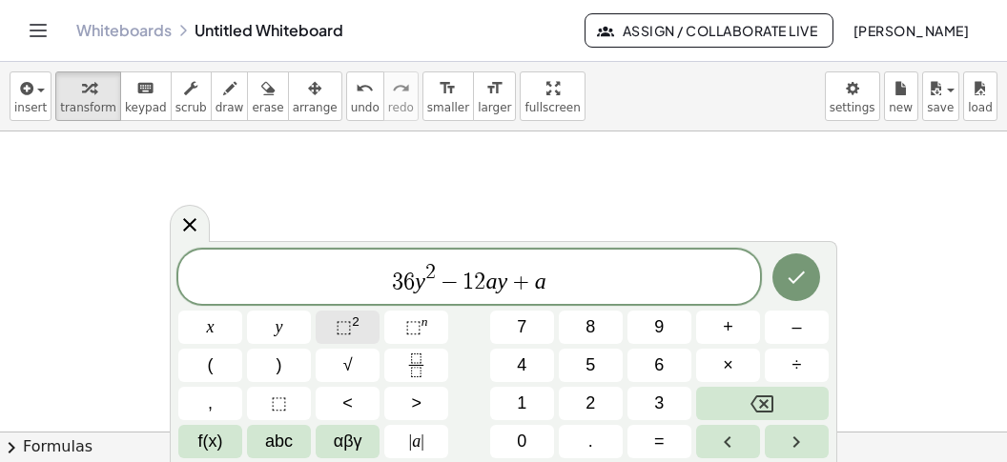
click at [337, 328] on button "⬚ 2" at bounding box center [348, 327] width 64 height 33
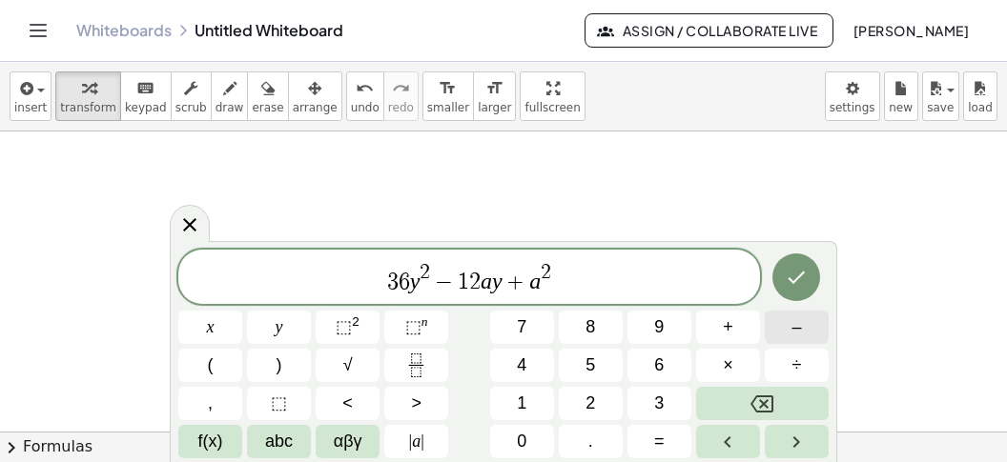
click at [776, 331] on button "–" at bounding box center [797, 327] width 64 height 33
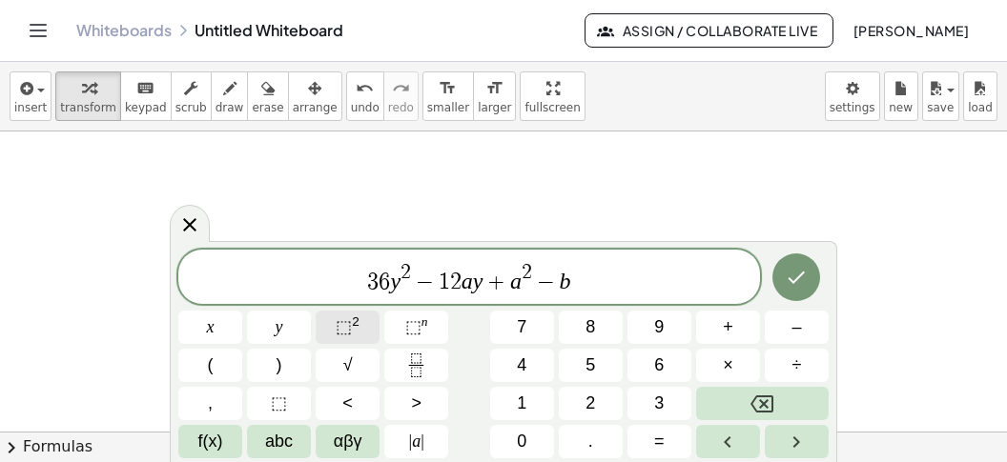
click at [346, 323] on span "⬚" at bounding box center [344, 326] width 16 height 19
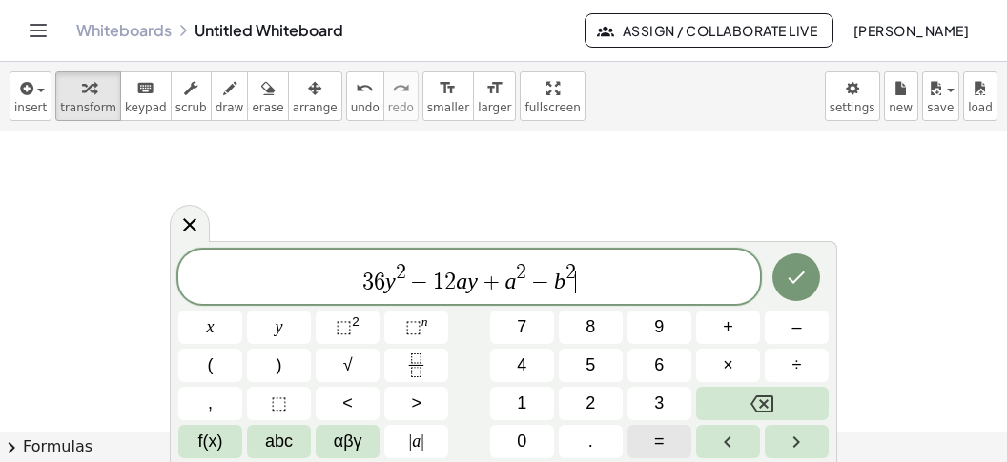
click at [667, 434] on button "=" at bounding box center [659, 441] width 64 height 33
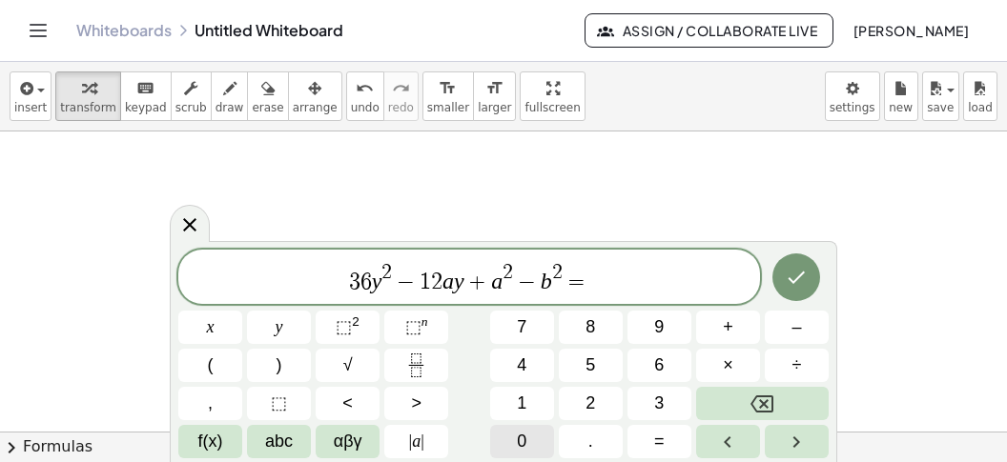
click at [522, 431] on span "0" at bounding box center [522, 442] width 10 height 26
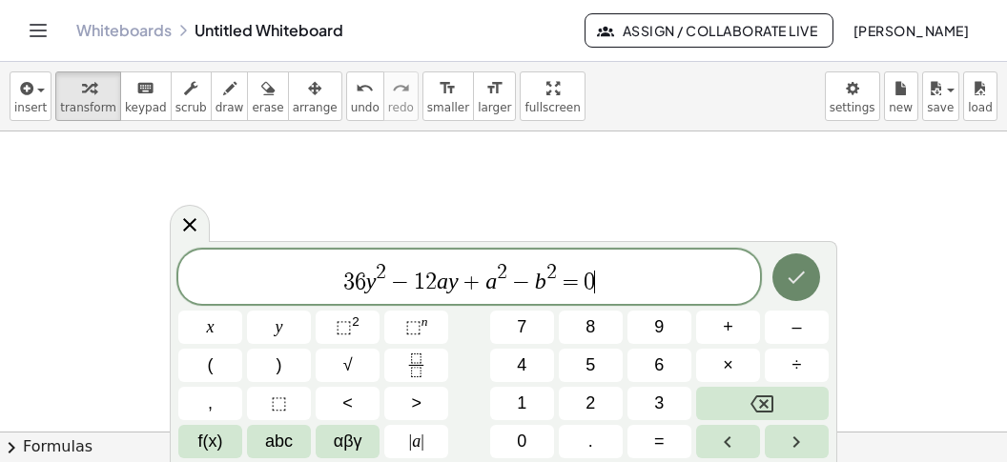
click at [799, 274] on icon "Done" at bounding box center [796, 277] width 23 height 23
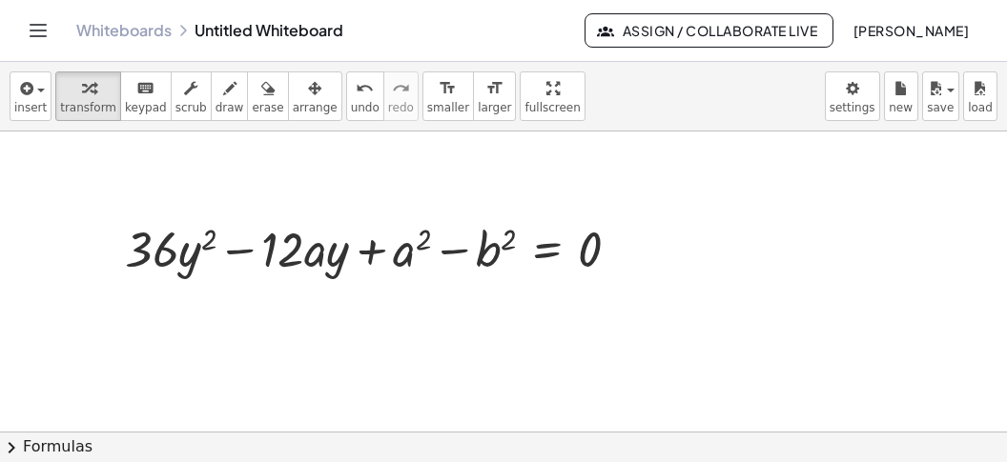
click at [350, 459] on button "chevron_right Formulas" at bounding box center [503, 447] width 1007 height 31
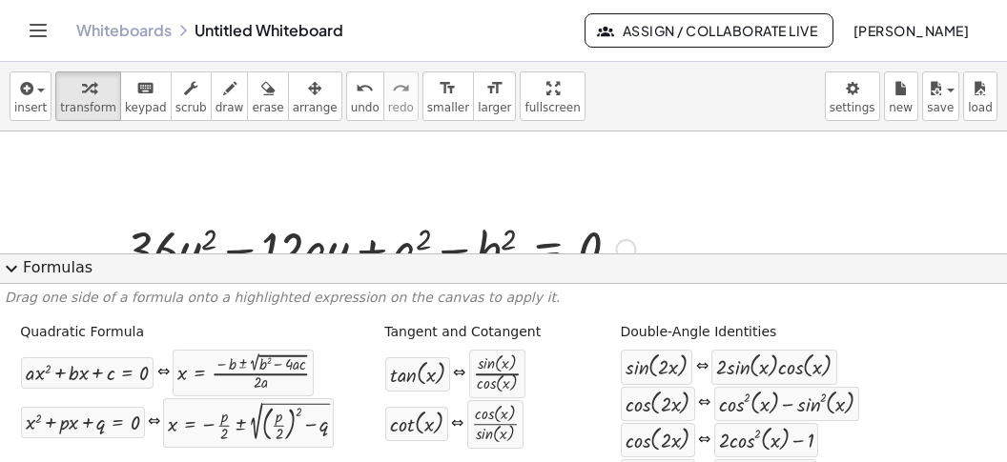
scroll to position [1920, 0]
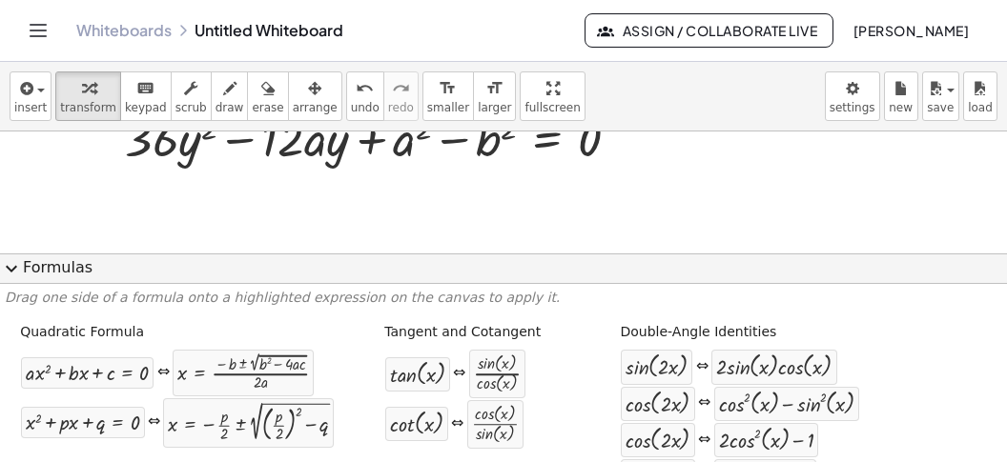
click at [345, 266] on button "expand_more Formulas" at bounding box center [503, 269] width 1007 height 31
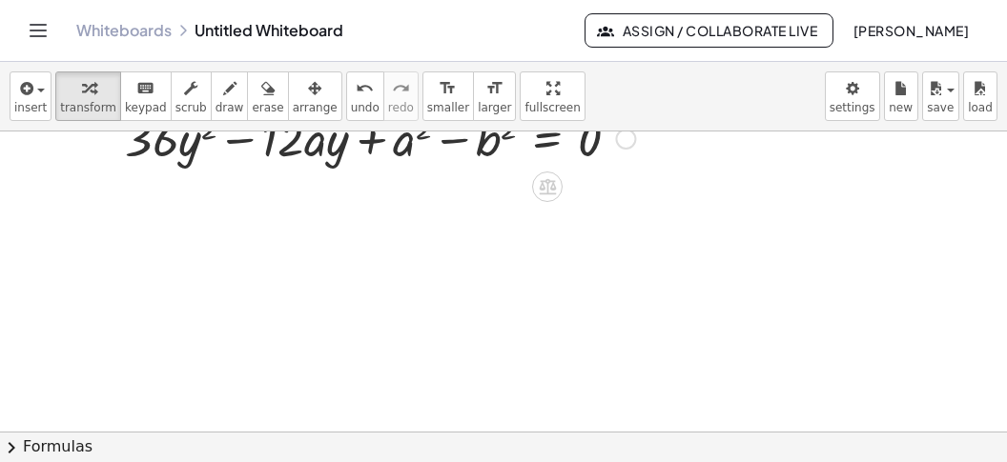
scroll to position [1800, 0]
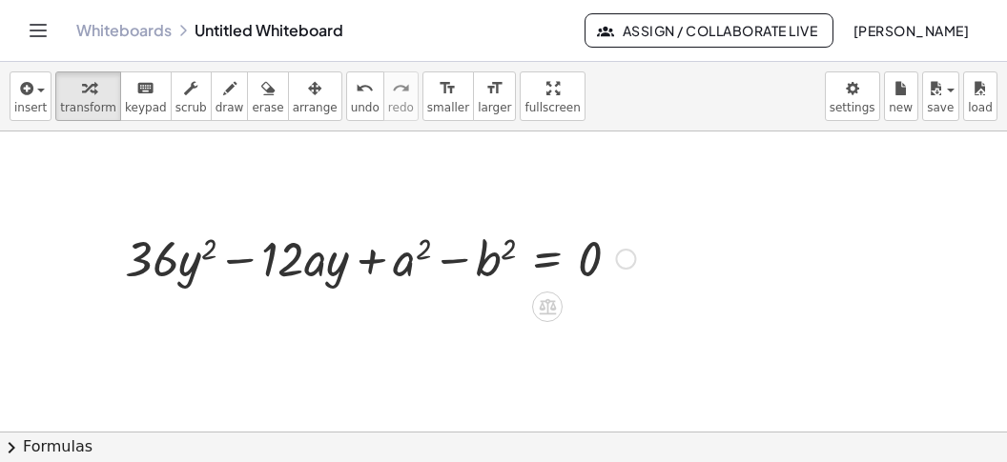
click at [631, 254] on div at bounding box center [625, 259] width 21 height 21
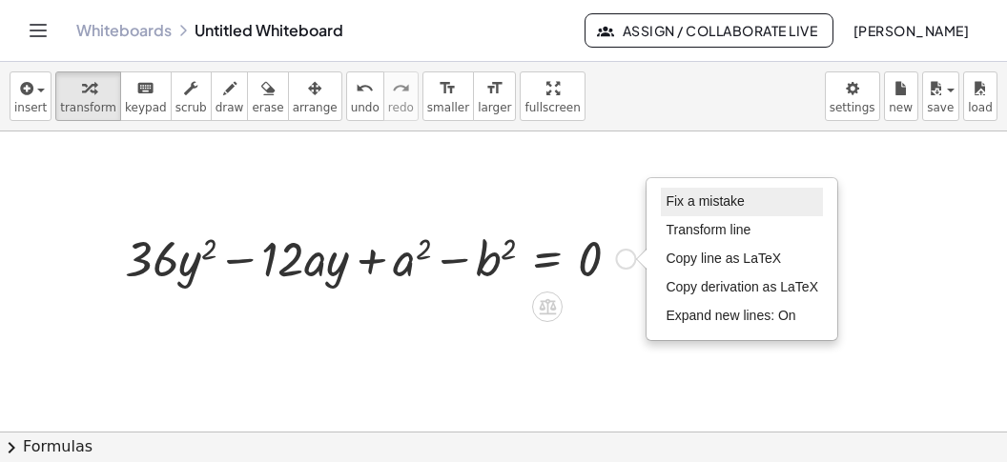
click at [678, 208] on li "Fix a mistake" at bounding box center [742, 202] width 162 height 29
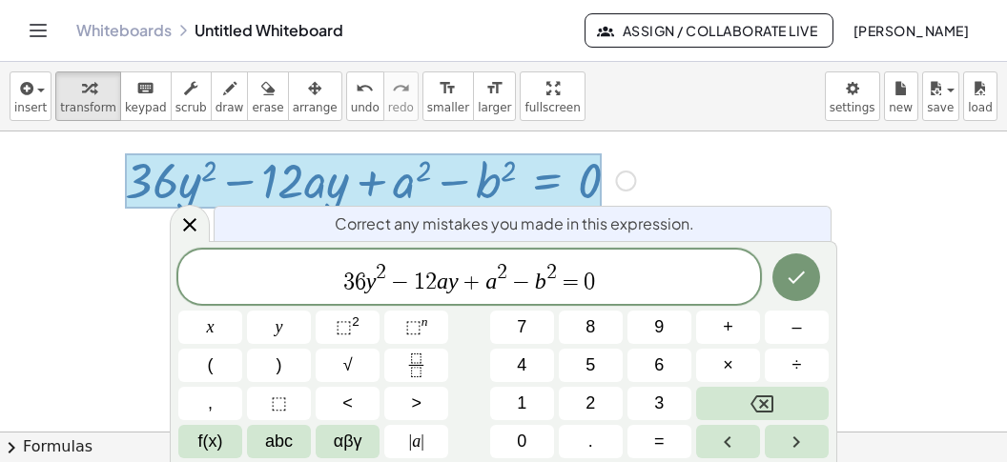
scroll to position [1878, 0]
click at [417, 276] on span "1" at bounding box center [419, 282] width 11 height 23
click at [197, 352] on button "(" at bounding box center [210, 365] width 64 height 33
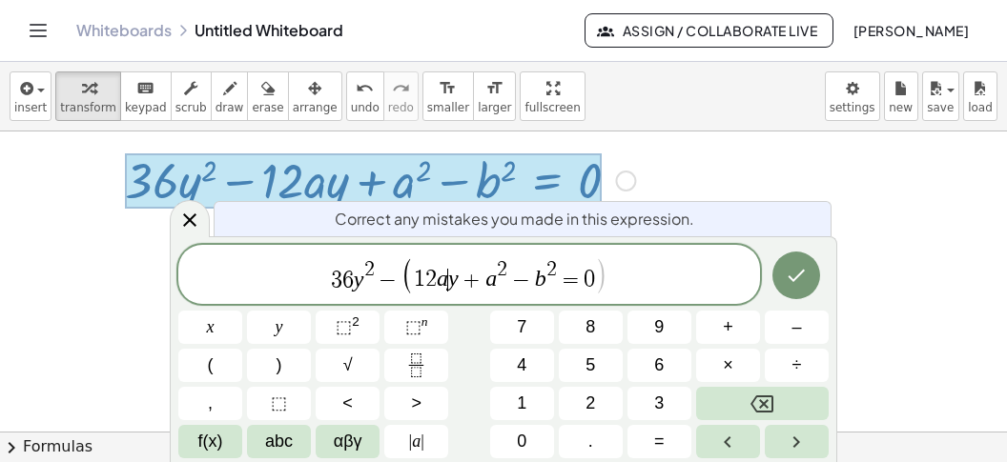
click at [447, 276] on var "a" at bounding box center [442, 279] width 11 height 25
click at [281, 366] on span ")" at bounding box center [279, 366] width 6 height 26
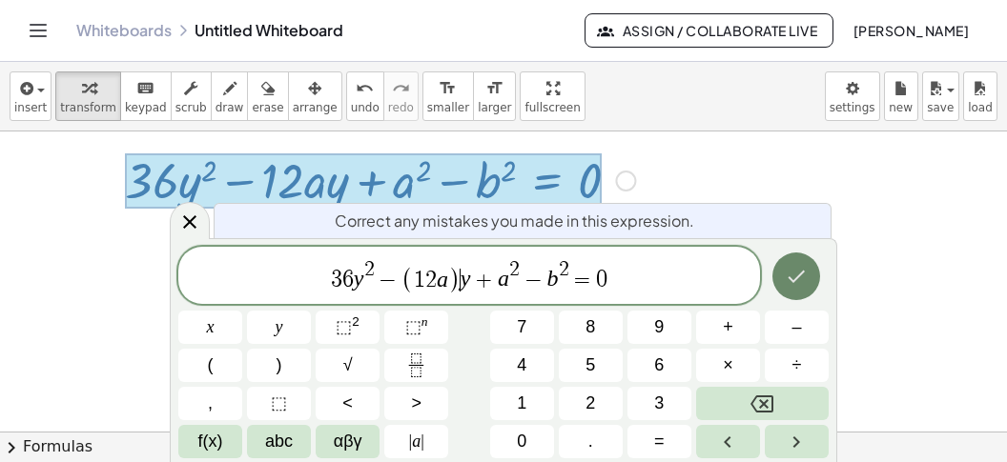
click at [806, 276] on icon "Done" at bounding box center [796, 276] width 23 height 23
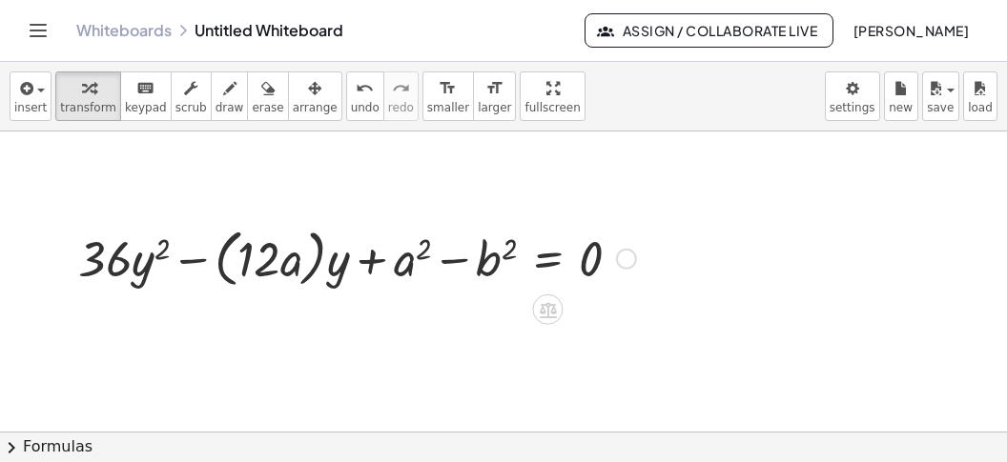
scroll to position [1920, 0]
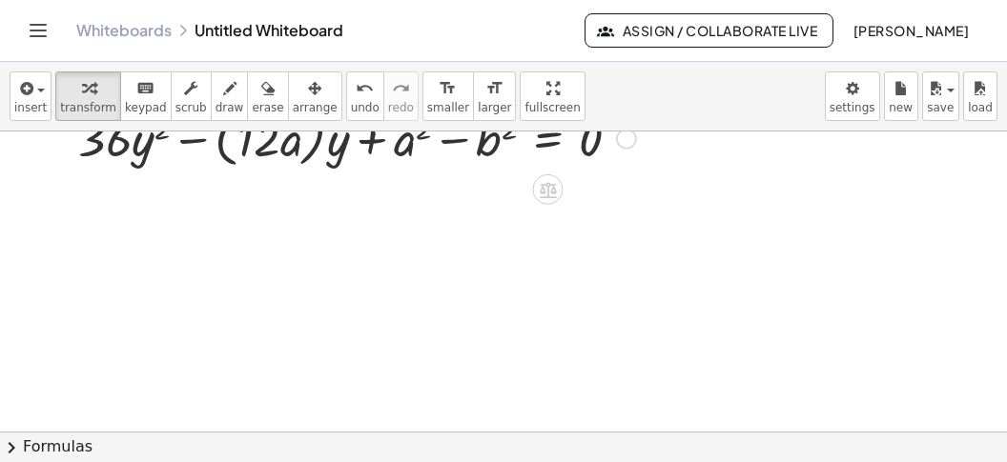
click at [229, 446] on button "chevron_right Formulas" at bounding box center [503, 447] width 1007 height 31
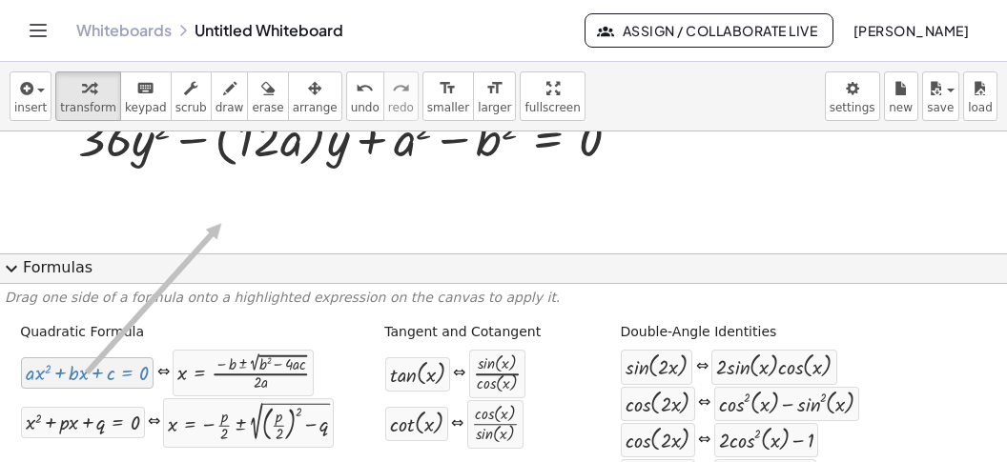
drag, startPoint x: 83, startPoint y: 372, endPoint x: 222, endPoint y: 222, distance: 204.4
click at [626, 134] on div "Fix a mistake Transform line Copy line as LaTeX Copy derivation as LaTeX Expand…" at bounding box center [626, 138] width 21 height 21
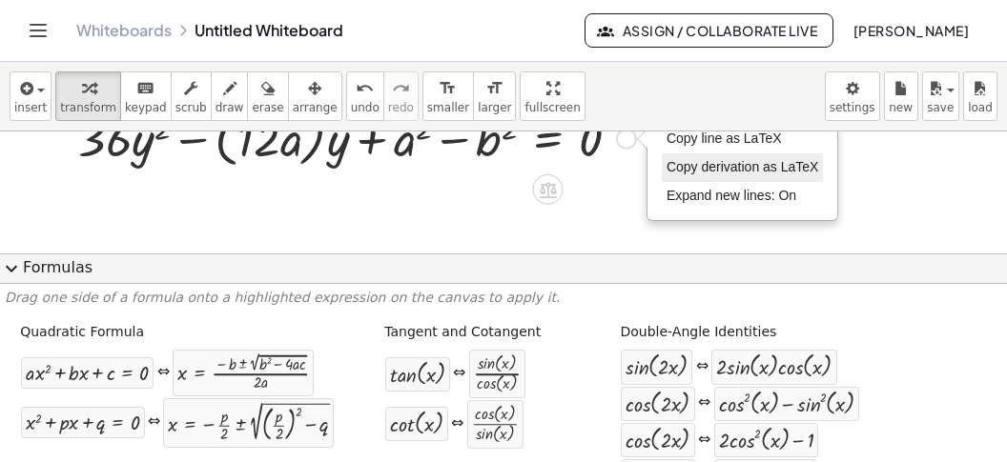
scroll to position [1810, 0]
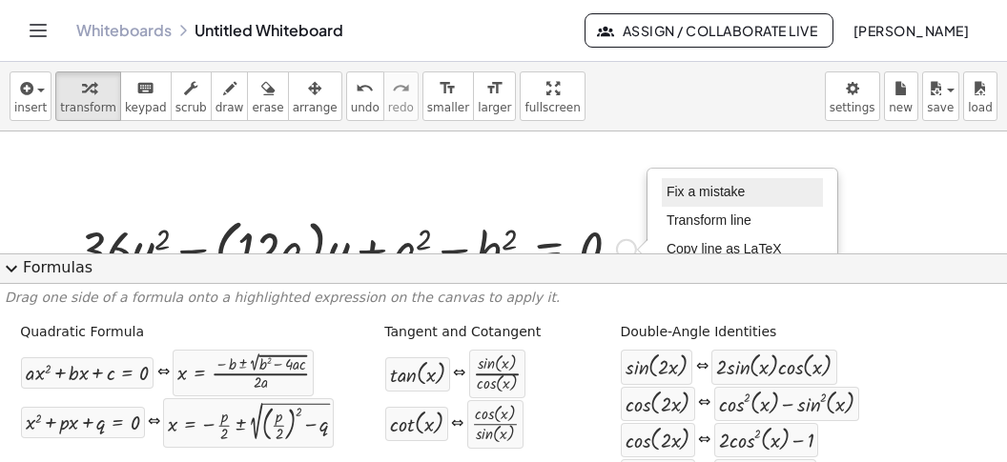
click at [684, 192] on span "Fix a mistake" at bounding box center [705, 191] width 78 height 15
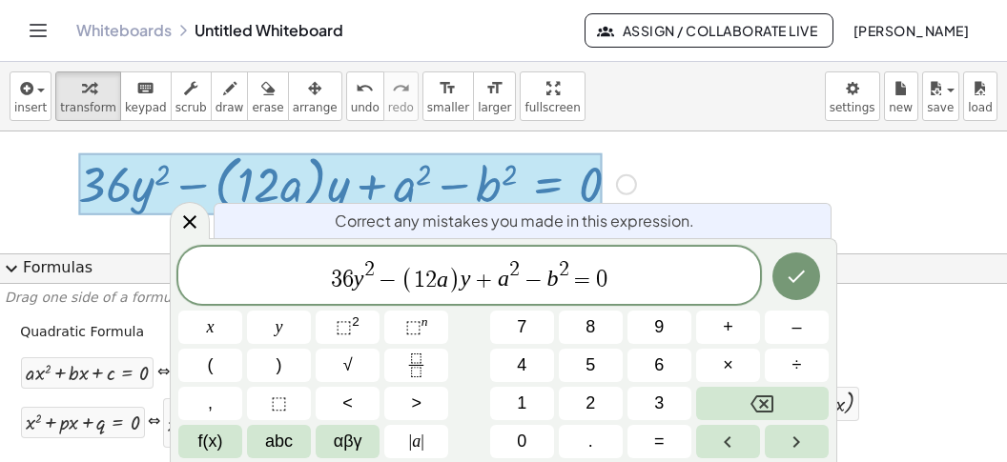
scroll to position [1874, 0]
click at [499, 277] on var "a" at bounding box center [503, 279] width 11 height 25
click at [227, 362] on button "(" at bounding box center [210, 365] width 64 height 33
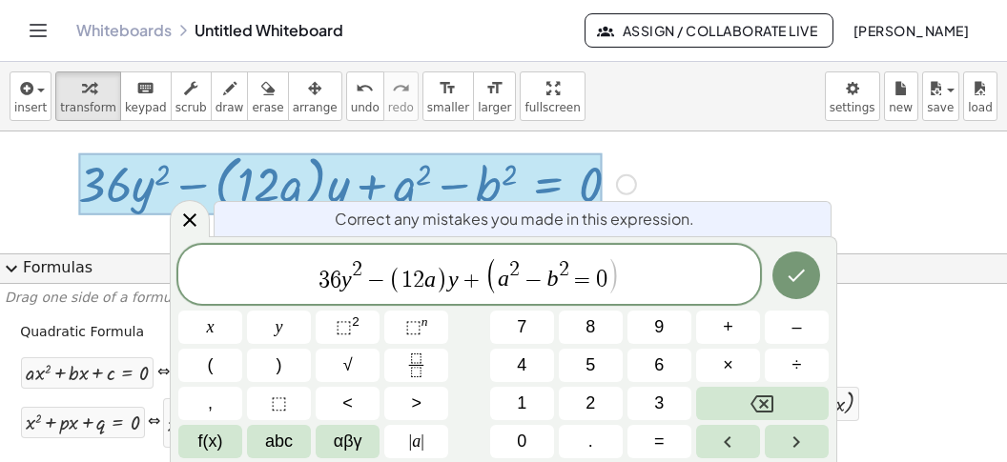
click at [572, 281] on span "=" at bounding box center [583, 280] width 28 height 23
click at [299, 361] on button ")" at bounding box center [279, 365] width 64 height 33
click at [781, 282] on button "Done" at bounding box center [796, 276] width 48 height 48
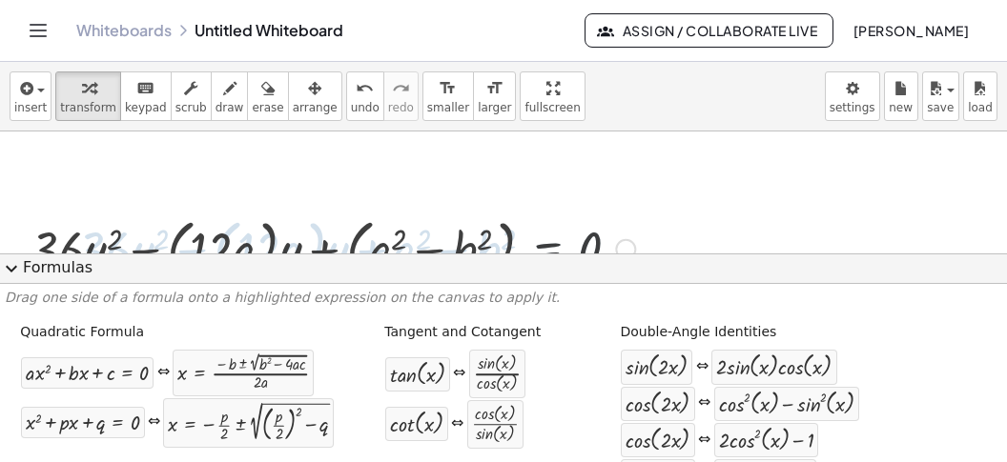
scroll to position [1810, 0]
click at [635, 257] on button "expand_more Formulas" at bounding box center [503, 269] width 1007 height 31
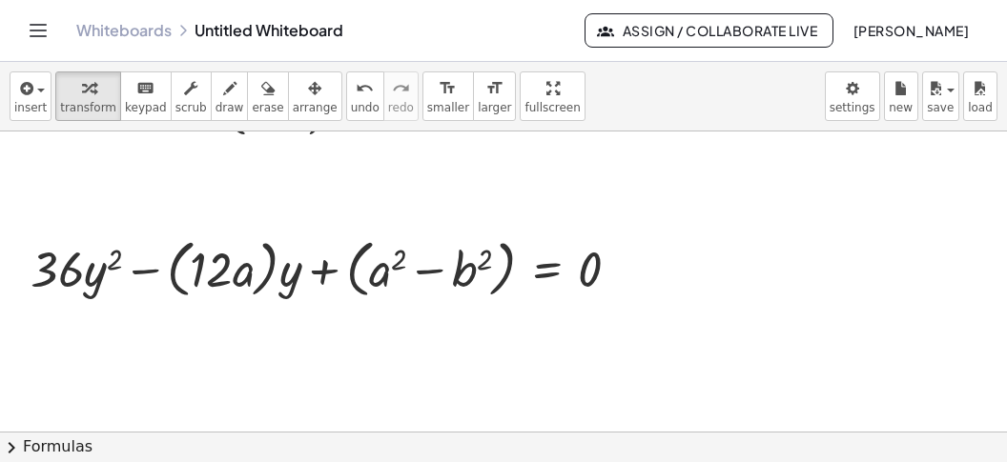
click at [259, 451] on button "chevron_right Formulas" at bounding box center [503, 447] width 1007 height 31
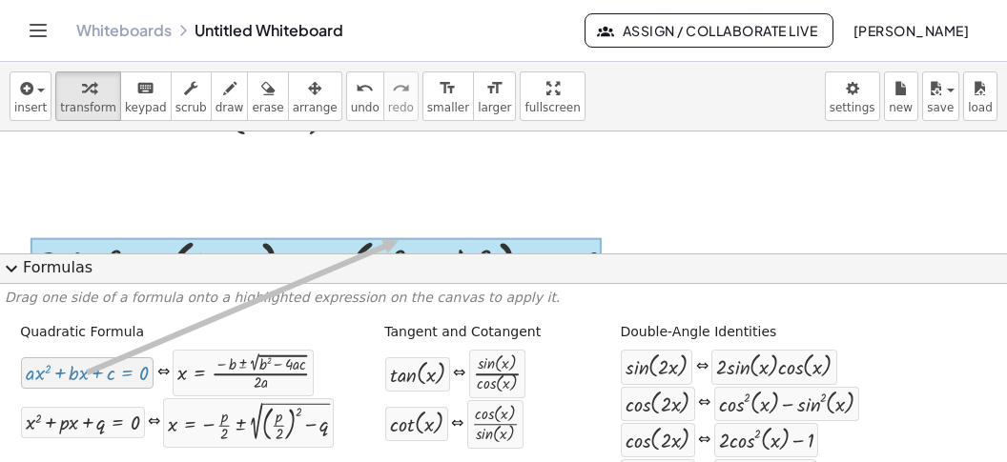
drag, startPoint x: 111, startPoint y: 385, endPoint x: 399, endPoint y: 239, distance: 323.6
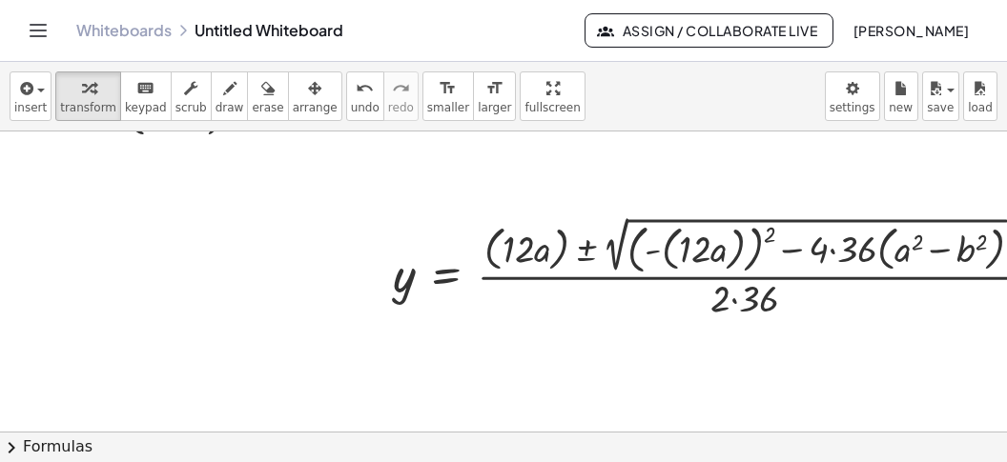
scroll to position [1790, 106]
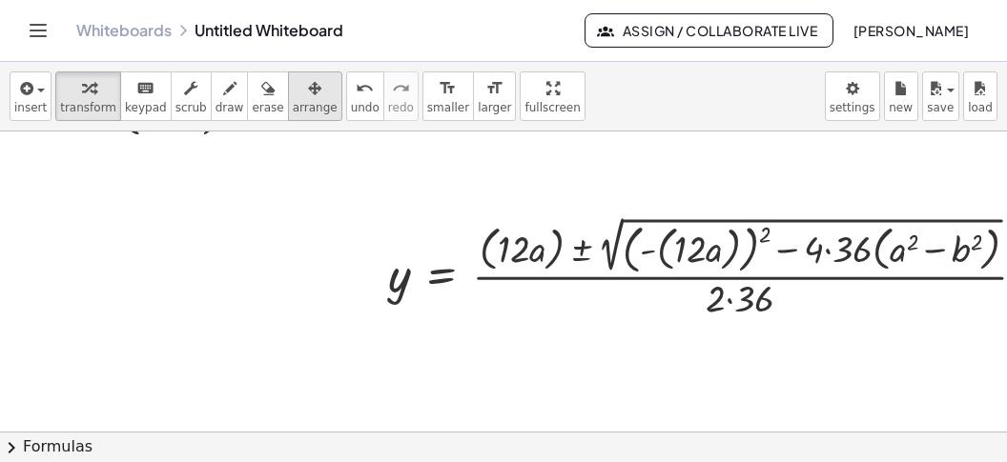
click at [293, 101] on span "arrange" at bounding box center [315, 107] width 45 height 13
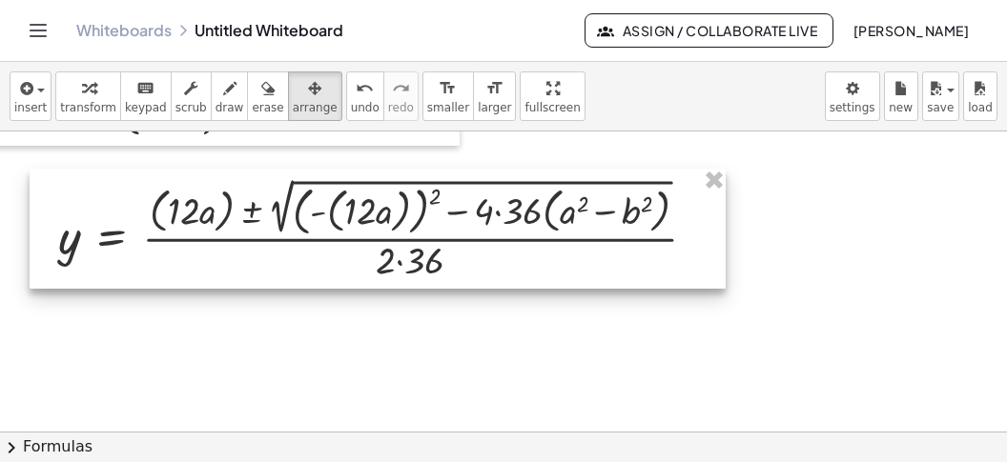
drag, startPoint x: 499, startPoint y: 232, endPoint x: 181, endPoint y: 176, distance: 322.3
click at [189, 187] on div at bounding box center [378, 229] width 696 height 121
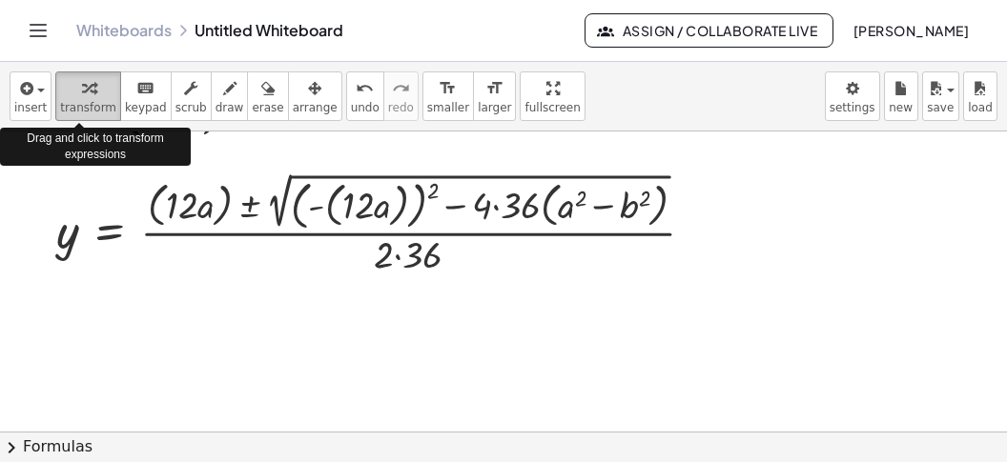
click at [82, 98] on icon "button" at bounding box center [88, 88] width 13 height 23
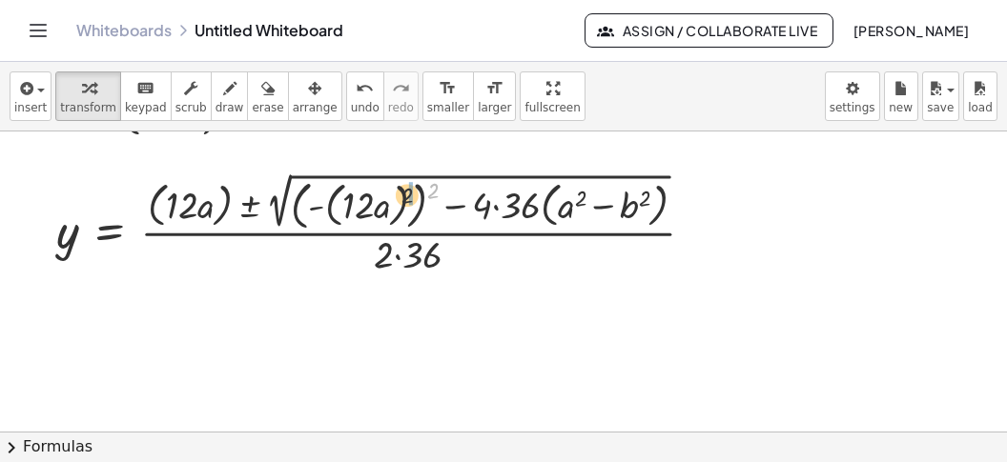
drag, startPoint x: 435, startPoint y: 181, endPoint x: 389, endPoint y: 224, distance: 62.7
click at [401, 187] on div at bounding box center [383, 224] width 672 height 112
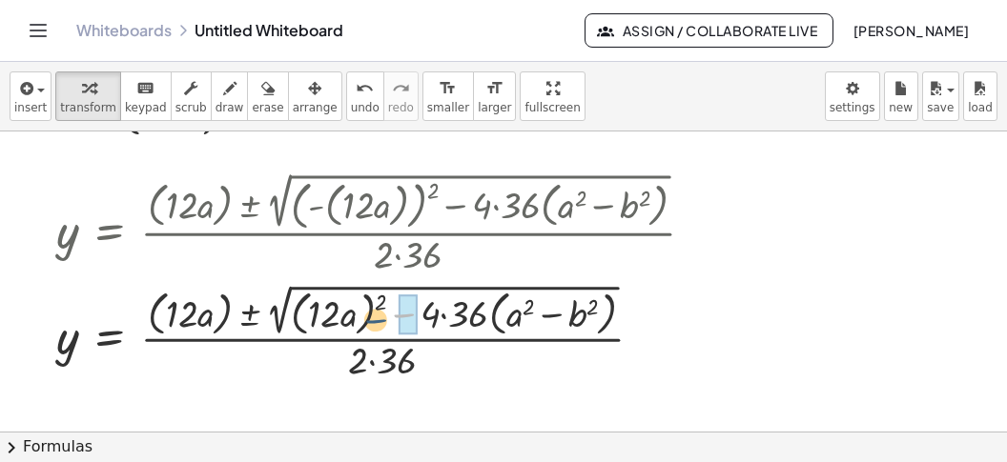
drag, startPoint x: 386, startPoint y: 295, endPoint x: 356, endPoint y: 301, distance: 31.2
click at [358, 300] on div at bounding box center [383, 331] width 672 height 106
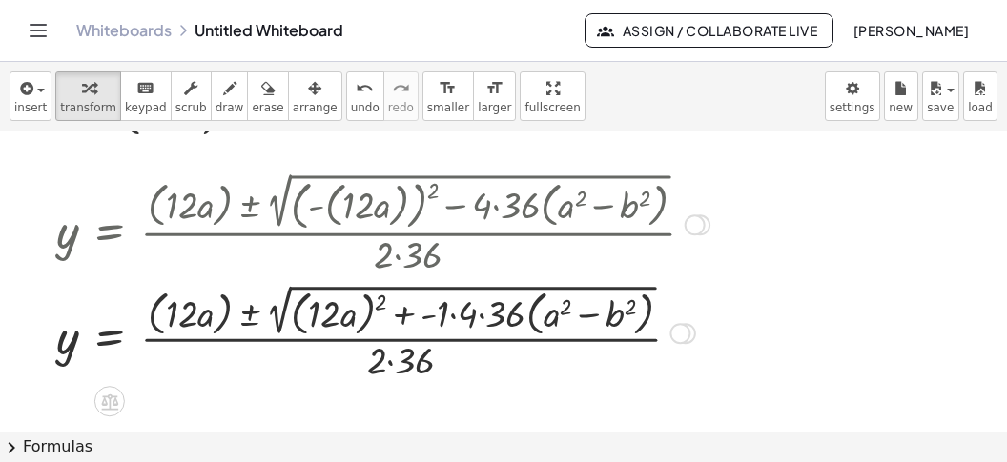
click at [424, 311] on div at bounding box center [383, 331] width 672 height 106
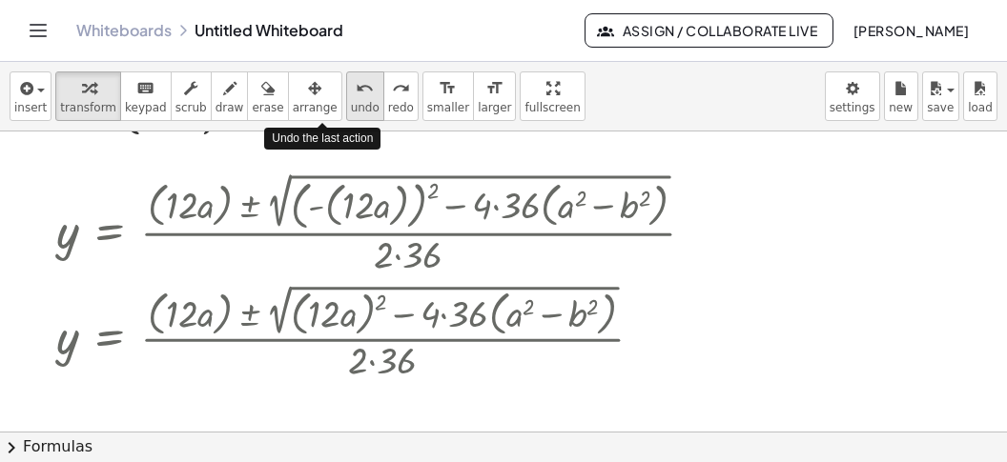
click at [351, 101] on span "undo" at bounding box center [365, 107] width 29 height 13
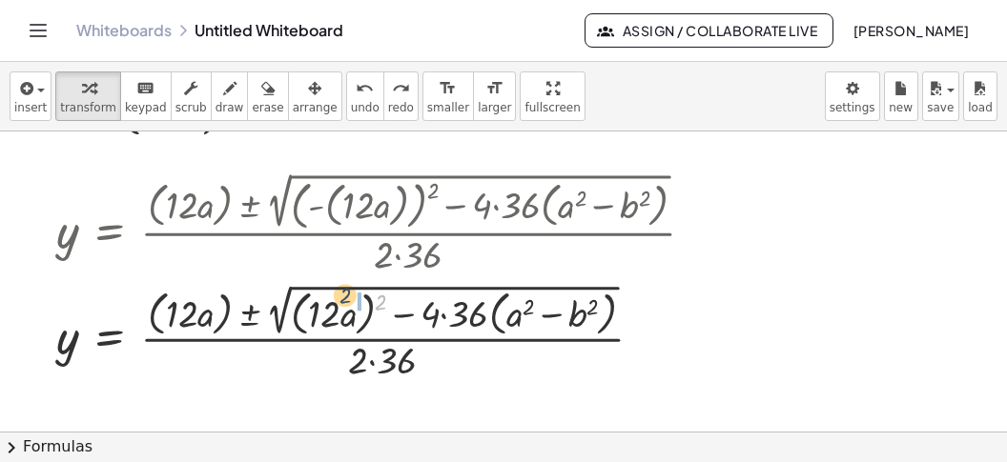
drag, startPoint x: 380, startPoint y: 300, endPoint x: 343, endPoint y: 295, distance: 37.6
click at [343, 295] on div at bounding box center [364, 331] width 635 height 106
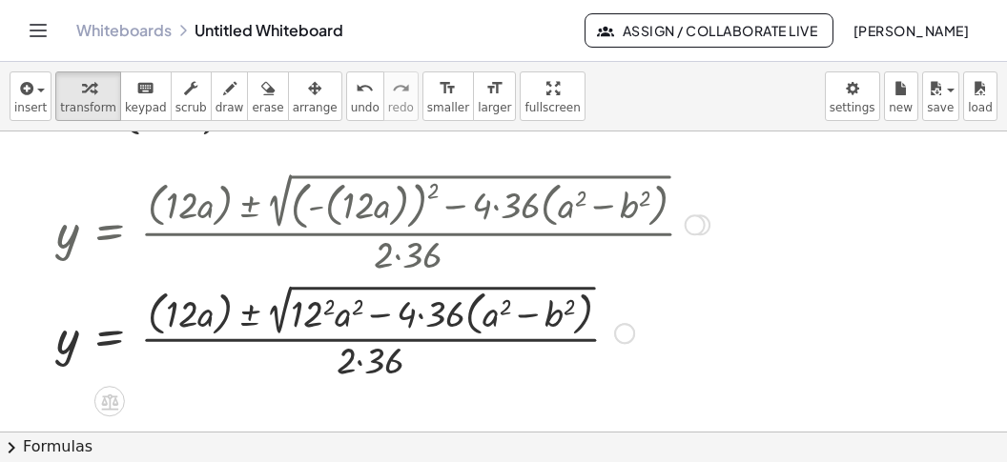
click at [316, 317] on div at bounding box center [383, 331] width 672 height 106
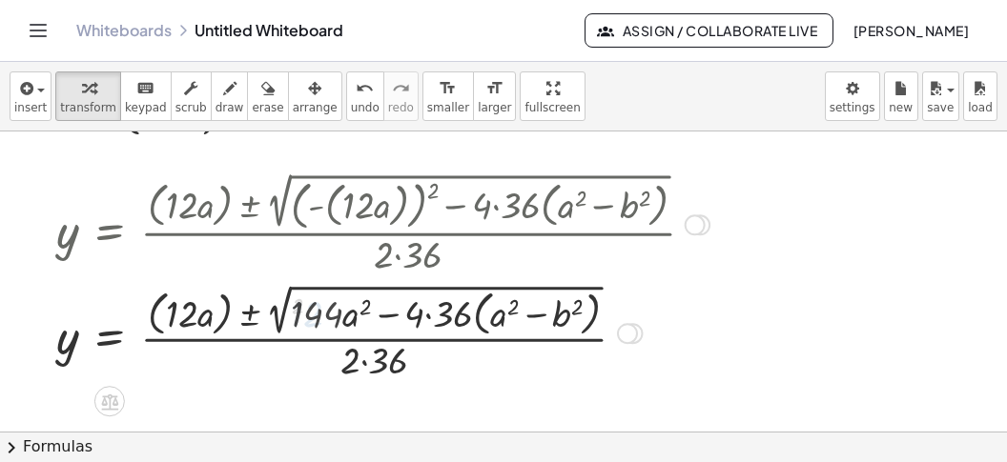
click at [352, 318] on div at bounding box center [383, 331] width 672 height 106
drag, startPoint x: 436, startPoint y: 317, endPoint x: 444, endPoint y: 322, distance: 9.8
click at [437, 317] on div at bounding box center [383, 331] width 672 height 106
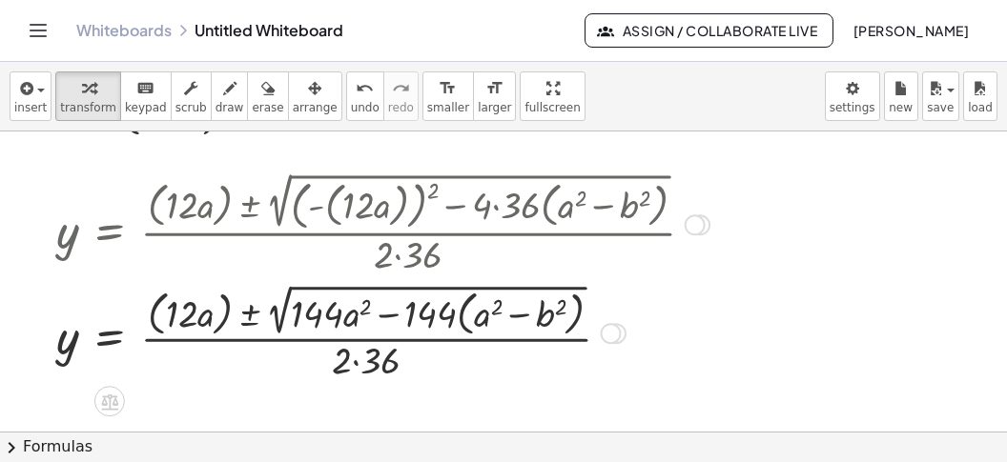
click at [463, 327] on div at bounding box center [383, 331] width 672 height 106
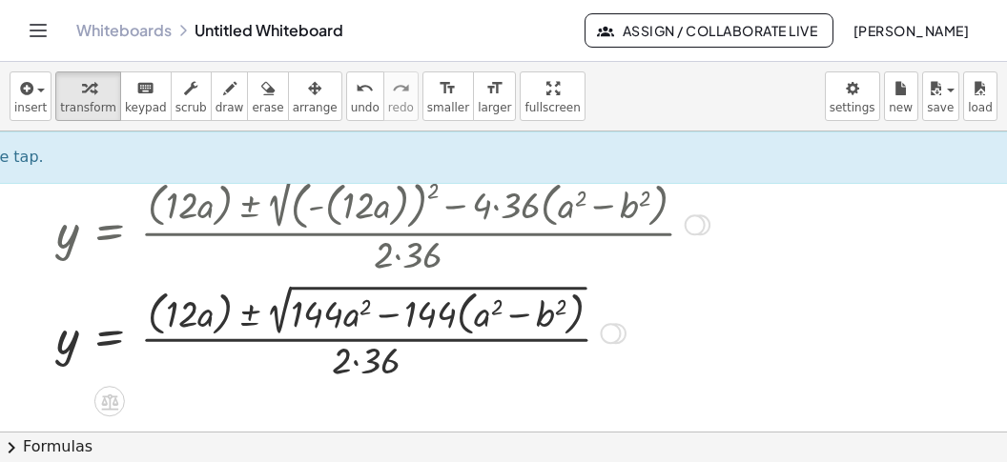
click at [469, 323] on div at bounding box center [383, 331] width 672 height 106
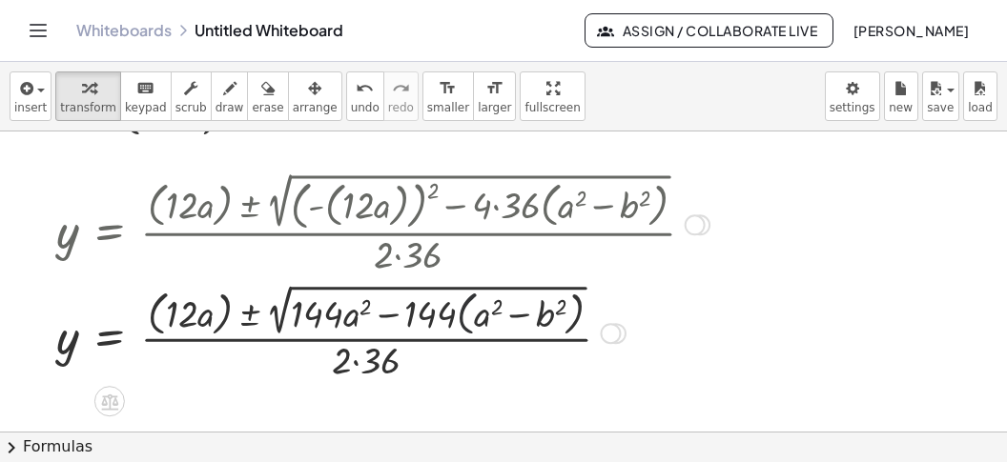
click at [469, 323] on div at bounding box center [383, 331] width 672 height 106
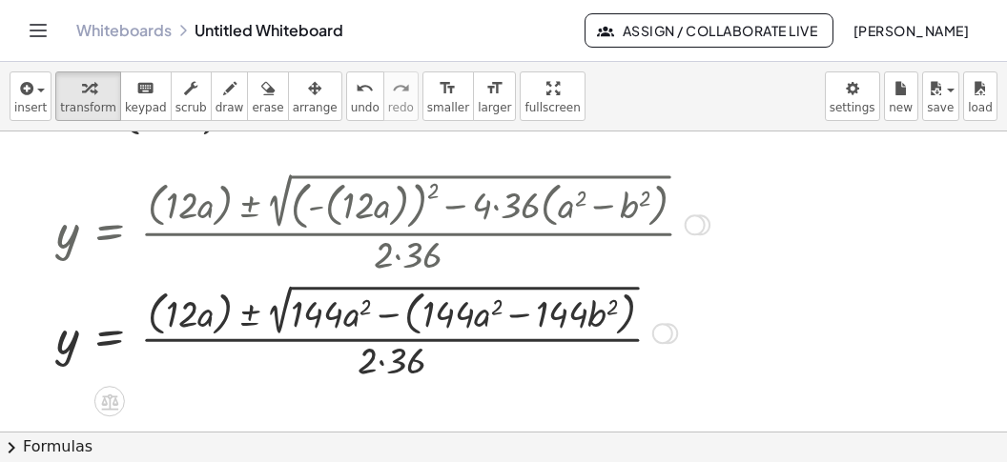
click at [405, 318] on div at bounding box center [383, 331] width 672 height 106
click at [406, 318] on div at bounding box center [383, 331] width 672 height 103
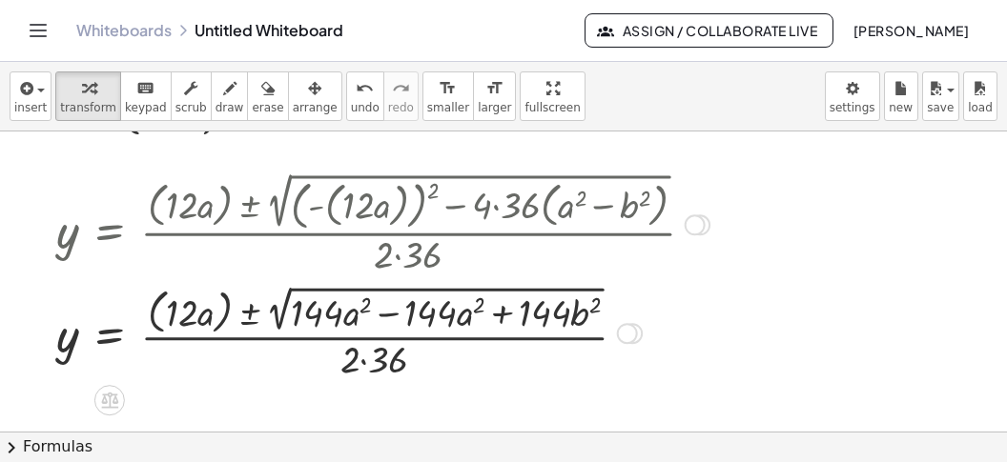
click at [385, 314] on div at bounding box center [383, 331] width 672 height 103
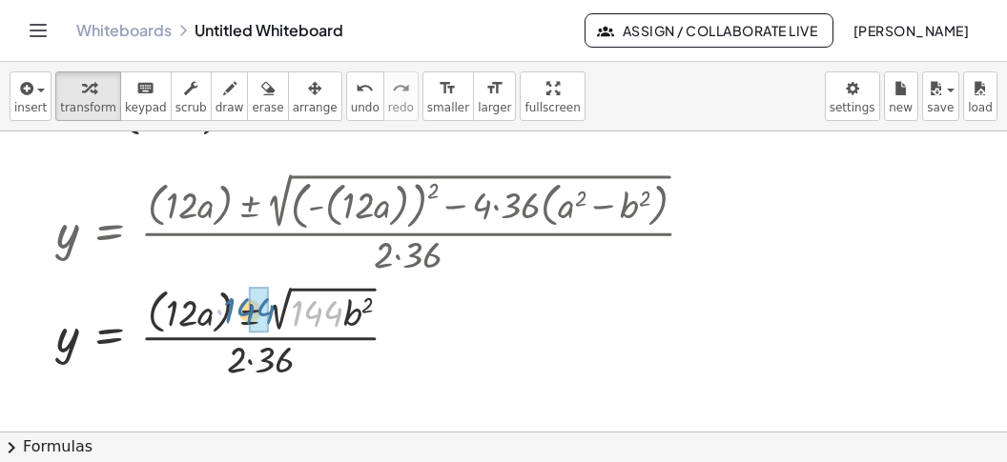
drag, startPoint x: 309, startPoint y: 312, endPoint x: 232, endPoint y: 311, distance: 77.2
click at [232, 311] on div at bounding box center [383, 331] width 672 height 103
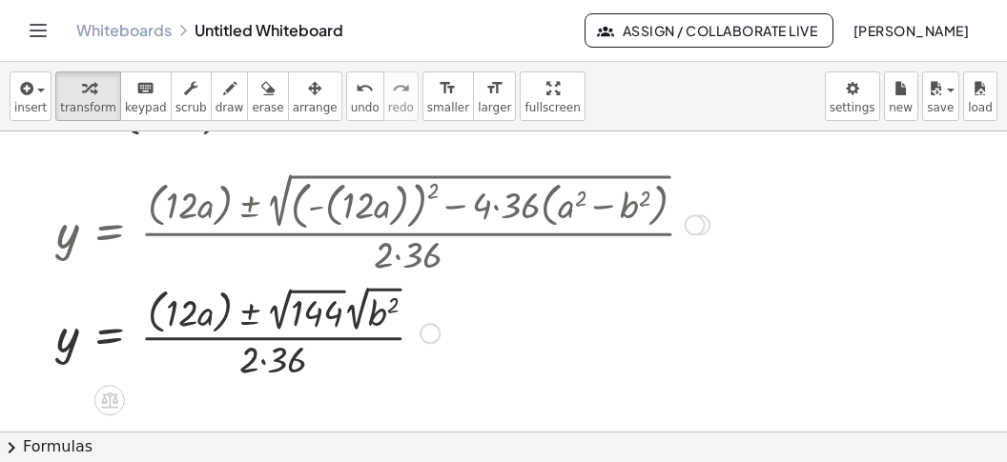
drag, startPoint x: 350, startPoint y: 324, endPoint x: 311, endPoint y: 327, distance: 39.2
click at [351, 324] on div at bounding box center [383, 331] width 672 height 103
click at [281, 319] on div at bounding box center [383, 331] width 672 height 101
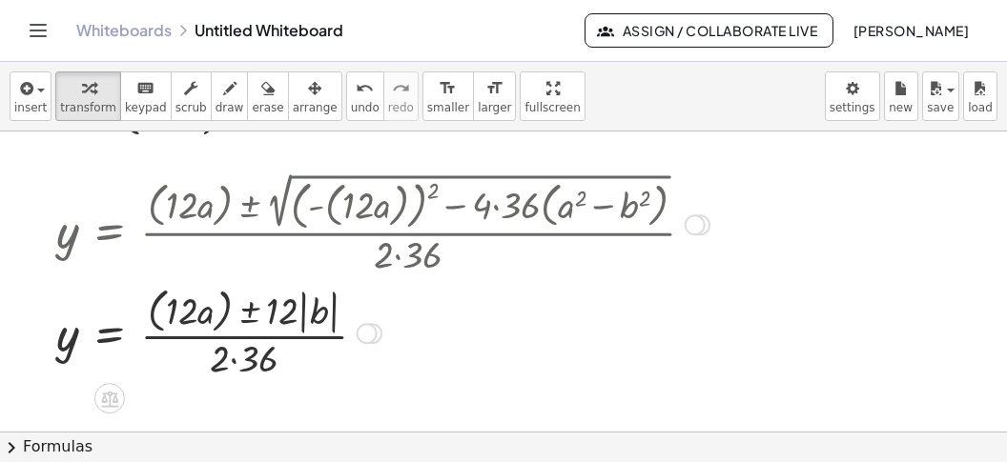
click at [248, 362] on div at bounding box center [383, 331] width 672 height 101
drag, startPoint x: 219, startPoint y: 324, endPoint x: 263, endPoint y: 323, distance: 43.9
click at [226, 325] on div at bounding box center [383, 331] width 672 height 101
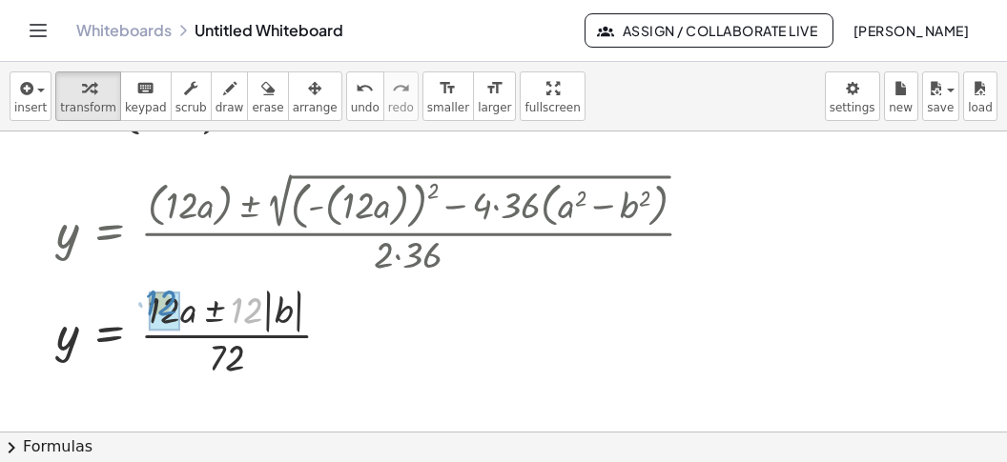
drag, startPoint x: 240, startPoint y: 307, endPoint x: 164, endPoint y: 304, distance: 76.3
click at [110, 334] on div "· 12 y = · ( + · 12 · a ± b ) · · · | | 12 72" at bounding box center [110, 334] width 0 height 0
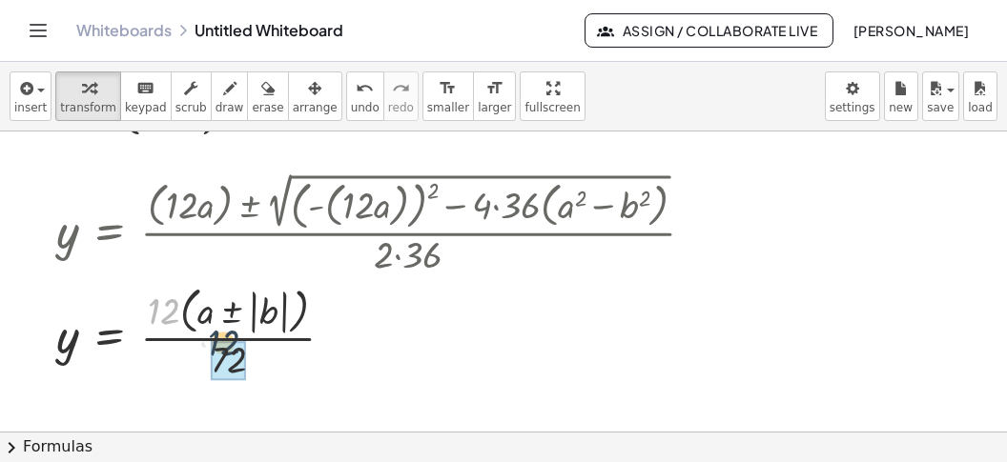
drag, startPoint x: 153, startPoint y: 300, endPoint x: 234, endPoint y: 332, distance: 86.9
click at [224, 338] on div at bounding box center [383, 331] width 672 height 105
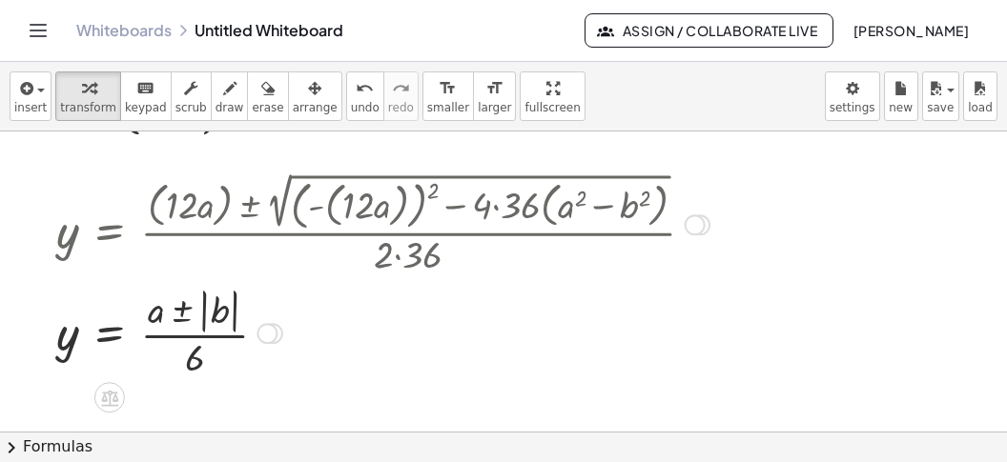
click at [185, 311] on div at bounding box center [383, 331] width 672 height 99
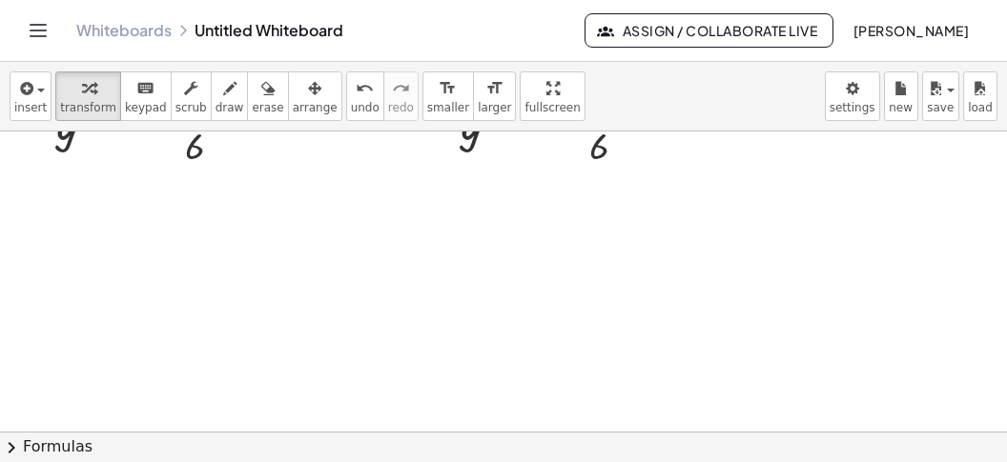
scroll to position [2350, 106]
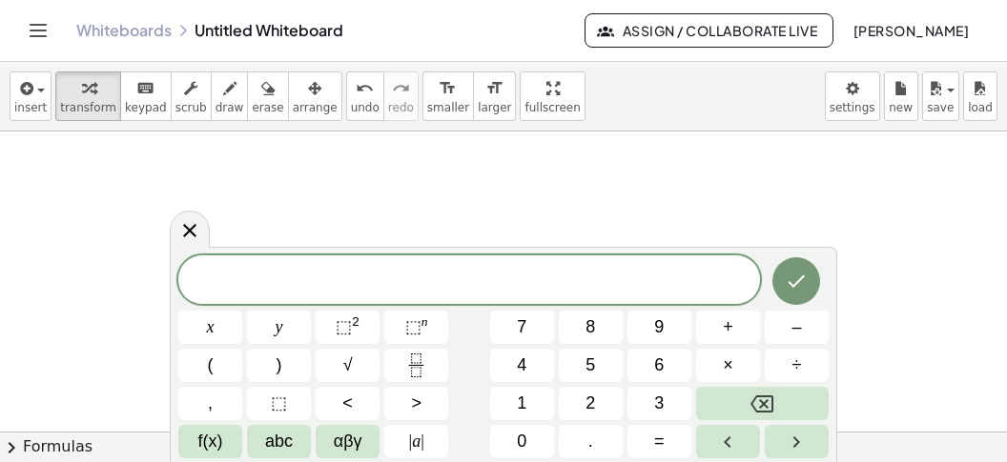
scroll to position [16, 0]
click at [227, 367] on button "(" at bounding box center [210, 365] width 64 height 33
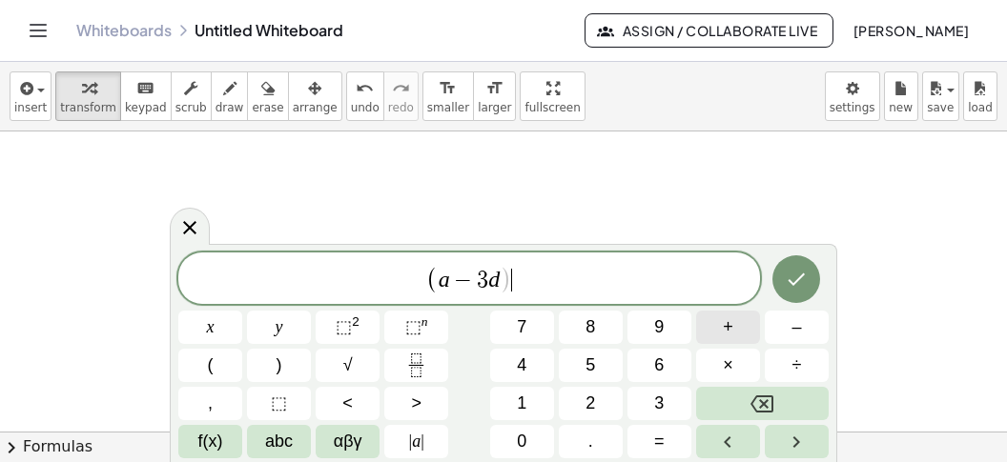
click at [727, 329] on span "+" at bounding box center [728, 328] width 10 height 26
click at [213, 369] on span "(" at bounding box center [211, 366] width 6 height 26
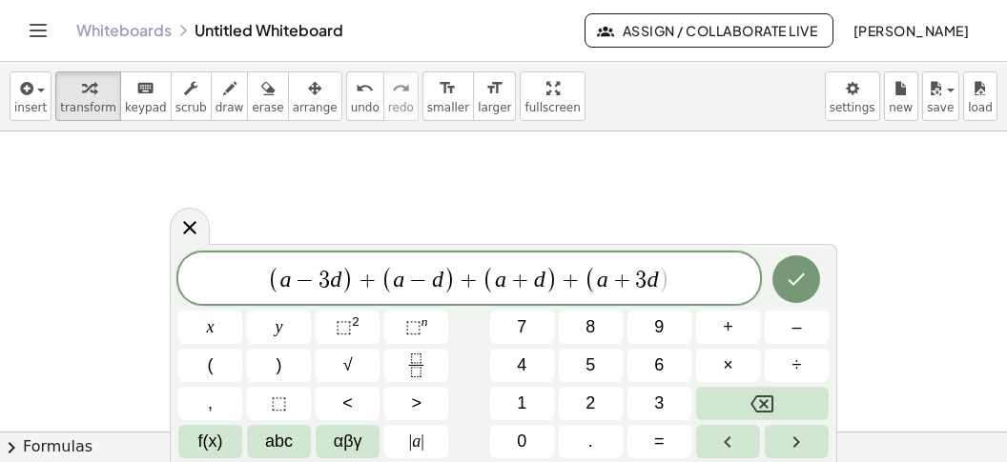
click at [689, 273] on span "( a − 3 d ) + ( a − d ) + ( a + d ) + ( a + 3 d ​ )" at bounding box center [469, 279] width 582 height 31
click at [664, 446] on span "=" at bounding box center [659, 442] width 10 height 26
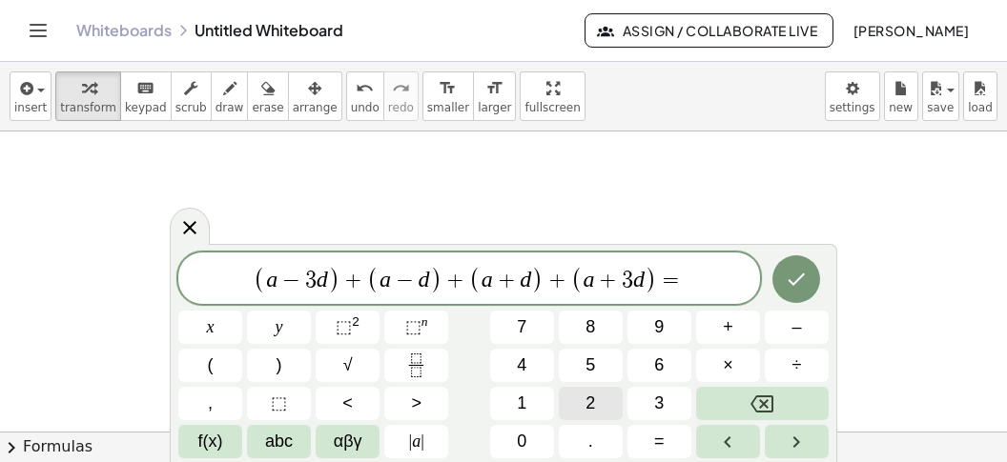
click at [586, 395] on span "2" at bounding box center [590, 404] width 10 height 26
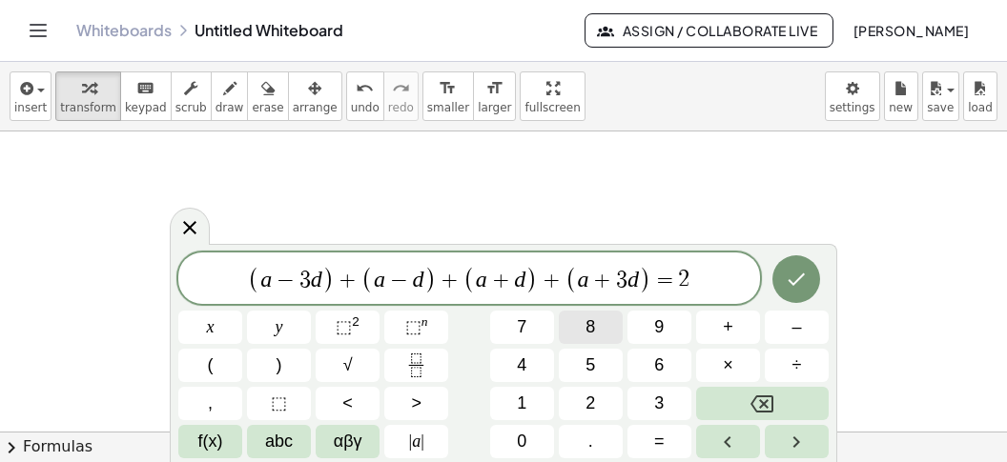
click at [594, 323] on span "8" at bounding box center [590, 328] width 10 height 26
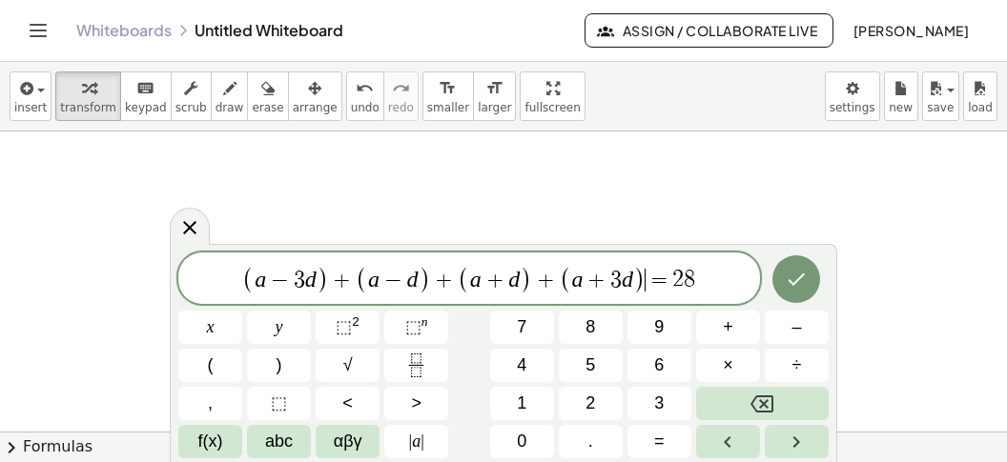
scroll to position [1556, 7]
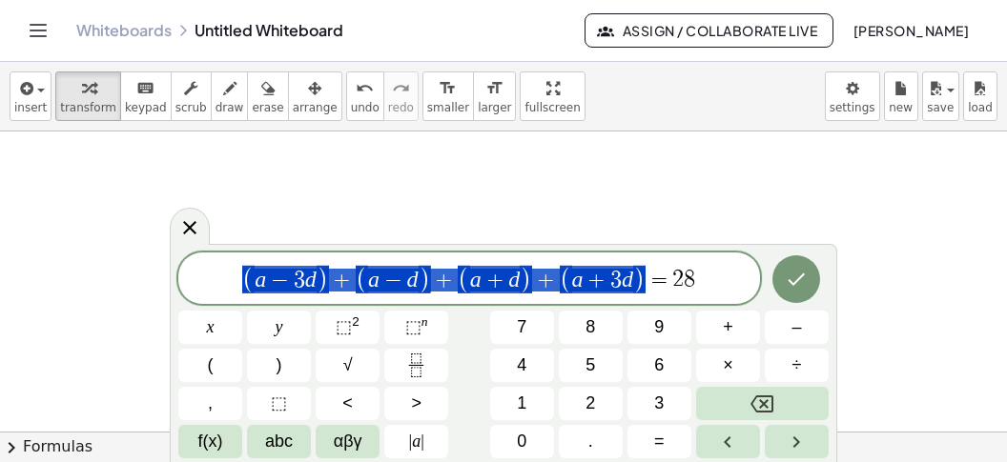
drag, startPoint x: 643, startPoint y: 276, endPoint x: 238, endPoint y: 273, distance: 404.3
click at [238, 273] on span "( a − 3 d ) + ( a − d ) + ( a + d ) + ( a + 3 d ) = 2 8" at bounding box center [469, 279] width 582 height 31
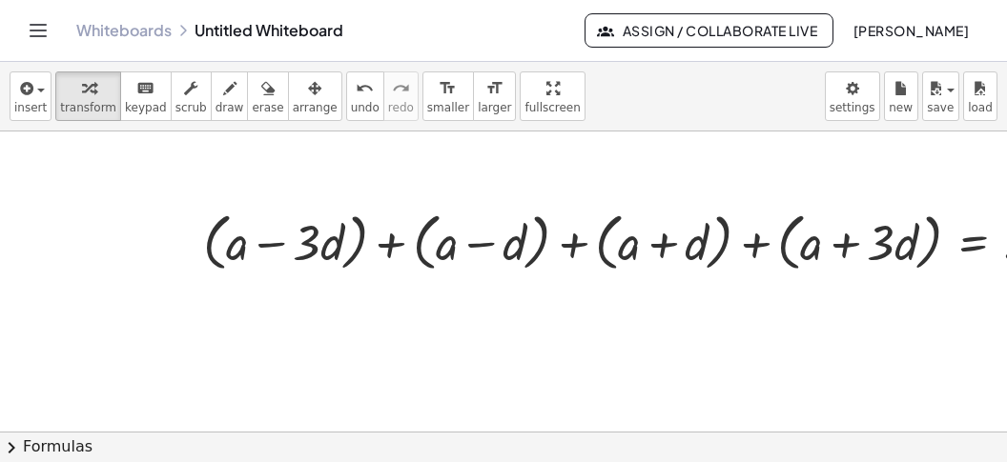
click at [293, 102] on span "arrange" at bounding box center [315, 107] width 45 height 13
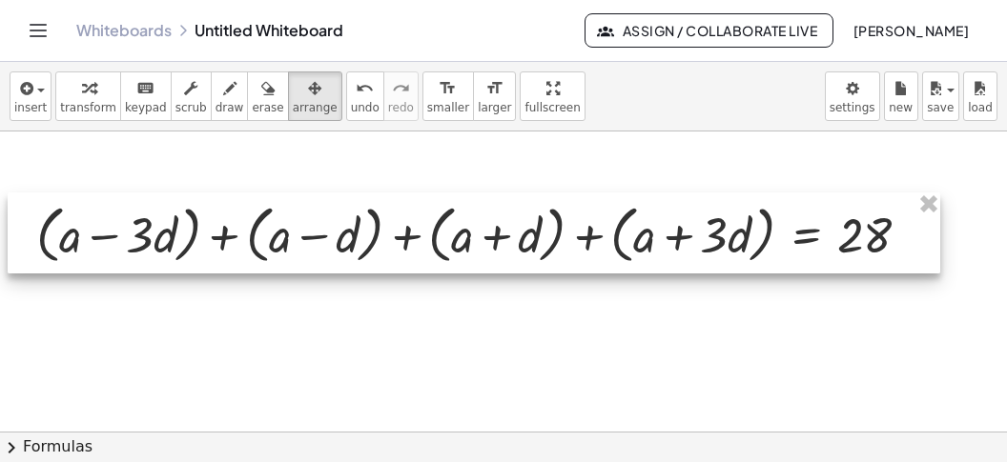
drag, startPoint x: 318, startPoint y: 237, endPoint x: 144, endPoint y: 227, distance: 174.8
click at [146, 228] on div at bounding box center [474, 234] width 932 height 82
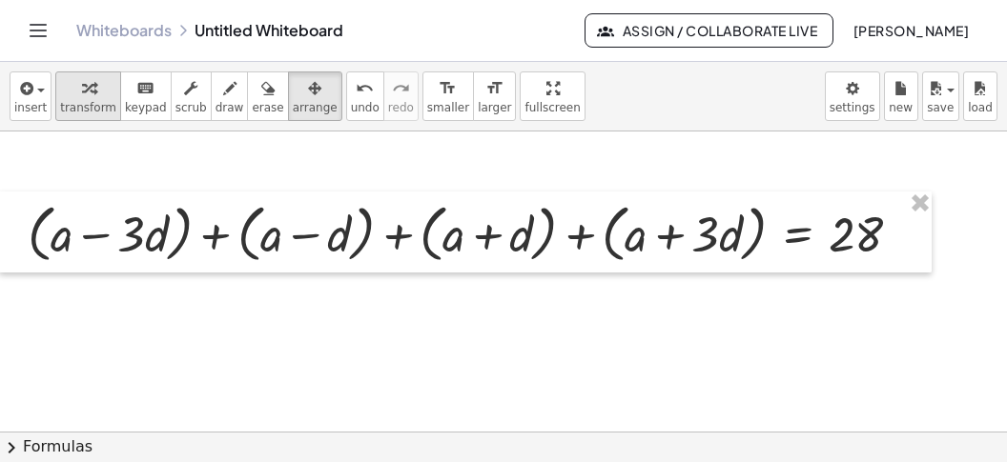
click at [82, 91] on icon "button" at bounding box center [88, 88] width 13 height 23
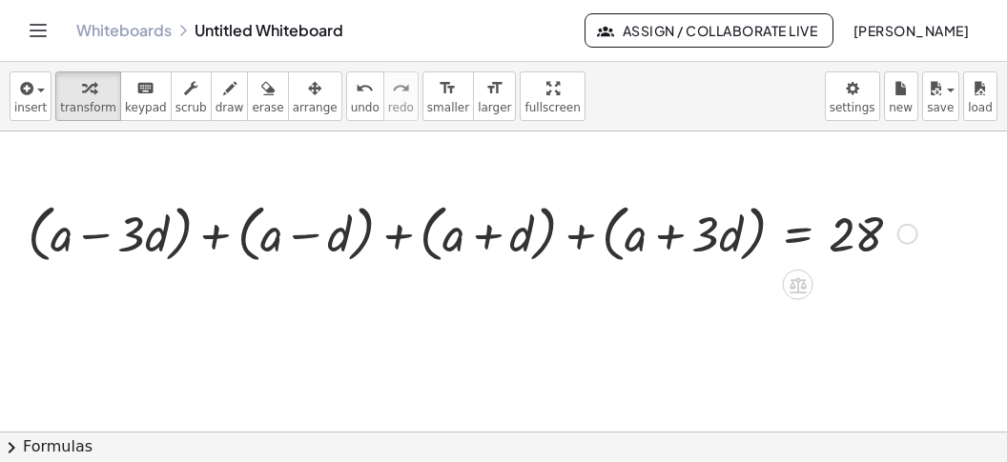
drag, startPoint x: 188, startPoint y: 240, endPoint x: 214, endPoint y: 239, distance: 25.8
click at [189, 240] on div at bounding box center [472, 232] width 909 height 72
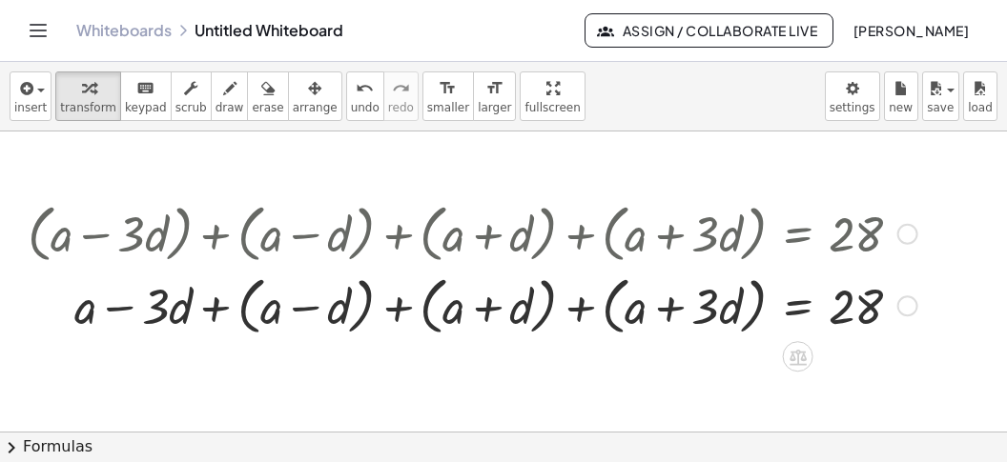
drag, startPoint x: 247, startPoint y: 295, endPoint x: 280, endPoint y: 309, distance: 36.3
click at [247, 298] on div at bounding box center [472, 304] width 909 height 72
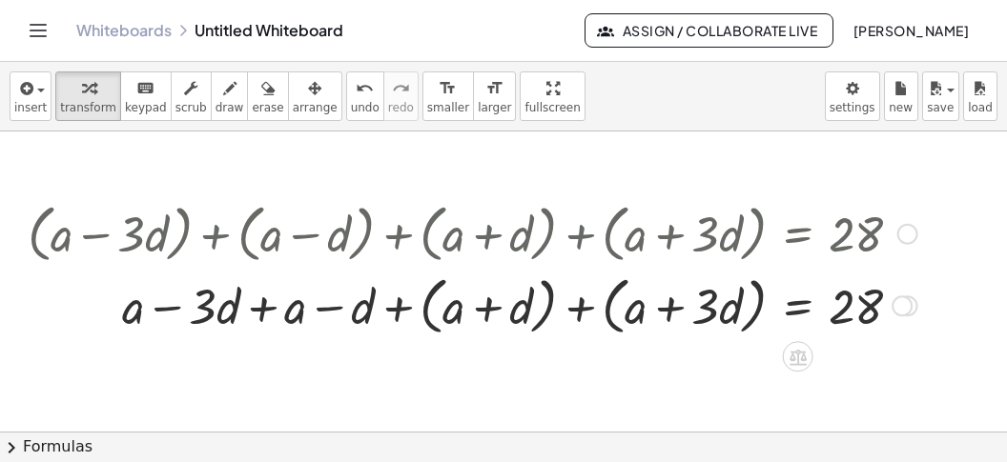
click at [430, 331] on div at bounding box center [472, 304] width 909 height 72
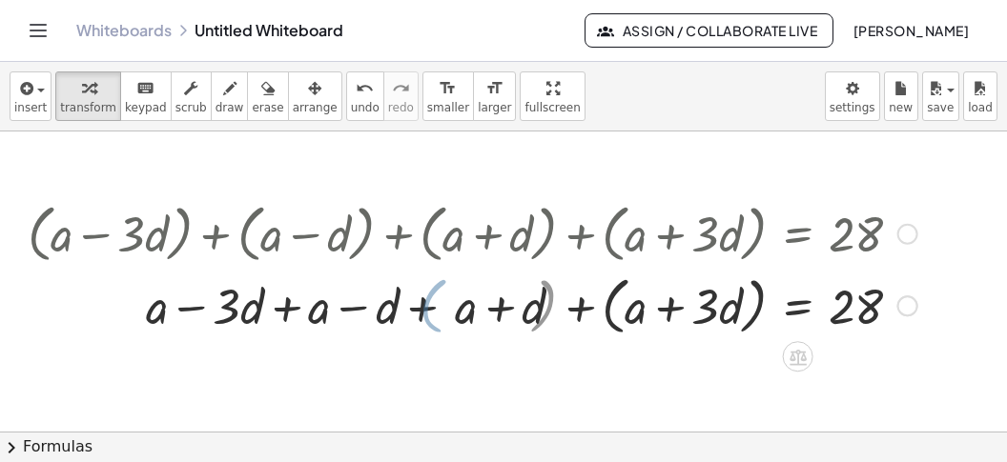
click at [619, 317] on div at bounding box center [472, 304] width 909 height 72
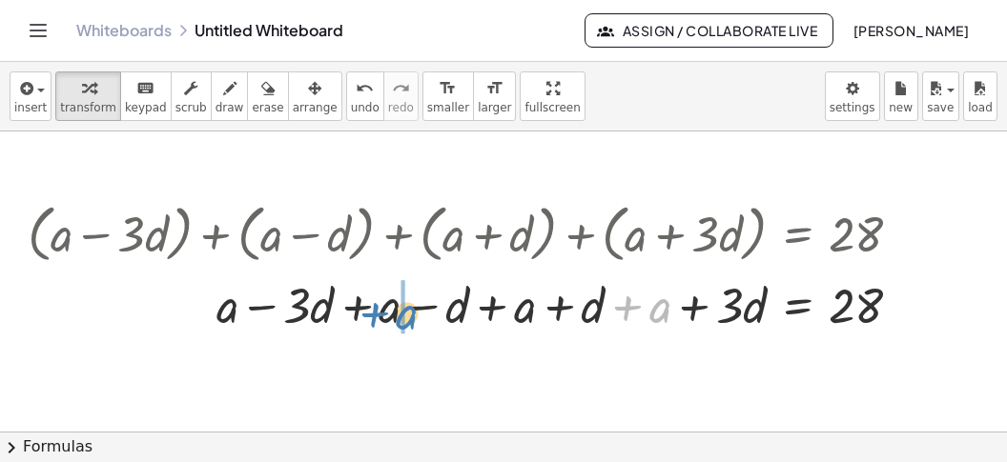
drag, startPoint x: 620, startPoint y: 303, endPoint x: 370, endPoint y: 318, distance: 250.3
click at [370, 318] on div at bounding box center [472, 304] width 909 height 65
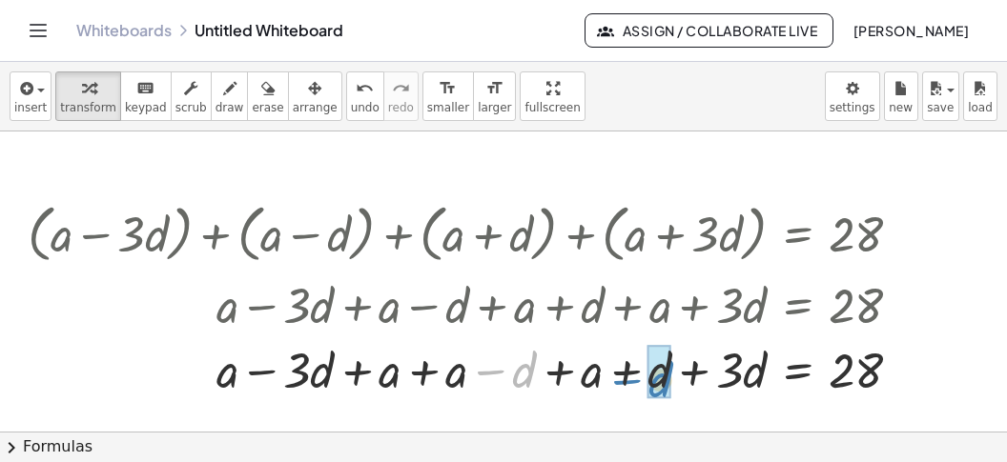
drag, startPoint x: 490, startPoint y: 370, endPoint x: 640, endPoint y: 370, distance: 149.7
click at [640, 370] on div at bounding box center [472, 369] width 909 height 65
click at [624, 380] on div at bounding box center [472, 369] width 909 height 65
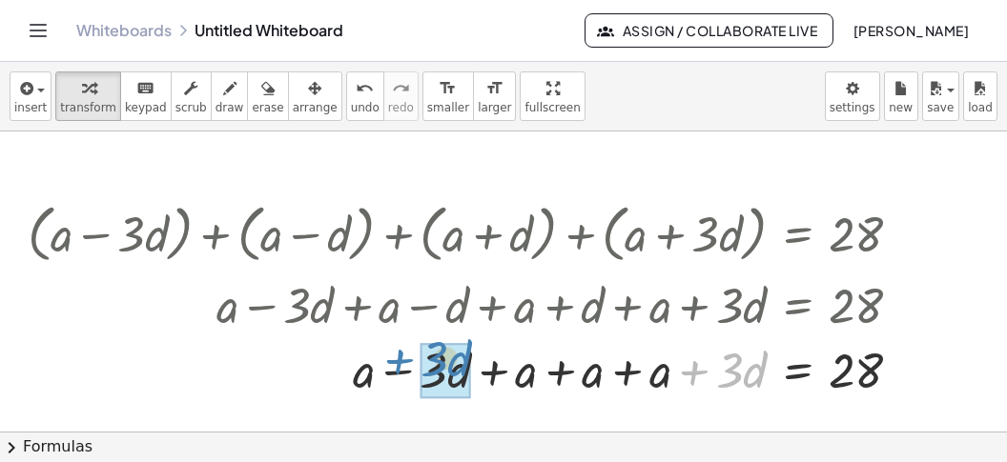
drag, startPoint x: 702, startPoint y: 376, endPoint x: 406, endPoint y: 364, distance: 295.8
click at [406, 364] on div at bounding box center [472, 369] width 909 height 65
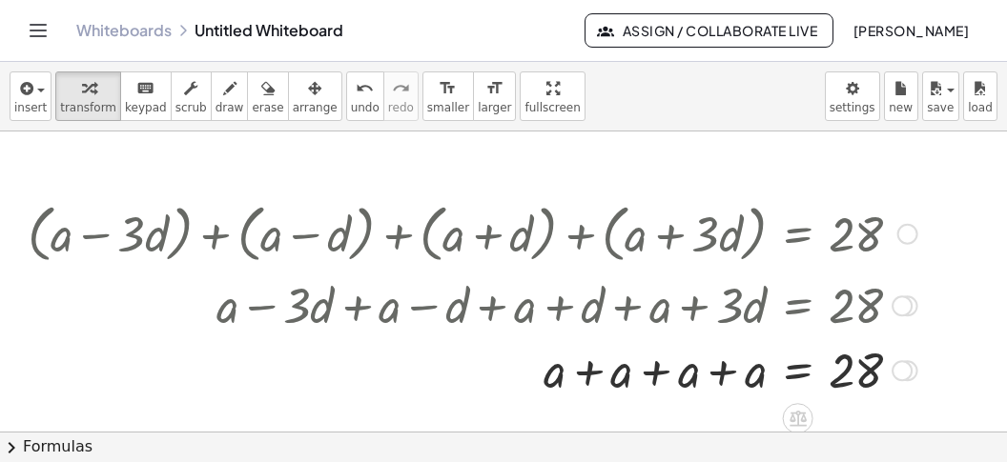
drag, startPoint x: 730, startPoint y: 386, endPoint x: 711, endPoint y: 385, distance: 19.1
click at [730, 385] on div at bounding box center [472, 369] width 909 height 65
click at [714, 381] on div at bounding box center [472, 369] width 909 height 65
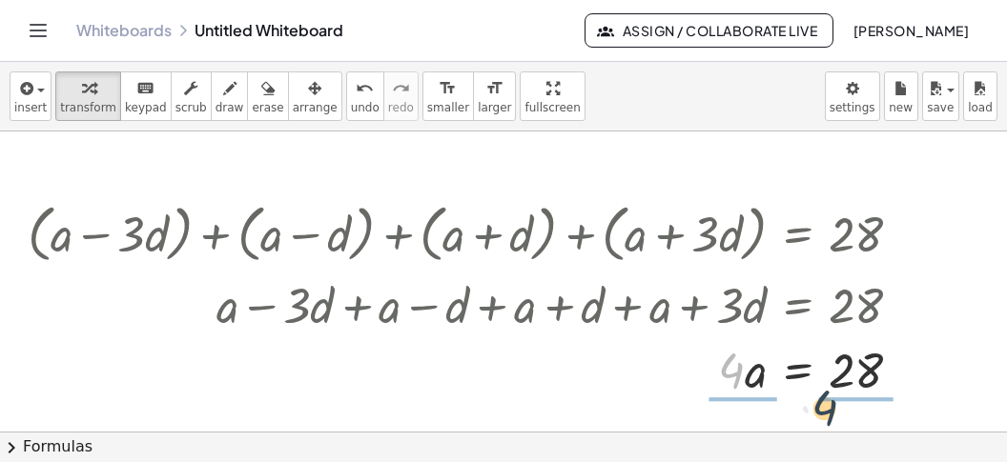
drag, startPoint x: 738, startPoint y: 370, endPoint x: 859, endPoint y: 406, distance: 126.4
click at [798, 371] on div "· 4 a = 28 · · 4" at bounding box center [798, 371] width 0 height 0
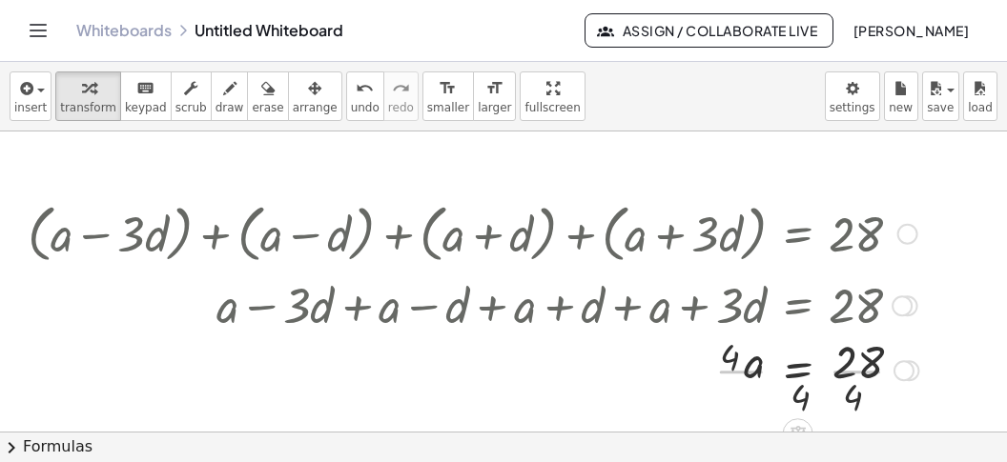
click at [861, 399] on div at bounding box center [473, 368] width 910 height 95
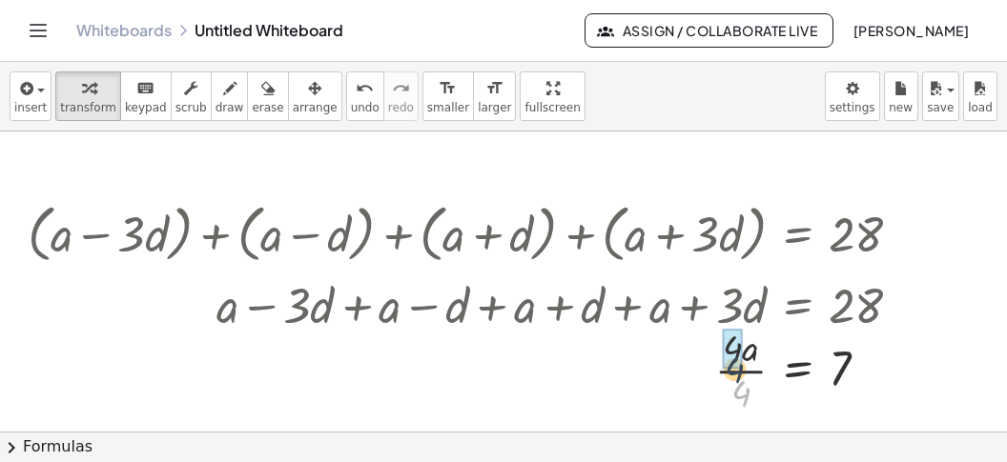
drag, startPoint x: 733, startPoint y: 389, endPoint x: 727, endPoint y: 358, distance: 31.0
click at [798, 371] on div "· 4 a = · · 4 · 4 7" at bounding box center [798, 371] width 0 height 0
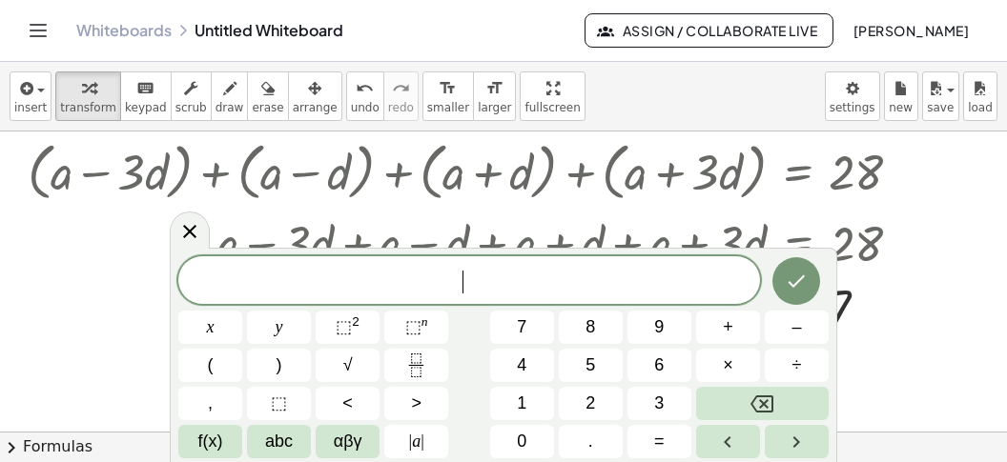
scroll to position [16, 0]
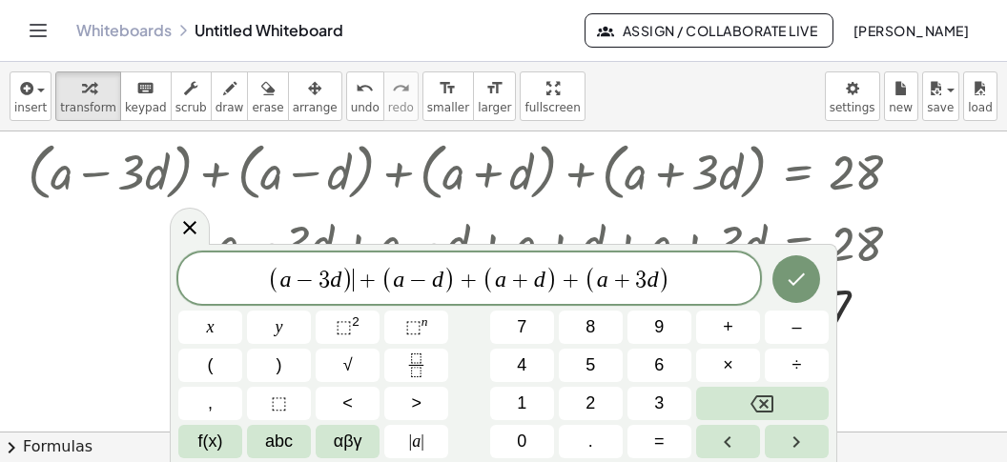
click at [350, 278] on span ")" at bounding box center [347, 280] width 12 height 28
click at [341, 327] on span "⬚" at bounding box center [344, 326] width 16 height 19
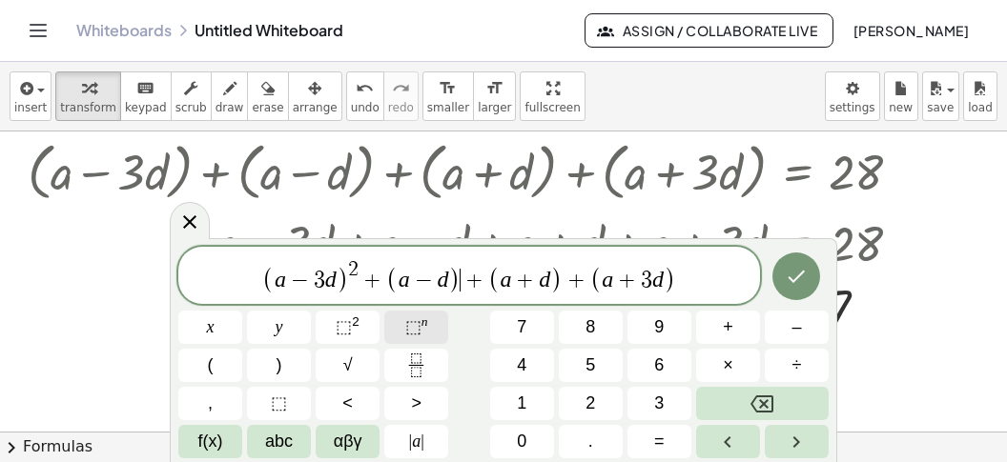
drag, startPoint x: 460, startPoint y: 275, endPoint x: 404, endPoint y: 341, distance: 86.7
click at [460, 276] on span ")" at bounding box center [454, 280] width 12 height 28
click at [356, 325] on sup "2" at bounding box center [356, 322] width 8 height 14
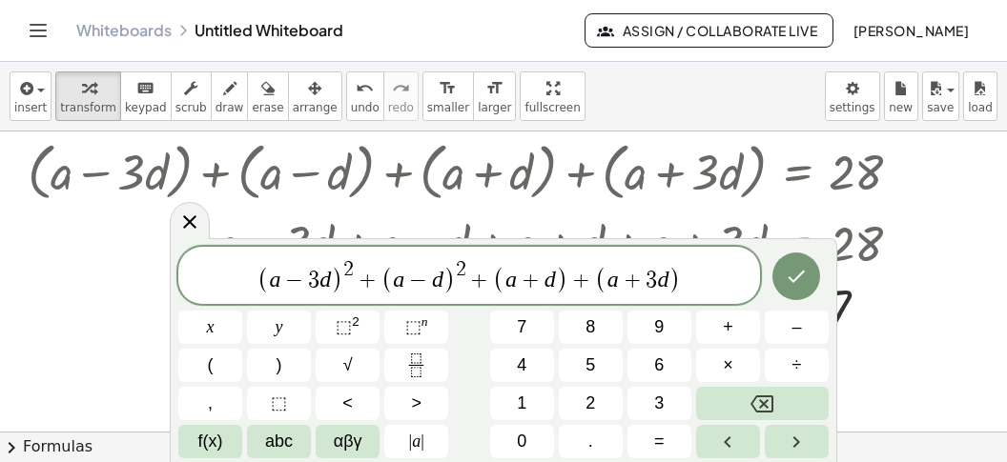
click at [570, 281] on span "+" at bounding box center [581, 280] width 28 height 23
click at [353, 332] on span "⬚ 2" at bounding box center [348, 328] width 24 height 26
click at [689, 287] on span "( a − 3 d ) 2 + ( a − d ) 2 + ( a + d ) 2 + ( a + 3 d ) ​" at bounding box center [469, 276] width 582 height 37
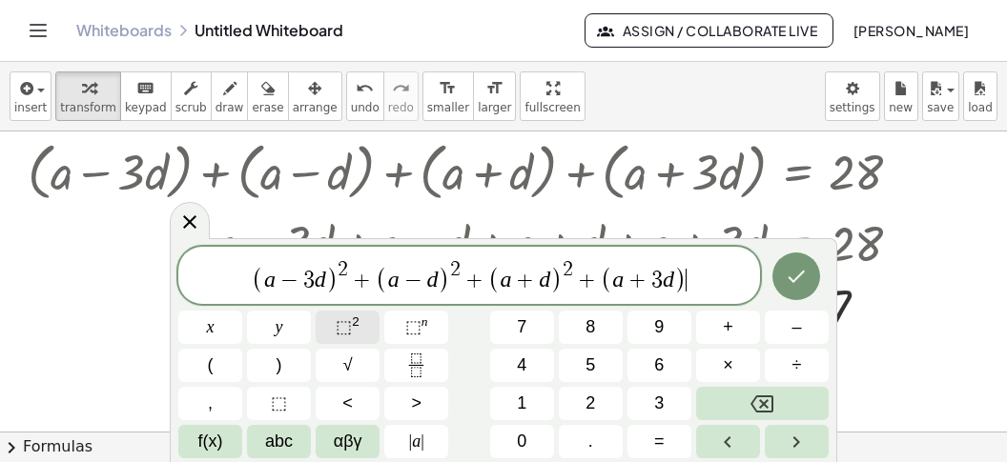
click at [344, 320] on span "⬚" at bounding box center [344, 326] width 16 height 19
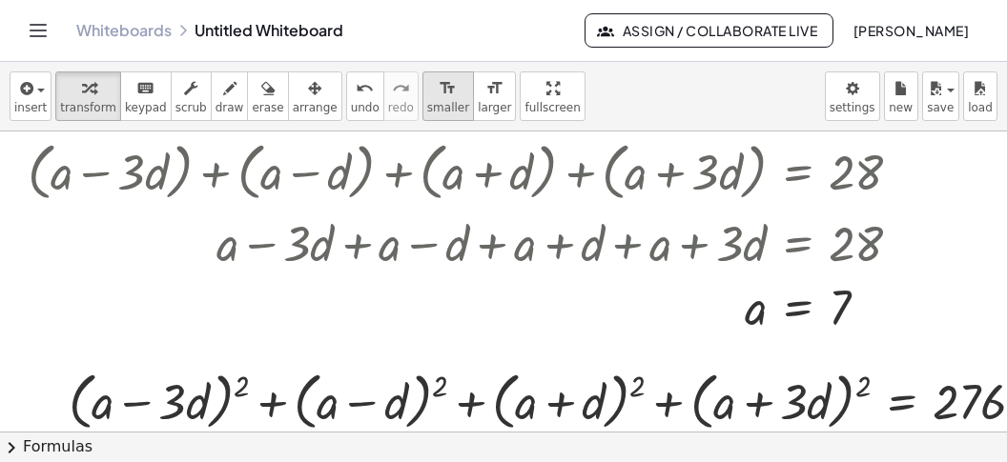
click at [439, 93] on icon "format_size" at bounding box center [448, 88] width 18 height 23
click at [427, 101] on span "smaller" at bounding box center [448, 107] width 42 height 13
click at [308, 94] on icon "button" at bounding box center [314, 88] width 13 height 23
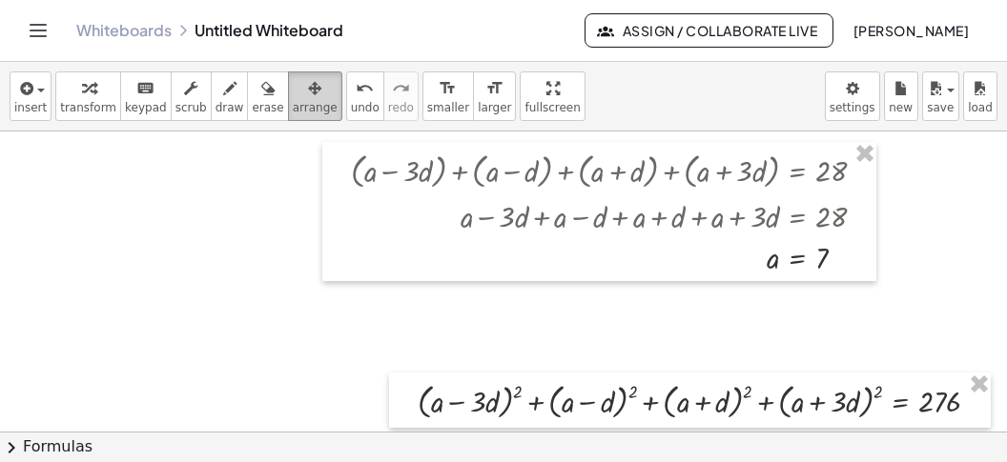
scroll to position [2713, 106]
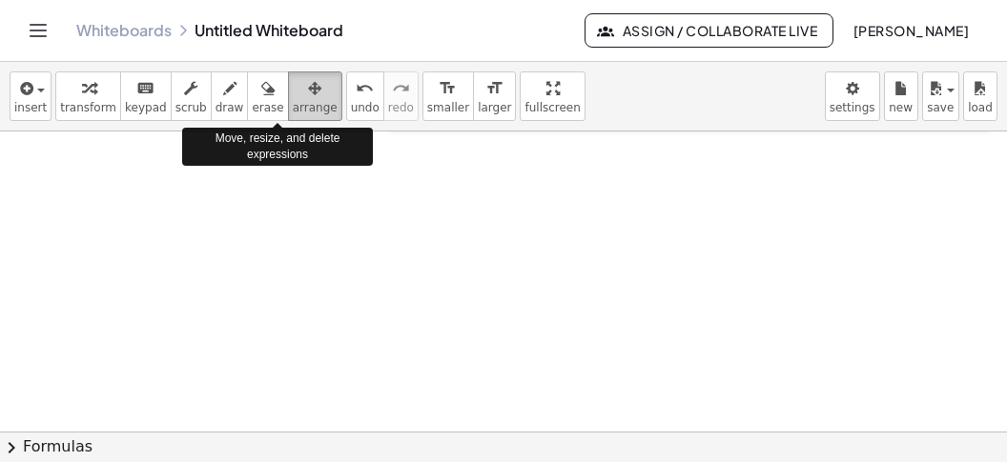
click at [293, 108] on span "arrange" at bounding box center [315, 107] width 45 height 13
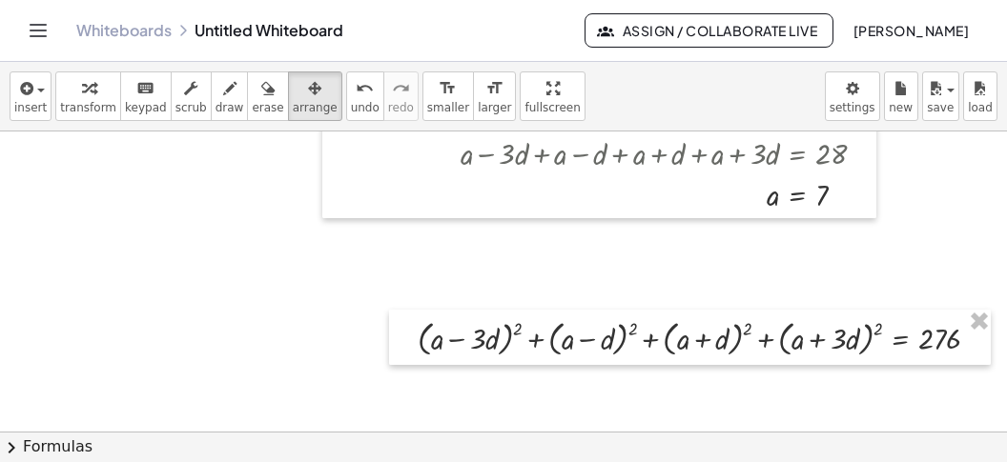
scroll to position [2475, 106]
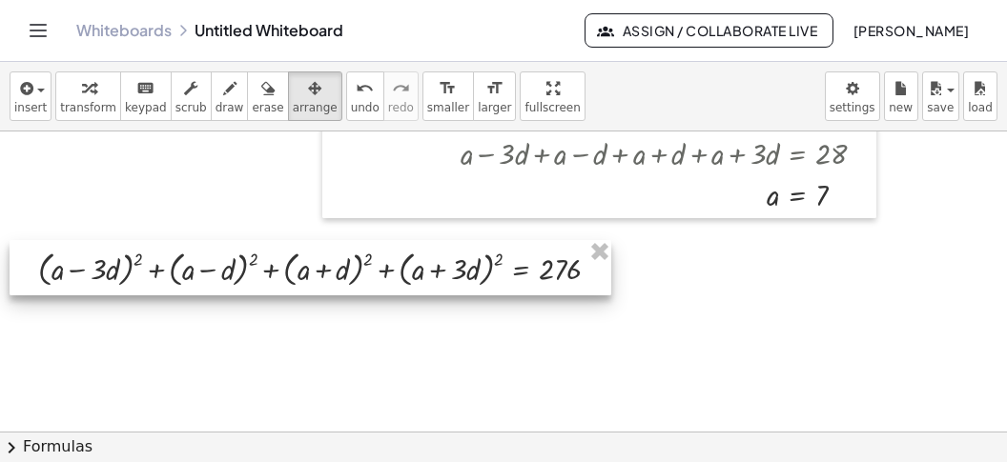
drag, startPoint x: 440, startPoint y: 334, endPoint x: 72, endPoint y: 265, distance: 374.4
click at [72, 265] on div at bounding box center [311, 267] width 602 height 55
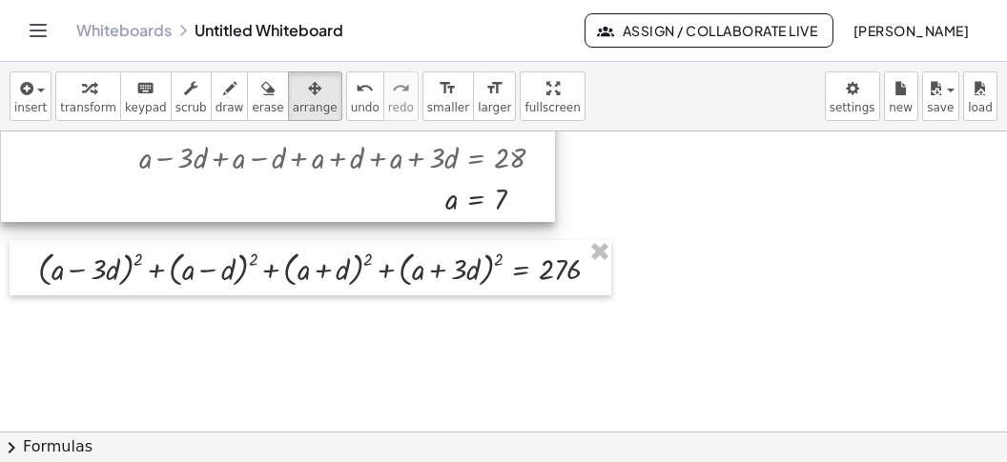
drag, startPoint x: 371, startPoint y: 157, endPoint x: 53, endPoint y: 161, distance: 317.5
click at [53, 161] on div at bounding box center [278, 153] width 554 height 140
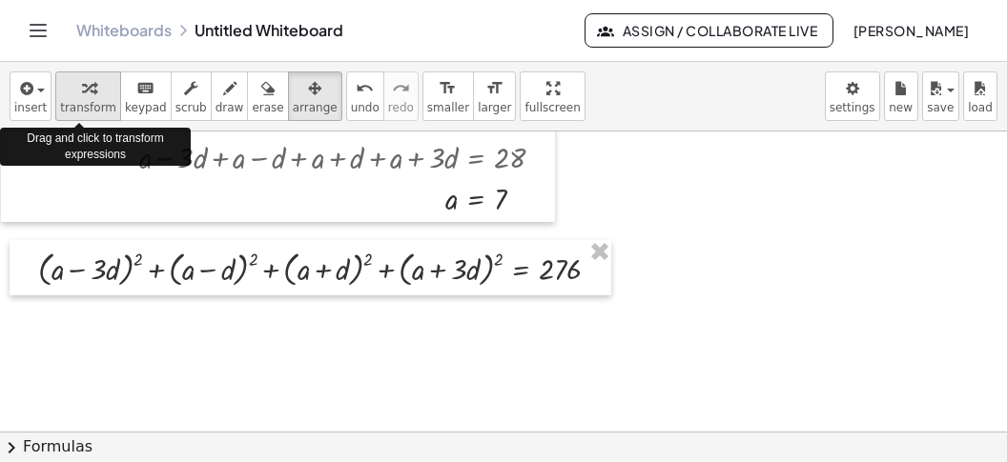
click at [83, 101] on span "transform" at bounding box center [88, 107] width 56 height 13
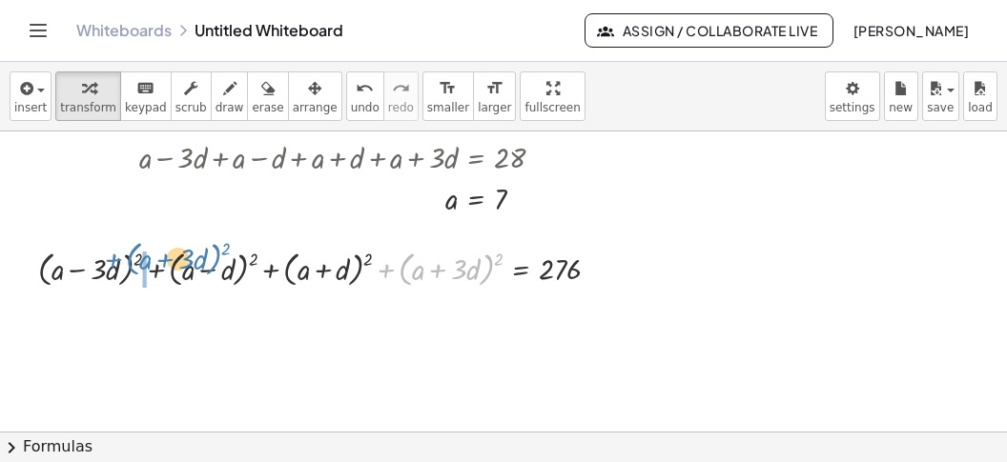
drag, startPoint x: 384, startPoint y: 269, endPoint x: 111, endPoint y: 260, distance: 273.8
click at [111, 260] on div at bounding box center [327, 268] width 597 height 46
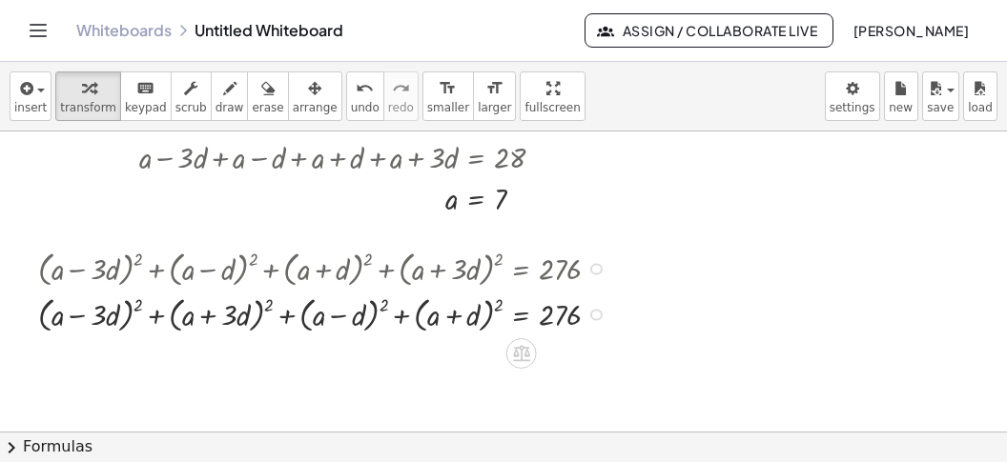
click at [500, 303] on div at bounding box center [327, 314] width 597 height 46
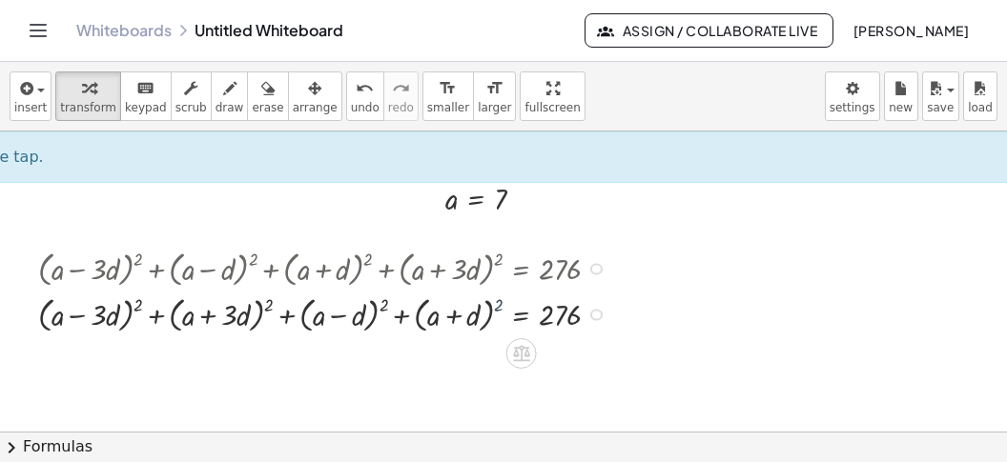
click at [500, 303] on div at bounding box center [327, 314] width 597 height 46
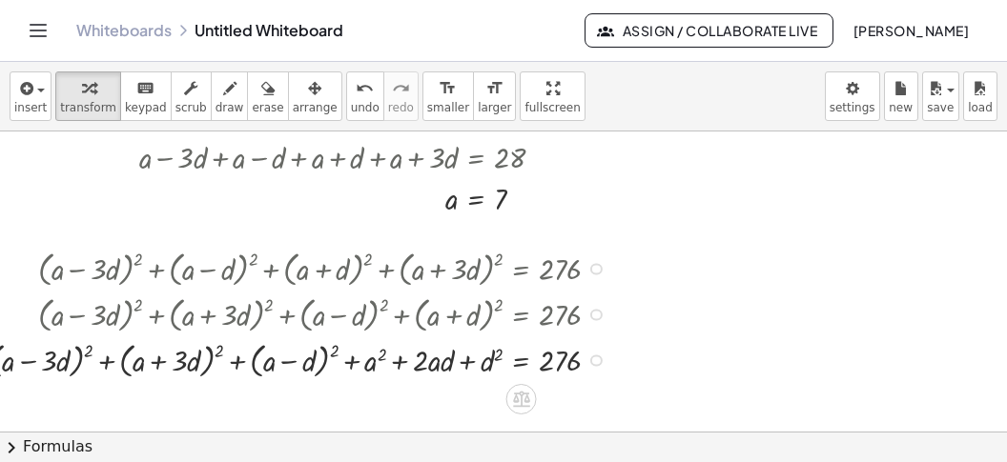
click at [338, 343] on div at bounding box center [302, 360] width 646 height 46
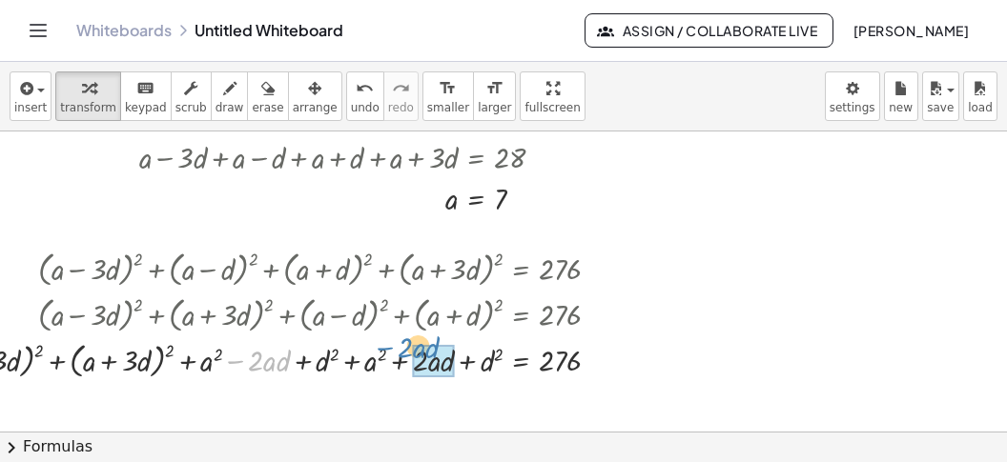
drag, startPoint x: 235, startPoint y: 357, endPoint x: 379, endPoint y: 373, distance: 144.9
click at [396, 359] on div at bounding box center [277, 360] width 696 height 46
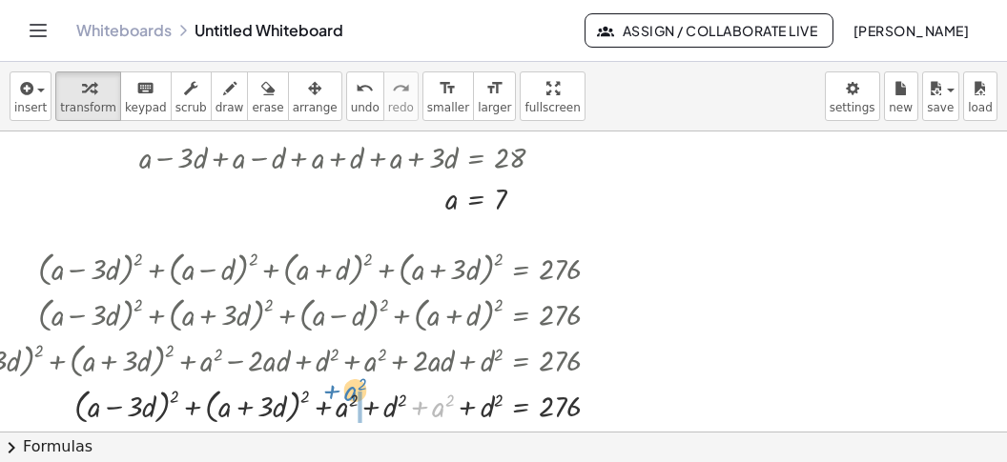
drag, startPoint x: 421, startPoint y: 405, endPoint x: 334, endPoint y: 390, distance: 89.0
click at [334, 390] on div at bounding box center [277, 405] width 696 height 46
click at [468, 407] on div at bounding box center [277, 405] width 696 height 46
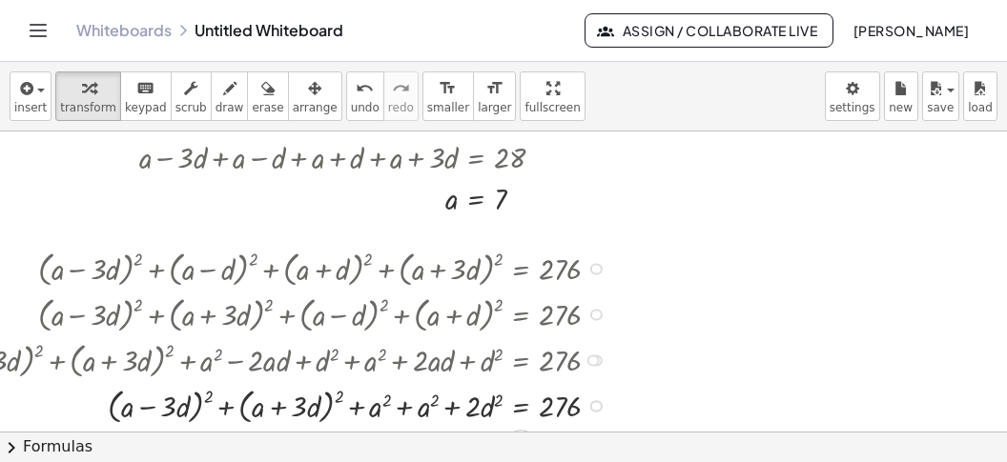
click at [336, 399] on div at bounding box center [277, 405] width 696 height 46
click at [338, 399] on div at bounding box center [277, 405] width 696 height 46
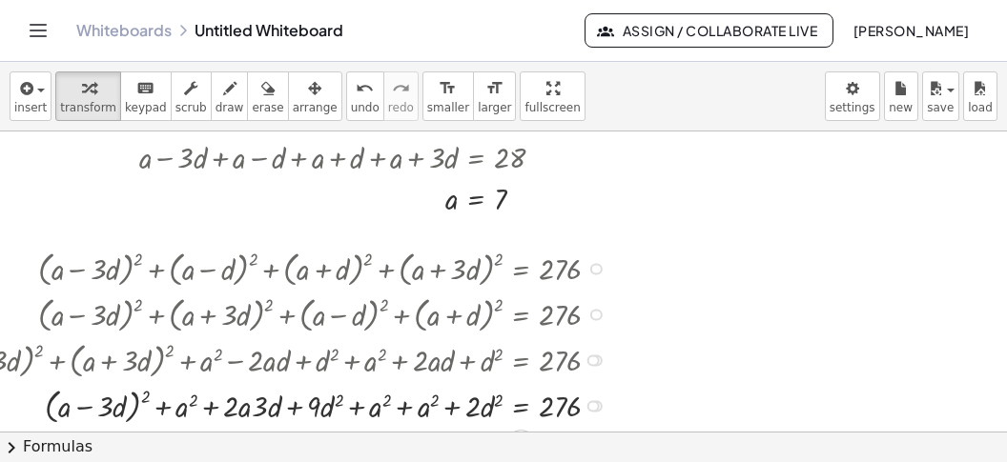
click at [147, 391] on div at bounding box center [277, 405] width 696 height 46
click at [146, 391] on div at bounding box center [277, 405] width 696 height 46
drag, startPoint x: 17, startPoint y: 399, endPoint x: 208, endPoint y: 399, distance: 190.7
click at [208, 401] on div at bounding box center [277, 405] width 696 height 42
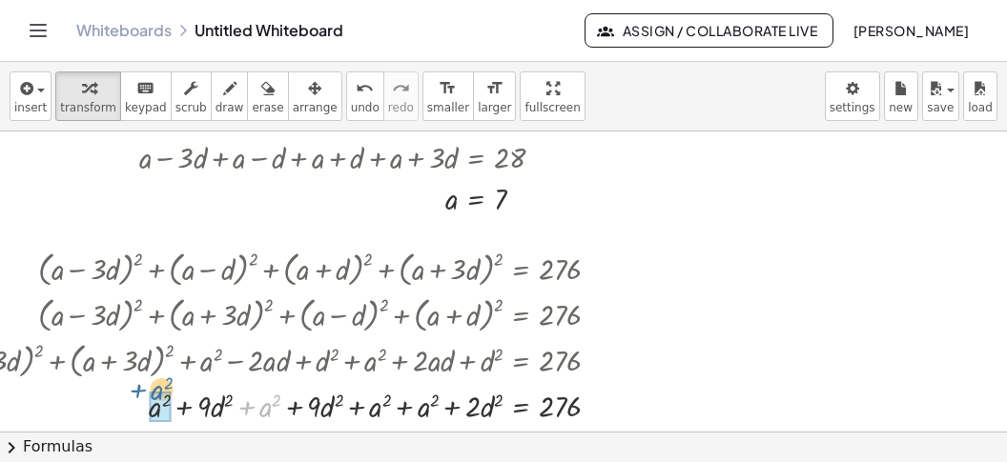
drag, startPoint x: 241, startPoint y: 404, endPoint x: 136, endPoint y: 396, distance: 105.2
click at [135, 394] on div at bounding box center [277, 405] width 696 height 42
drag, startPoint x: 413, startPoint y: 406, endPoint x: 403, endPoint y: 405, distance: 9.6
click at [412, 406] on div at bounding box center [277, 405] width 696 height 42
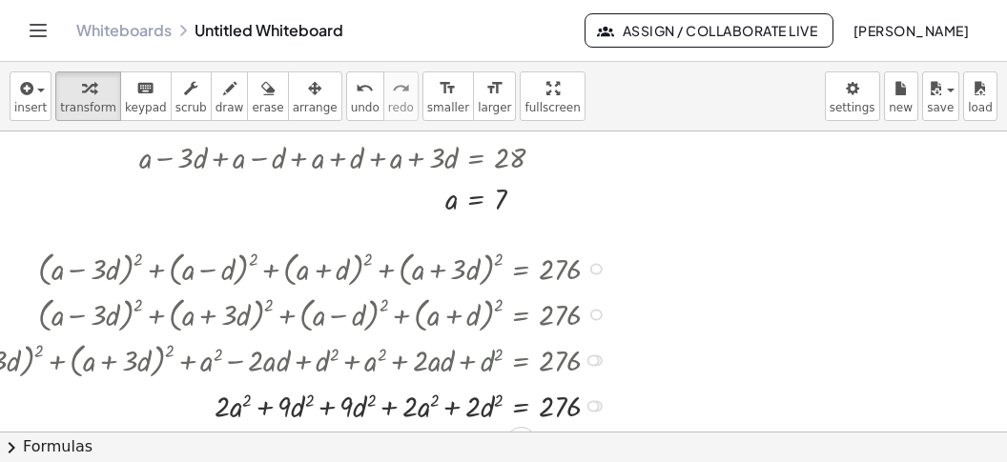
click at [328, 404] on div at bounding box center [277, 405] width 696 height 42
drag, startPoint x: 317, startPoint y: 407, endPoint x: 438, endPoint y: 404, distance: 121.1
click at [438, 404] on div at bounding box center [277, 405] width 696 height 42
drag, startPoint x: 379, startPoint y: 413, endPoint x: 387, endPoint y: 402, distance: 13.6
click at [381, 404] on div at bounding box center [277, 405] width 696 height 42
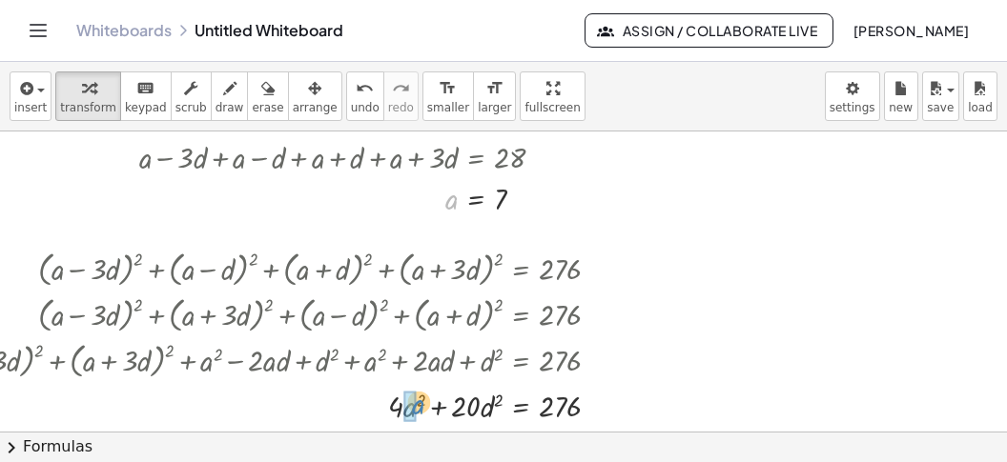
drag, startPoint x: 448, startPoint y: 196, endPoint x: 399, endPoint y: 413, distance: 221.8
click at [476, 199] on div "a a = 7" at bounding box center [476, 199] width 0 height 0
click at [416, 380] on div "+ ( + a − · 3 · d ) 2 + ( + a − d ) 2 + ( + a + d ) 2 + ( + a + · 3 · d ) 2 = 2…" at bounding box center [260, 335] width 701 height 191
click at [401, 407] on div at bounding box center [277, 405] width 696 height 42
drag, startPoint x: 417, startPoint y: 406, endPoint x: 585, endPoint y: 391, distance: 169.4
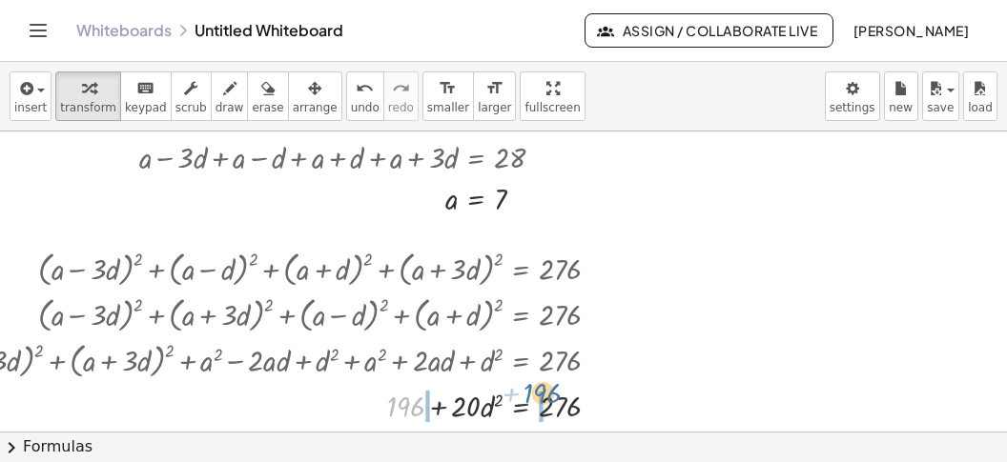
click at [585, 391] on div at bounding box center [277, 405] width 696 height 42
drag, startPoint x: 365, startPoint y: 420, endPoint x: 342, endPoint y: 414, distance: 23.6
click at [375, 415] on div at bounding box center [309, 405] width 760 height 42
click at [592, 406] on div at bounding box center [309, 405] width 760 height 42
click at [383, 392] on div at bounding box center [277, 405] width 696 height 42
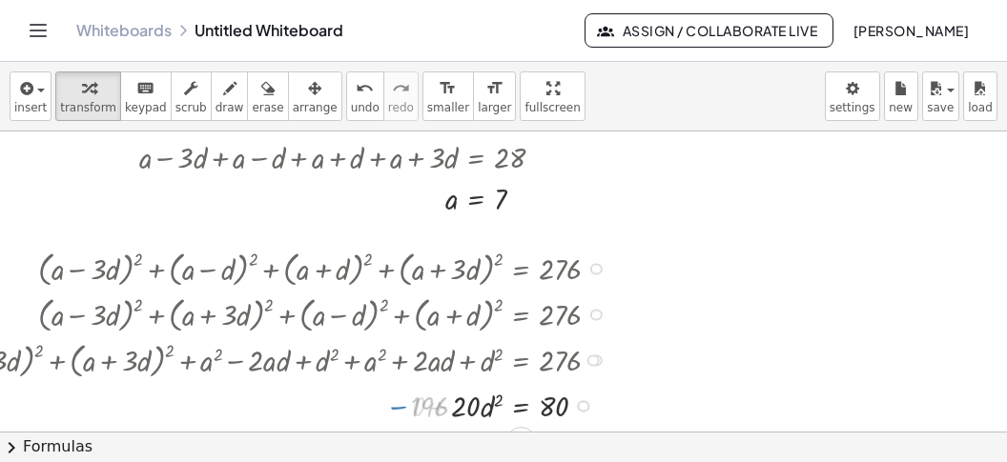
scroll to position [2594, 106]
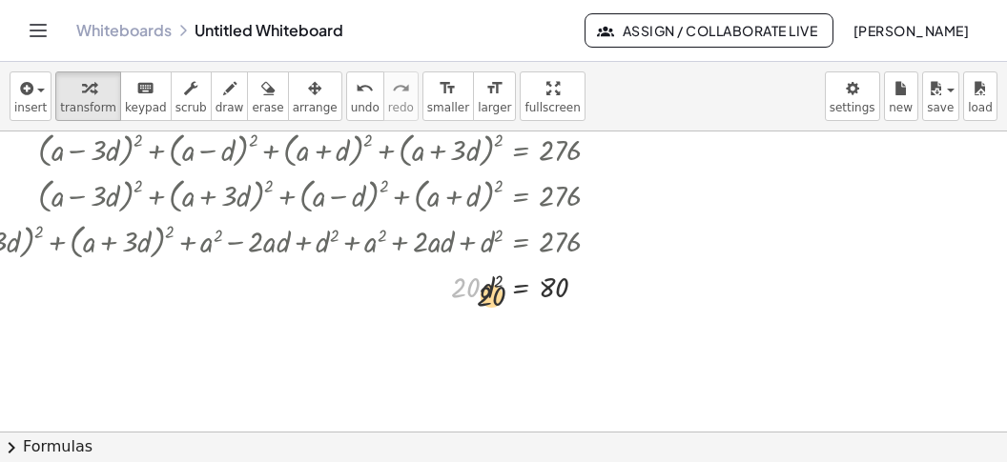
drag, startPoint x: 507, startPoint y: 297, endPoint x: 548, endPoint y: 297, distance: 41.0
click at [543, 298] on div at bounding box center [277, 286] width 696 height 42
click at [559, 293] on div at bounding box center [277, 285] width 696 height 59
click at [521, 151] on div "+ ( + a − · 3 · d ) 2 + ( + a − d ) 2 + ( + a + d ) 2 + ( + a + · 3 · d ) 2 = 2…" at bounding box center [521, 151] width 0 height 0
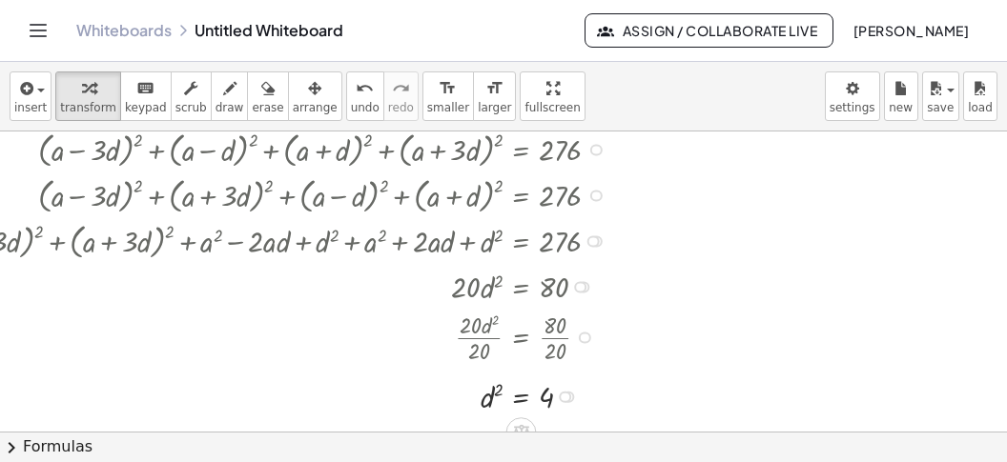
click at [528, 395] on div at bounding box center [277, 396] width 696 height 40
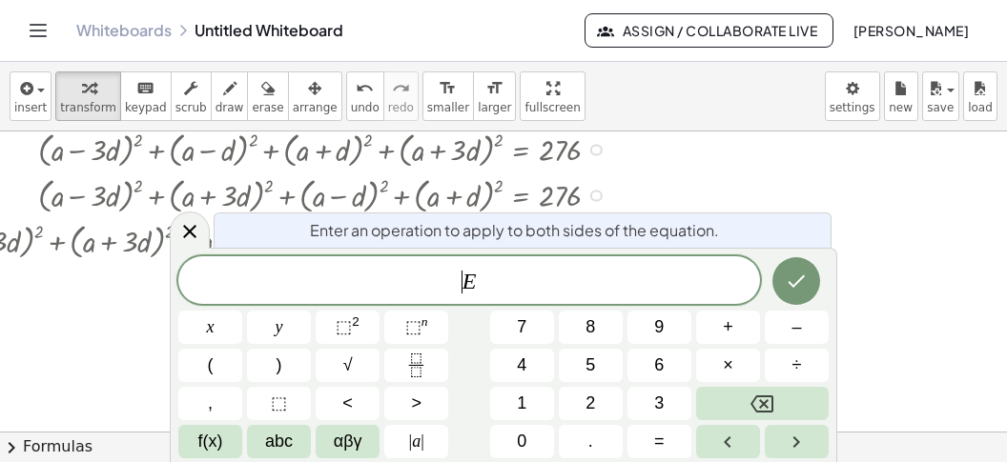
click at [440, 292] on span "​ E" at bounding box center [469, 282] width 582 height 27
click at [360, 357] on button "√" at bounding box center [348, 365] width 64 height 33
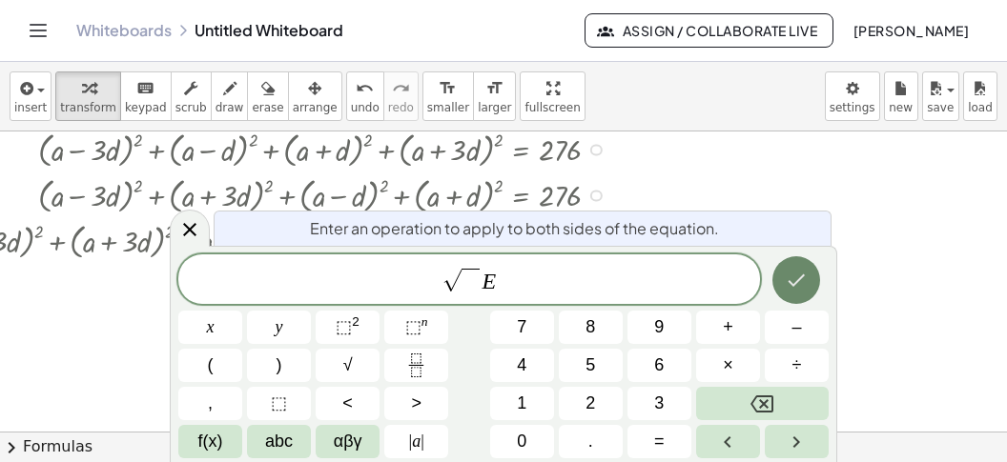
click at [784, 276] on button "Done" at bounding box center [796, 280] width 48 height 48
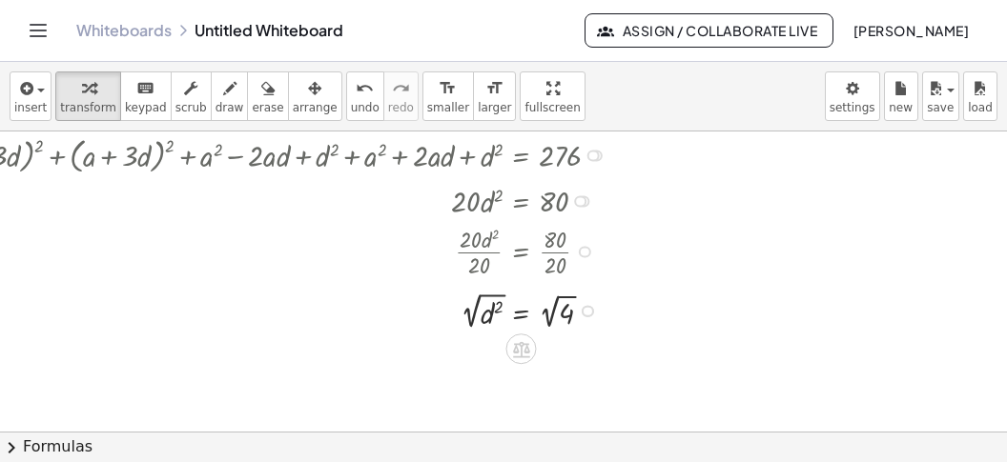
scroll to position [2713, 106]
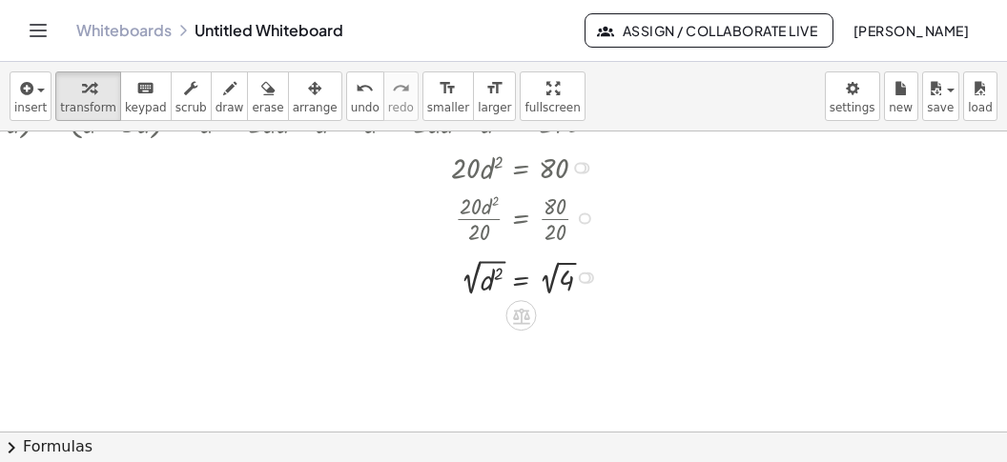
click at [472, 286] on div at bounding box center [277, 277] width 696 height 46
drag, startPoint x: 532, startPoint y: 283, endPoint x: 680, endPoint y: 343, distance: 159.5
click at [521, 31] on div "+ ( + a − · 3 · d ) 2 + ( + a − d ) 2 + ( + a + d ) 2 + ( + a + · 3 · d ) 2 = 2…" at bounding box center [521, 31] width 0 height 0
click at [546, 326] on div at bounding box center [277, 322] width 696 height 46
click at [547, 328] on div at bounding box center [277, 322] width 696 height 45
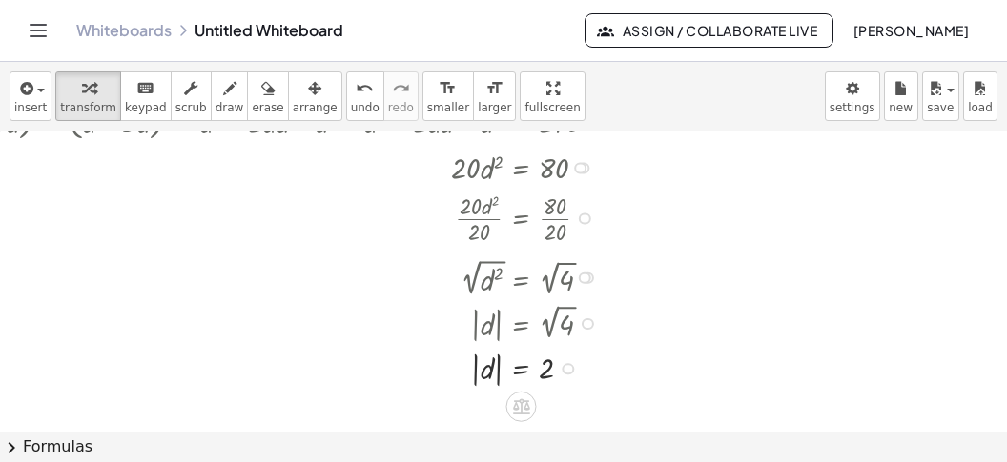
click at [550, 338] on div at bounding box center [286, 322] width 715 height 46
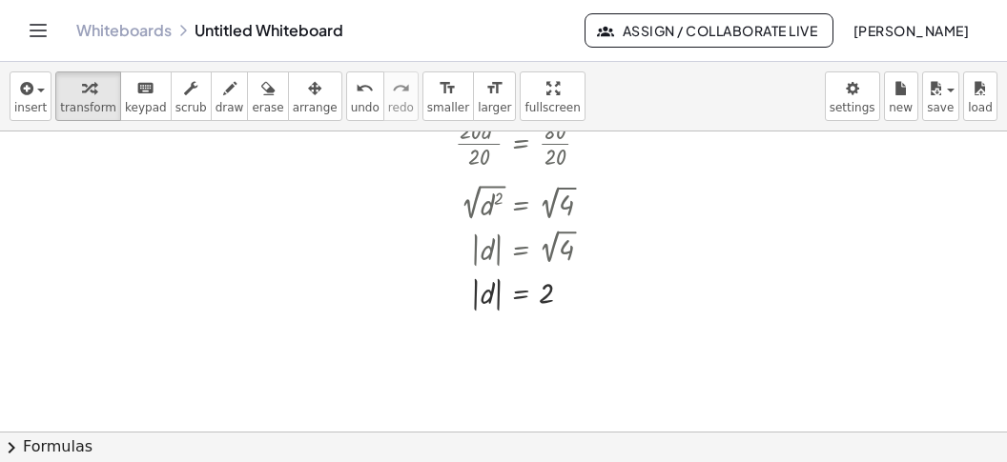
scroll to position [2834, 106]
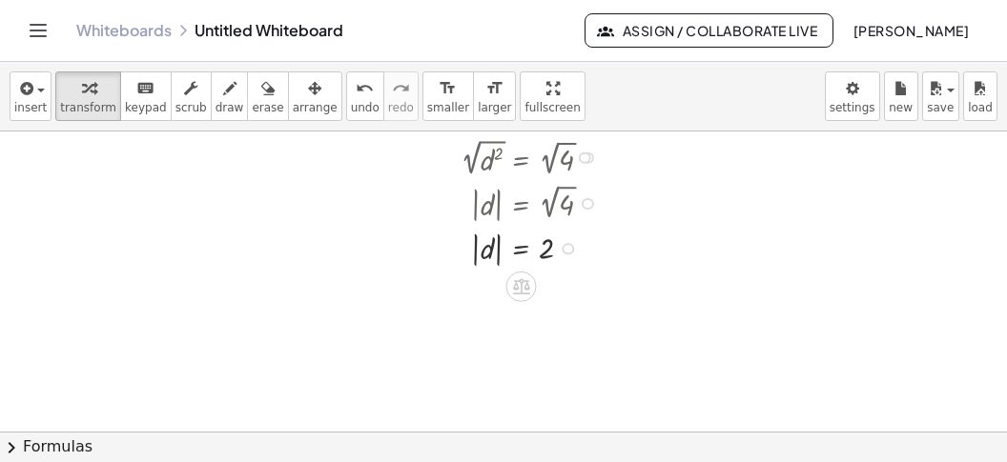
click at [494, 258] on div at bounding box center [277, 247] width 696 height 45
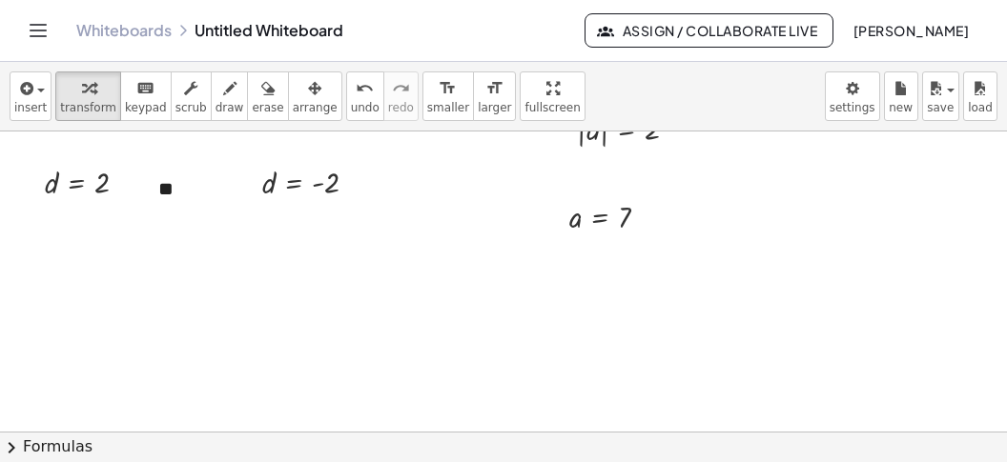
scroll to position [2896, 0]
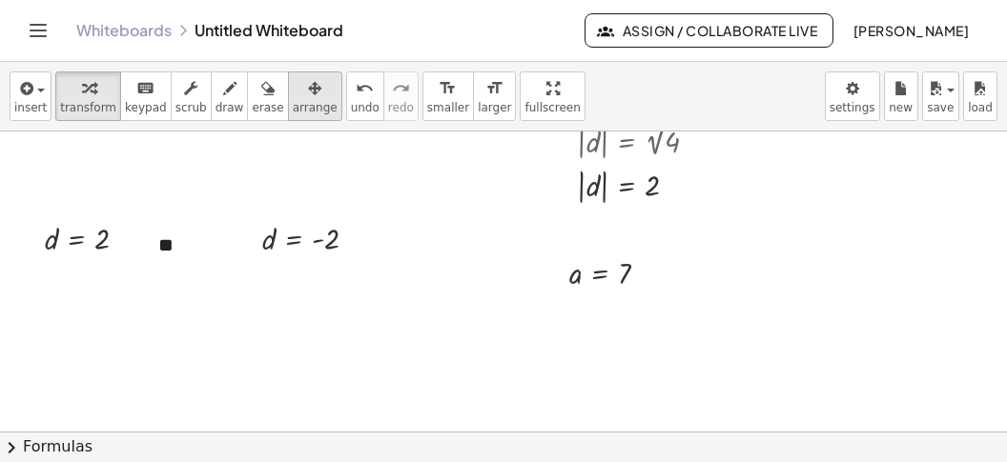
click at [293, 101] on span "arrange" at bounding box center [315, 107] width 45 height 13
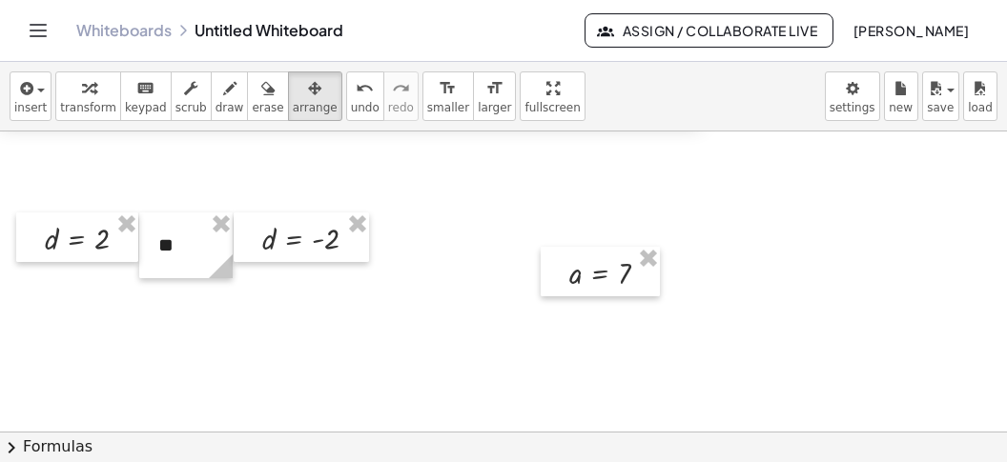
drag, startPoint x: 607, startPoint y: 195, endPoint x: 581, endPoint y: 75, distance: 123.1
click at [581, 75] on div "insert select one: Math Expression Function Text Youtube Video Graphing Geometr…" at bounding box center [503, 262] width 1007 height 400
drag, startPoint x: 536, startPoint y: 279, endPoint x: 542, endPoint y: 172, distance: 107.9
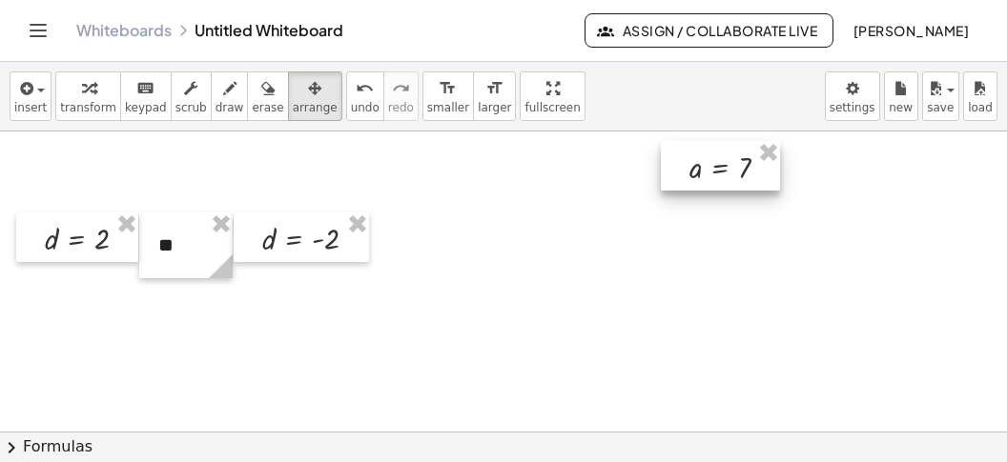
drag, startPoint x: 576, startPoint y: 266, endPoint x: 694, endPoint y: 164, distance: 156.2
click at [694, 164] on div at bounding box center [720, 166] width 119 height 50
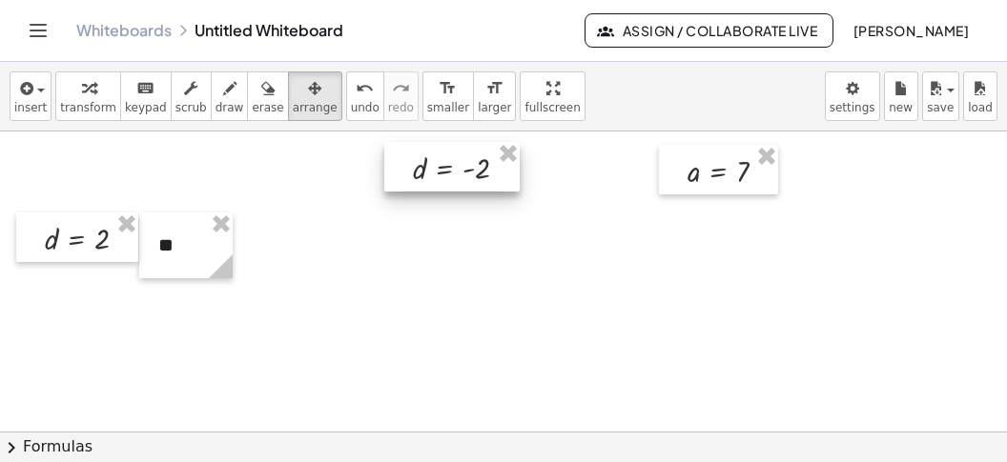
drag, startPoint x: 302, startPoint y: 230, endPoint x: 450, endPoint y: 158, distance: 164.2
click at [453, 158] on div at bounding box center [451, 167] width 135 height 50
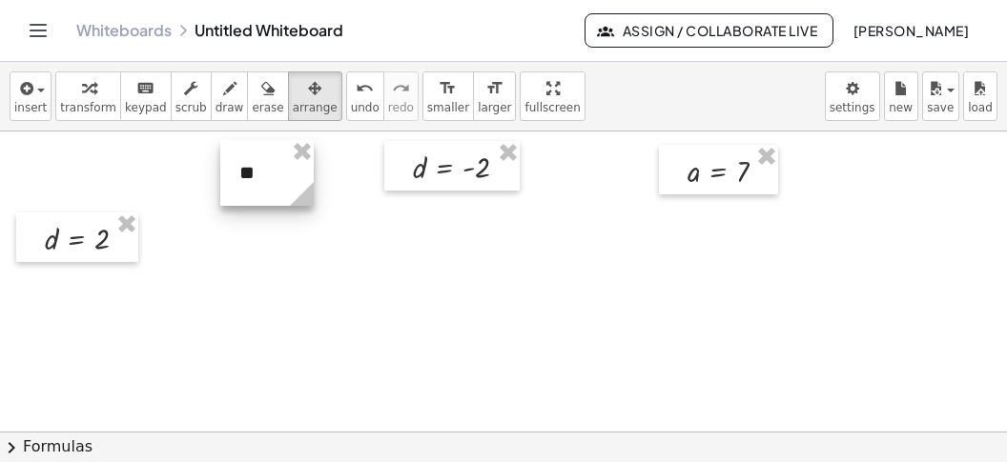
drag, startPoint x: 195, startPoint y: 236, endPoint x: 277, endPoint y: 167, distance: 107.5
click at [277, 167] on div at bounding box center [266, 173] width 93 height 66
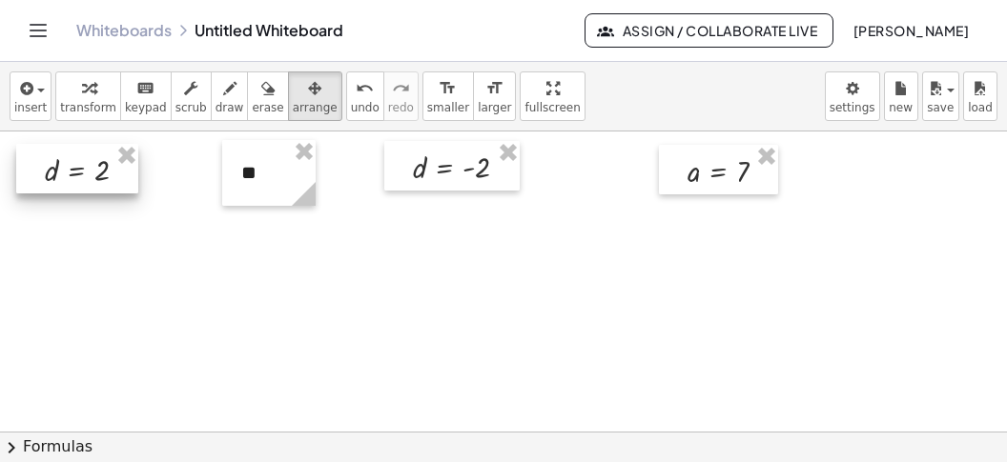
drag, startPoint x: 109, startPoint y: 235, endPoint x: 111, endPoint y: 163, distance: 71.5
click at [111, 163] on div at bounding box center [77, 169] width 122 height 50
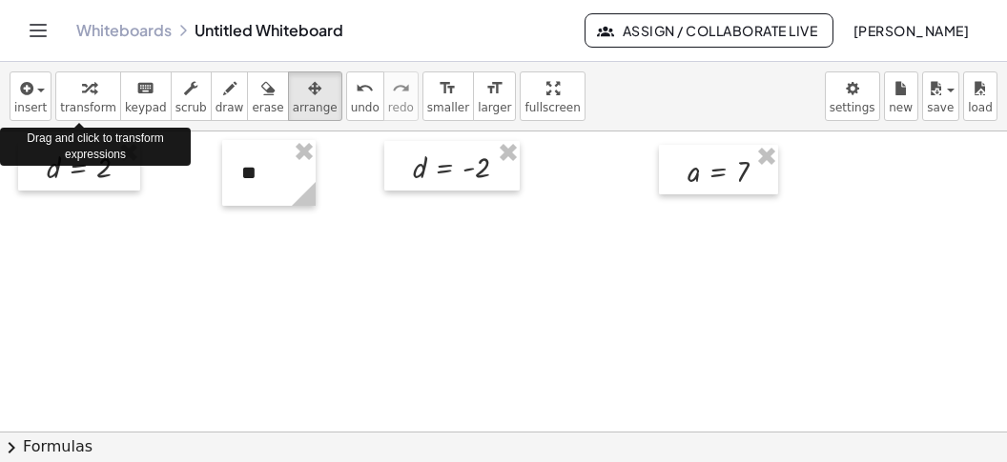
drag, startPoint x: 83, startPoint y: 82, endPoint x: 82, endPoint y: 178, distance: 96.3
click at [87, 85] on div "button" at bounding box center [88, 87] width 56 height 23
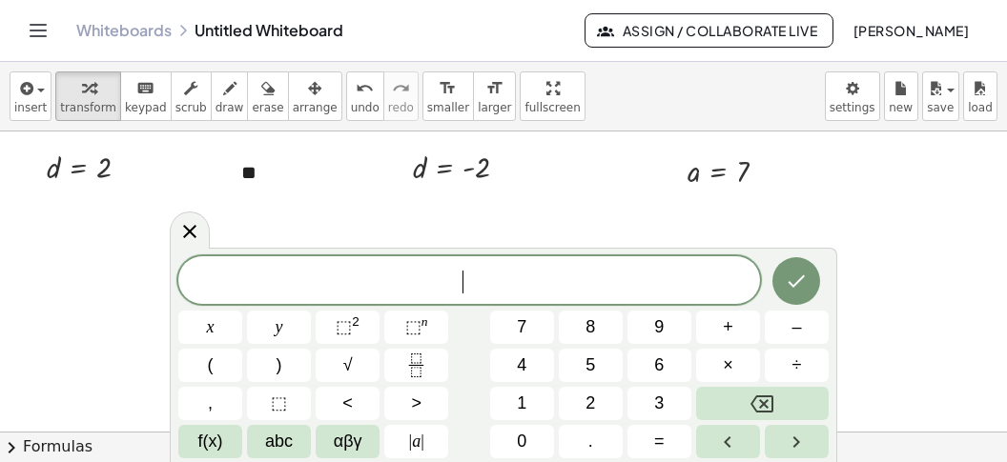
scroll to position [16, 0]
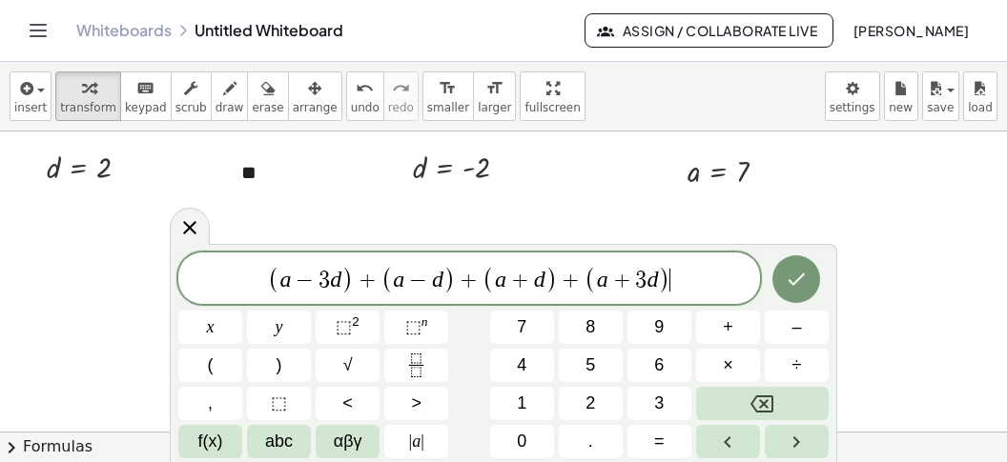
drag, startPoint x: 580, startPoint y: 275, endPoint x: 581, endPoint y: 285, distance: 10.5
click at [580, 276] on span "+" at bounding box center [571, 280] width 28 height 23
click at [771, 400] on button "Backspace" at bounding box center [762, 403] width 133 height 33
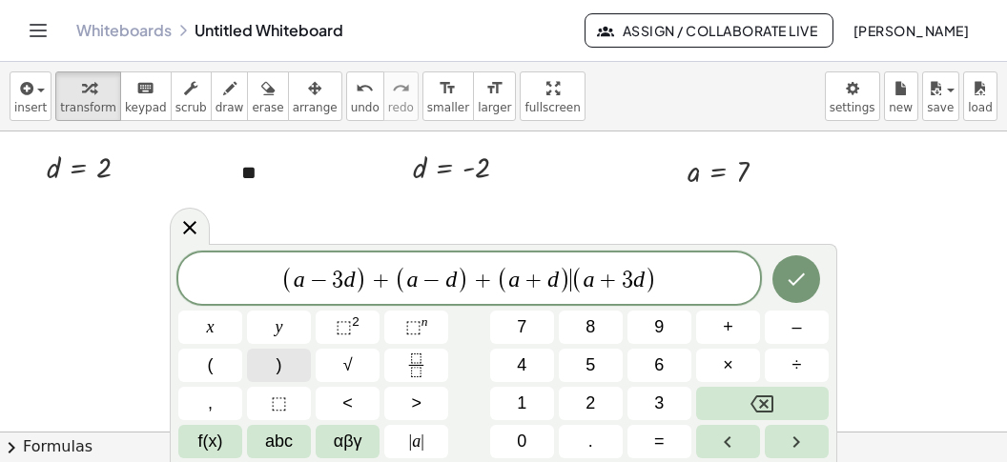
click at [229, 407] on button "," at bounding box center [210, 403] width 64 height 33
click at [483, 282] on span "+" at bounding box center [480, 280] width 28 height 23
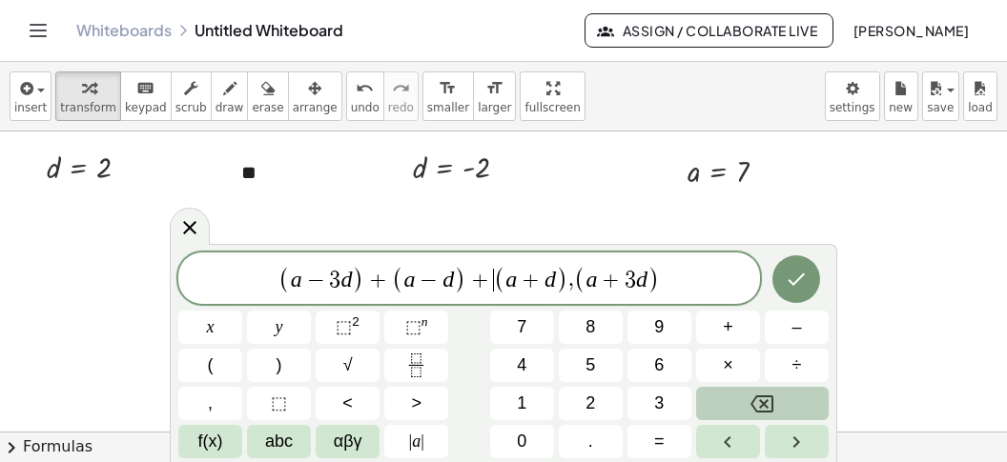
click at [752, 394] on icon "Backspace" at bounding box center [761, 404] width 23 height 23
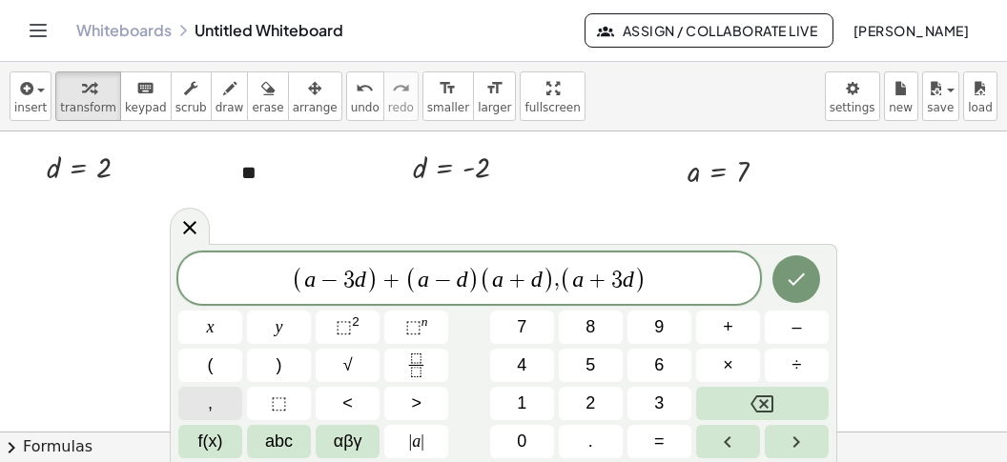
click at [215, 405] on button "," at bounding box center [210, 403] width 64 height 33
click at [395, 277] on span "+" at bounding box center [390, 280] width 28 height 23
click at [811, 287] on button "Done" at bounding box center [796, 280] width 48 height 48
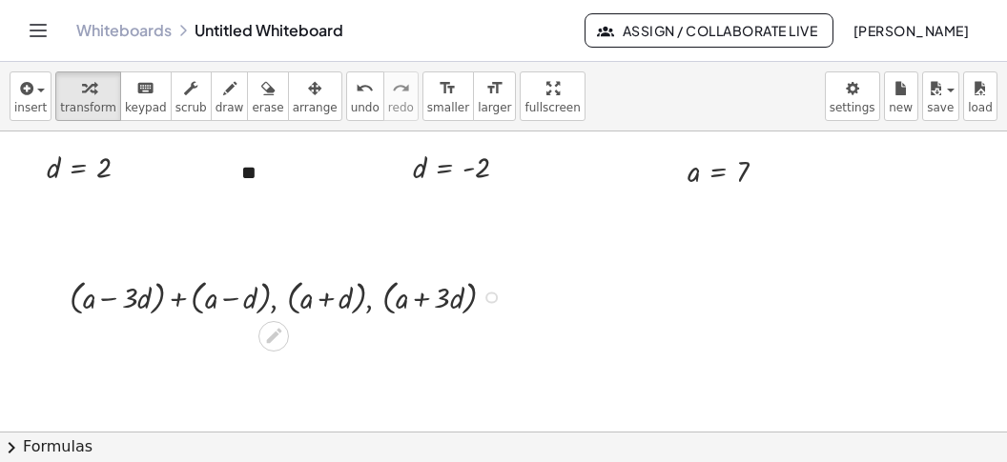
click at [491, 296] on div at bounding box center [491, 298] width 12 height 12
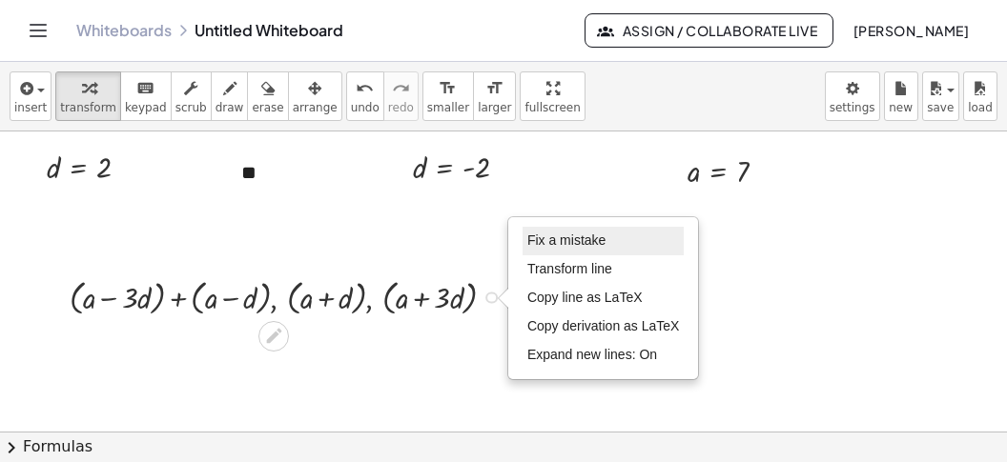
click at [591, 239] on span "Fix a mistake" at bounding box center [566, 240] width 78 height 15
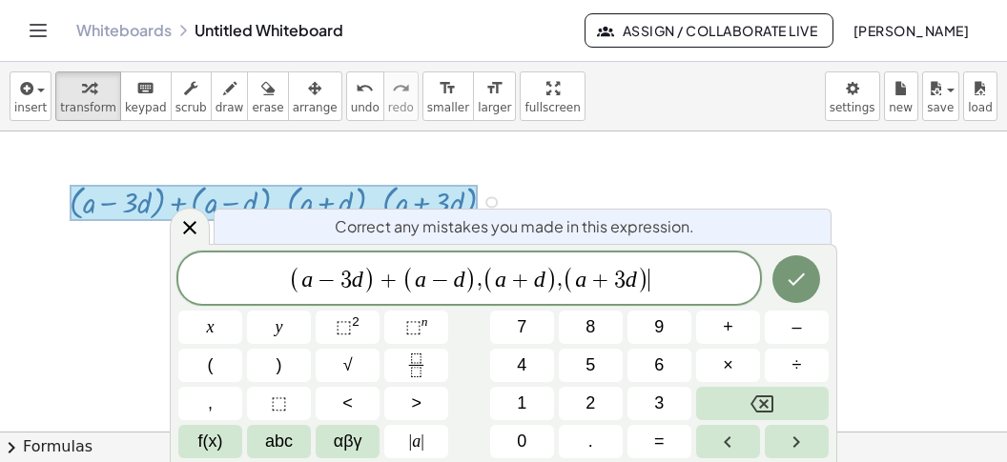
scroll to position [3018, 0]
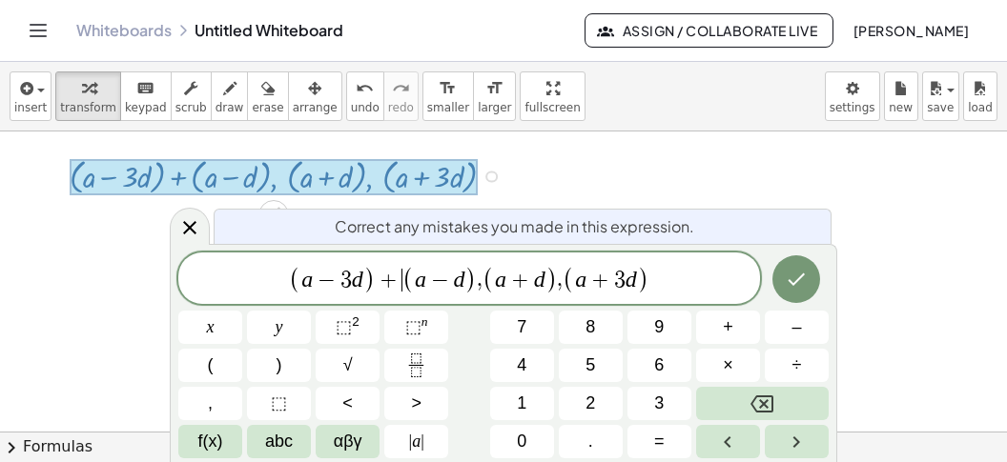
click at [397, 278] on span "+" at bounding box center [390, 280] width 28 height 23
click at [762, 394] on icon "Backspace" at bounding box center [761, 404] width 23 height 23
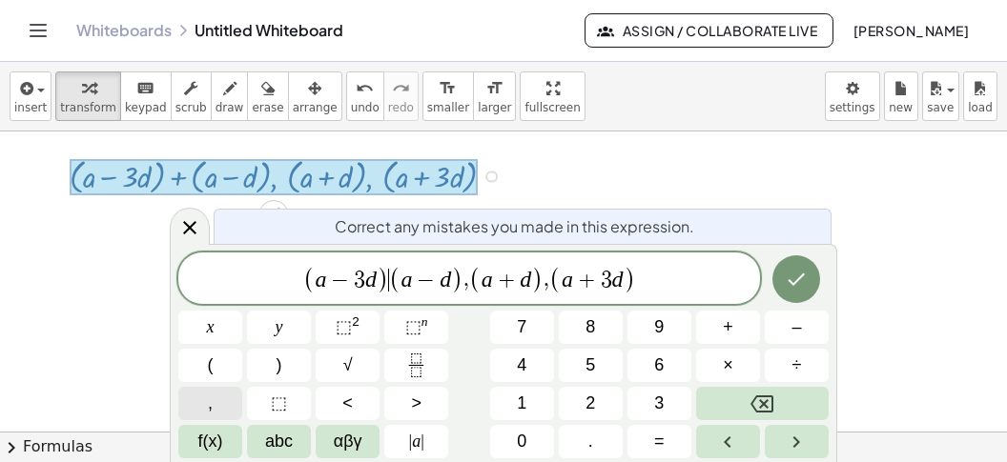
click at [201, 398] on button "," at bounding box center [210, 403] width 64 height 33
click at [788, 290] on icon "Done" at bounding box center [796, 279] width 23 height 23
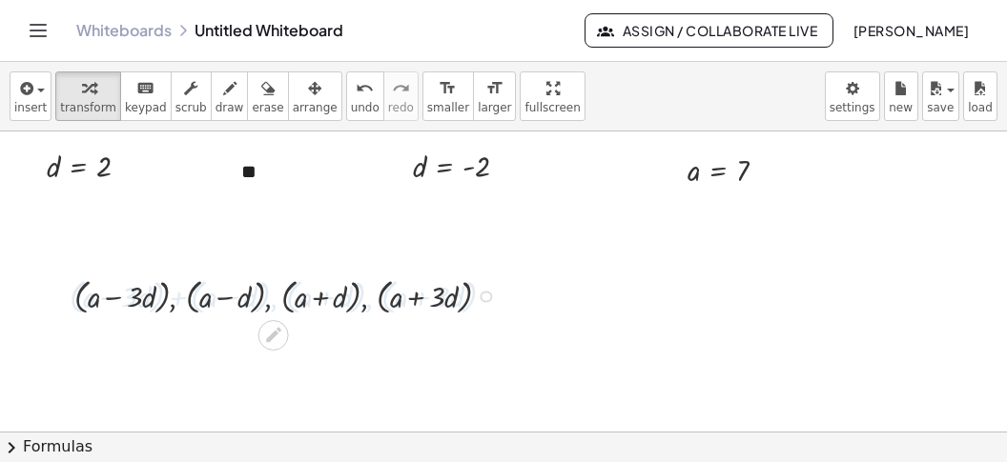
scroll to position [2896, 0]
drag, startPoint x: 690, startPoint y: 174, endPoint x: 386, endPoint y: 280, distance: 322.3
click at [718, 172] on div "a a = 7" at bounding box center [718, 172] width 0 height 0
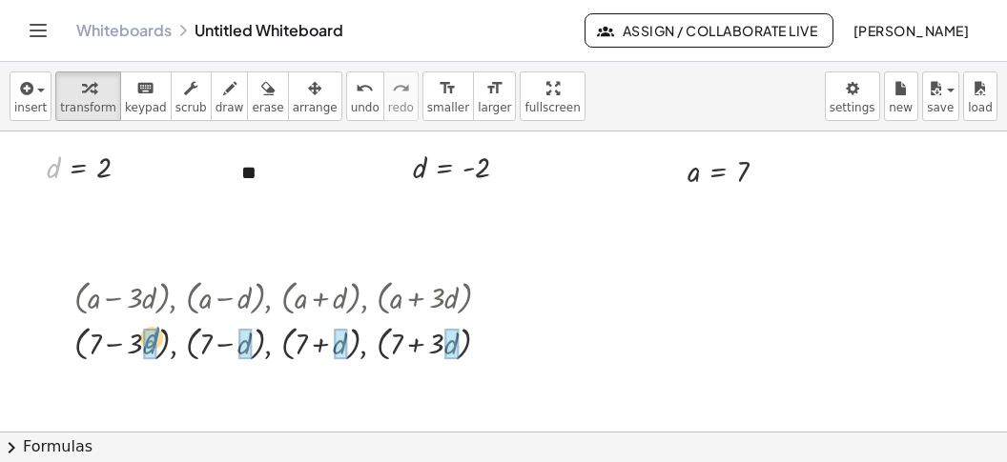
drag, startPoint x: 51, startPoint y: 163, endPoint x: 150, endPoint y: 326, distance: 190.3
click at [78, 168] on div "d d = 2" at bounding box center [78, 168] width 0 height 0
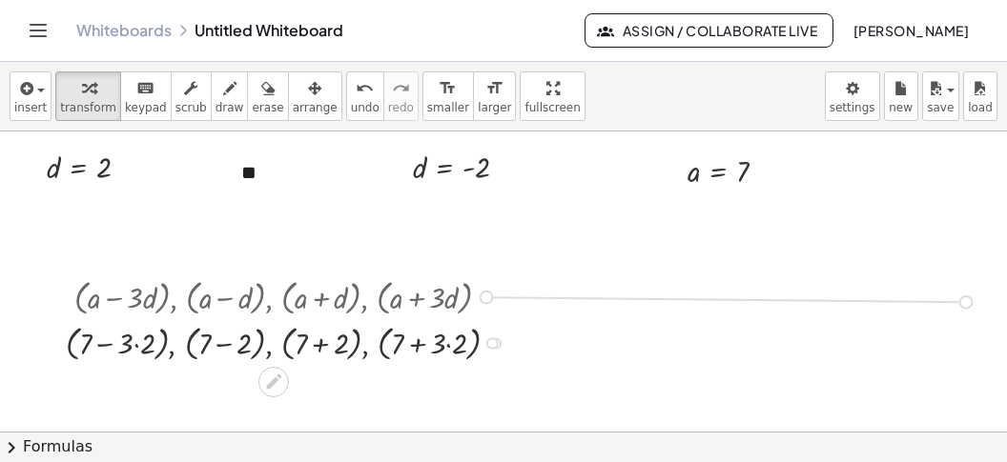
drag, startPoint x: 486, startPoint y: 297, endPoint x: 969, endPoint y: 311, distance: 482.6
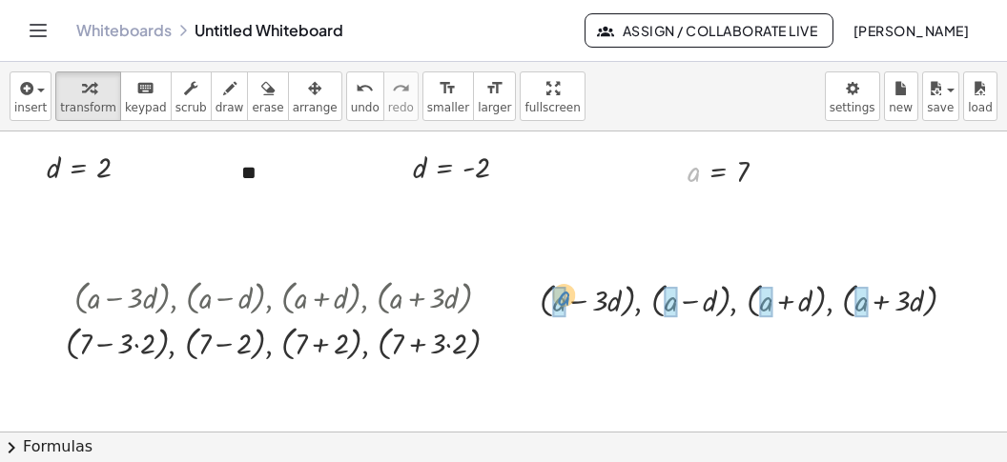
drag, startPoint x: 695, startPoint y: 174, endPoint x: 564, endPoint y: 303, distance: 183.4
click at [718, 172] on div "a a = 7" at bounding box center [718, 172] width 0 height 0
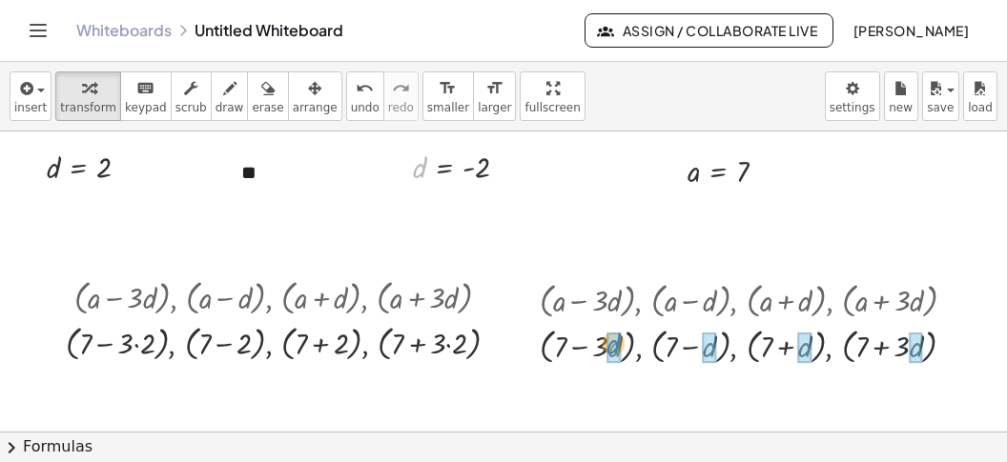
drag, startPoint x: 417, startPoint y: 167, endPoint x: 585, endPoint y: 346, distance: 246.2
click at [444, 168] on div "d d = - 2" at bounding box center [444, 168] width 0 height 0
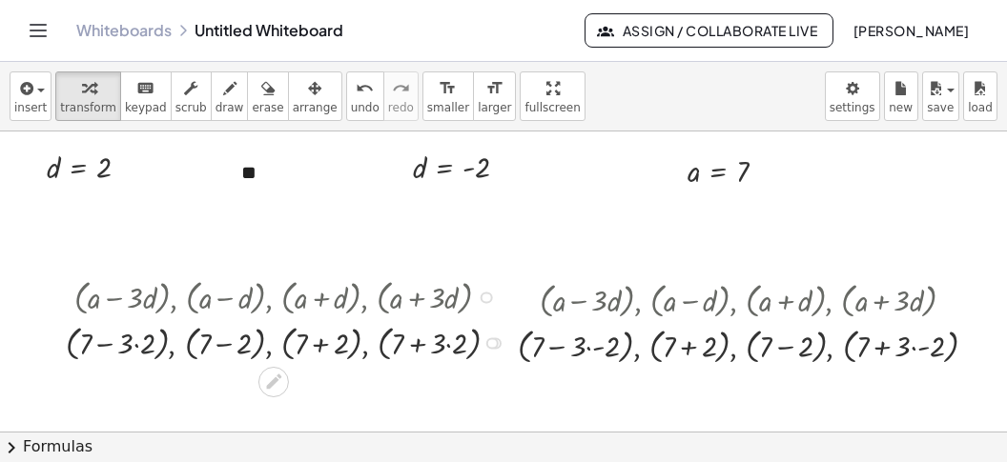
click at [142, 347] on div at bounding box center [290, 342] width 468 height 46
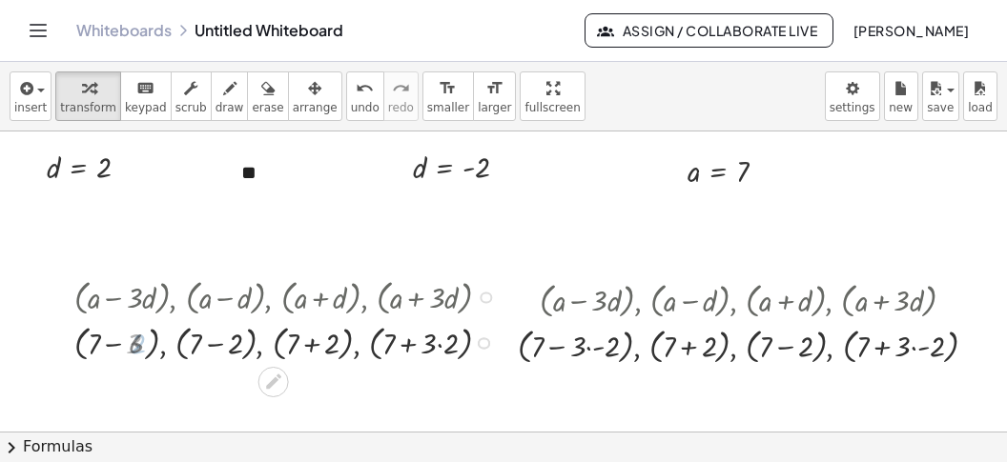
click at [142, 349] on div at bounding box center [290, 342] width 450 height 46
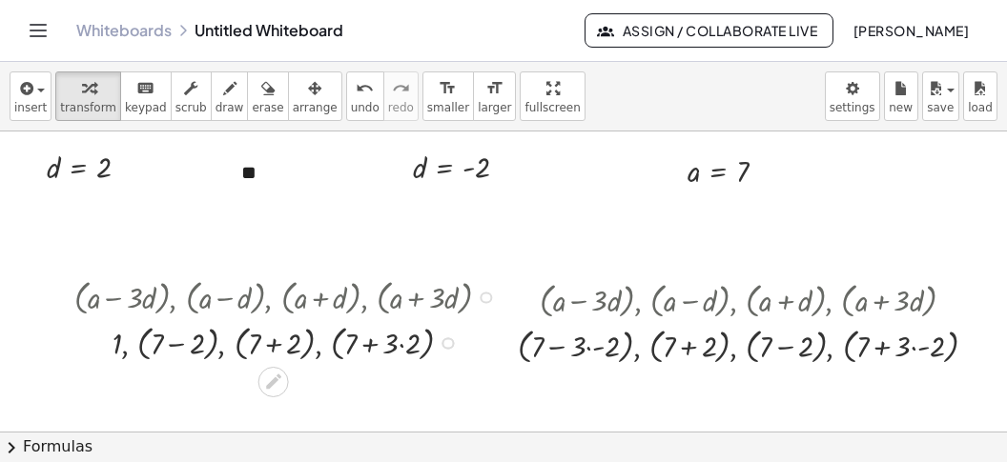
click at [197, 353] on div at bounding box center [290, 342] width 450 height 46
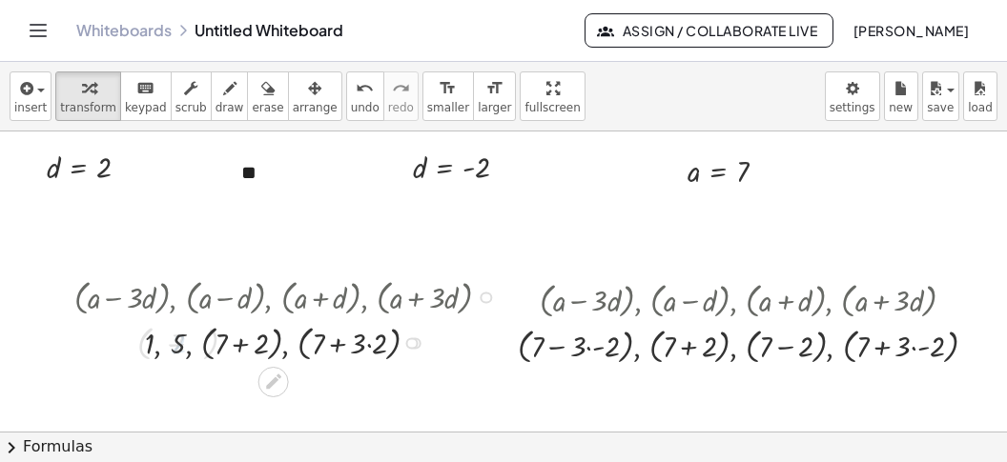
click at [249, 348] on div at bounding box center [290, 342] width 450 height 46
click at [338, 342] on div at bounding box center [290, 342] width 450 height 46
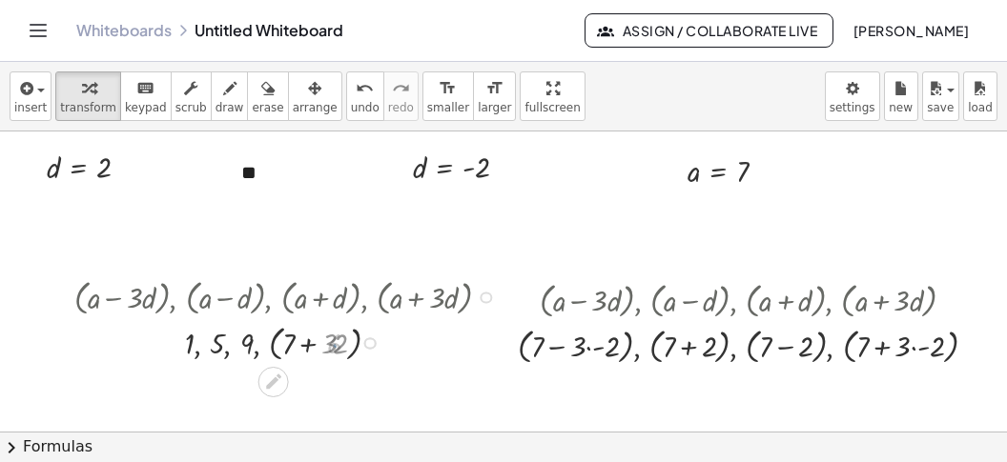
click at [304, 343] on div at bounding box center [290, 342] width 450 height 46
click at [604, 347] on div at bounding box center [754, 345] width 493 height 46
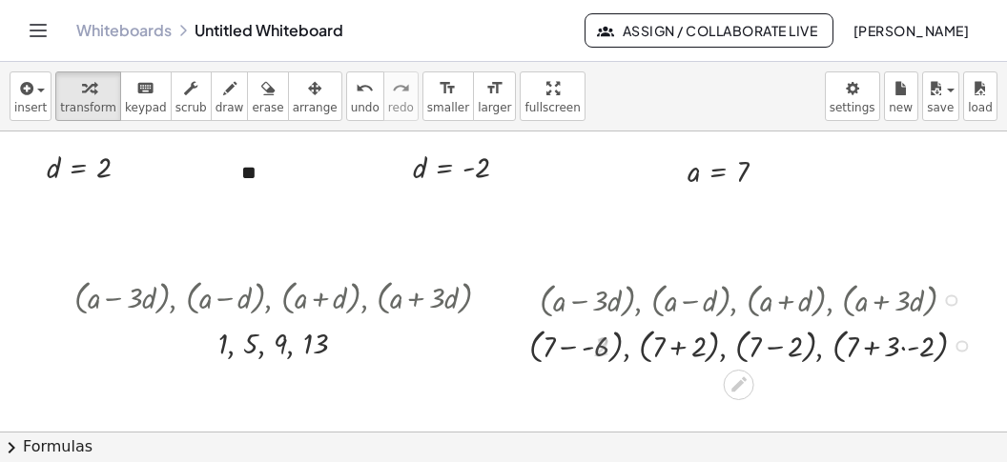
click at [591, 353] on div at bounding box center [755, 345] width 471 height 46
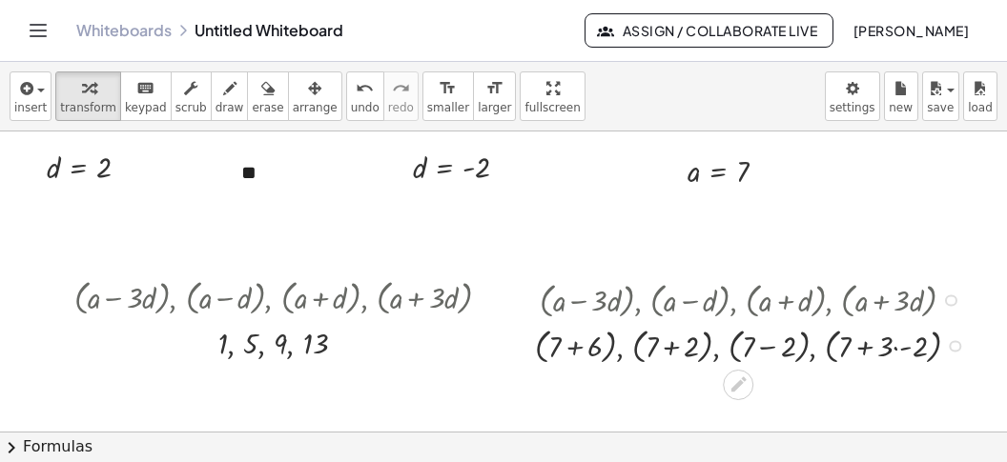
drag, startPoint x: 597, startPoint y: 349, endPoint x: 591, endPoint y: 361, distance: 13.7
click at [597, 350] on div at bounding box center [754, 345] width 493 height 46
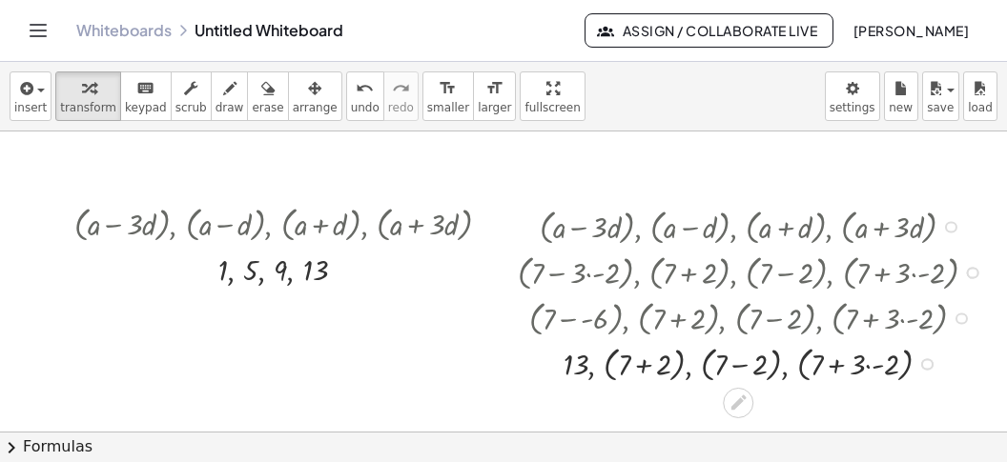
scroll to position [3016, 0]
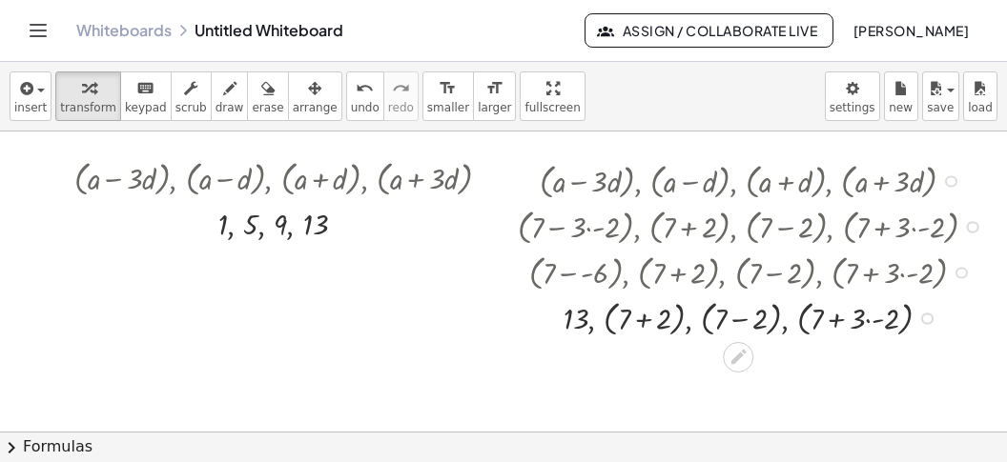
drag, startPoint x: 647, startPoint y: 327, endPoint x: 679, endPoint y: 334, distance: 32.2
click at [650, 328] on div at bounding box center [754, 318] width 493 height 46
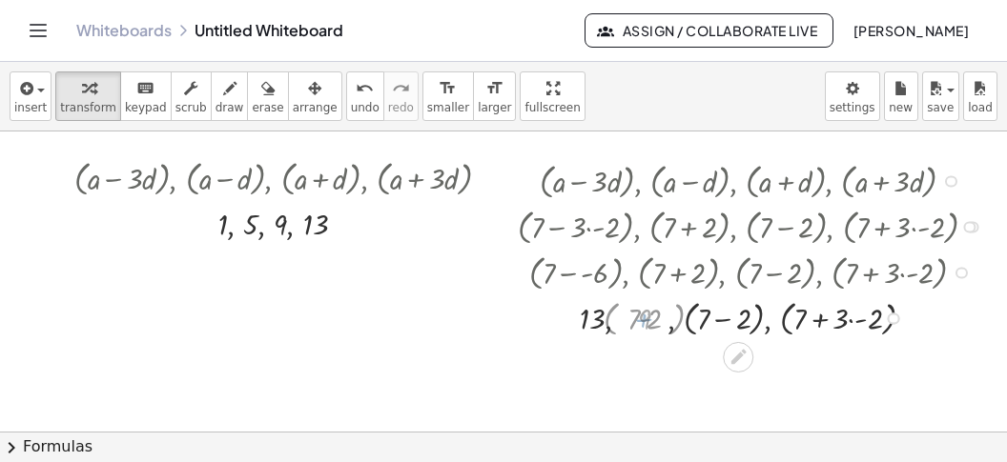
click at [737, 331] on div at bounding box center [754, 318] width 493 height 46
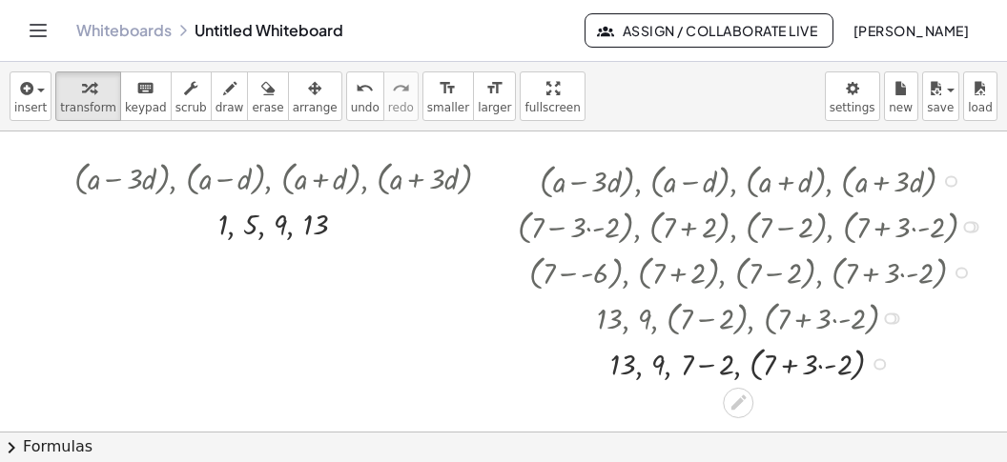
click at [828, 371] on div at bounding box center [754, 363] width 493 height 46
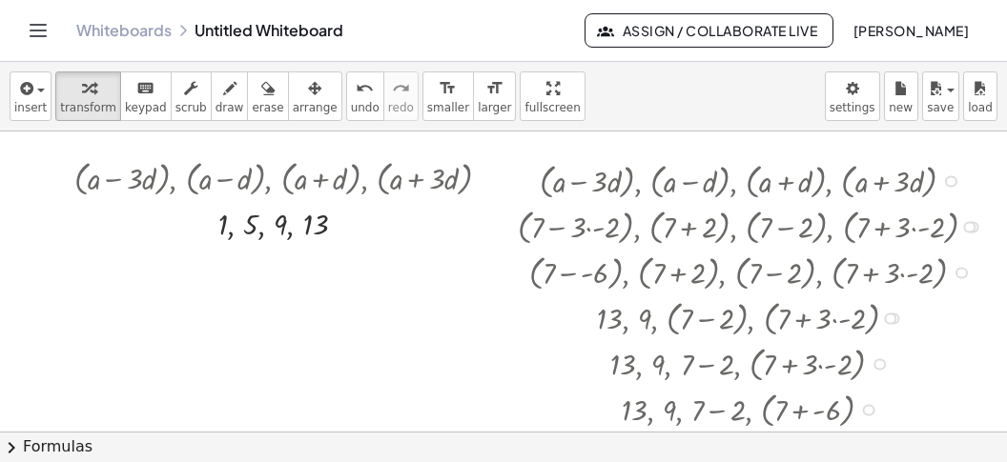
scroll to position [3136, 0]
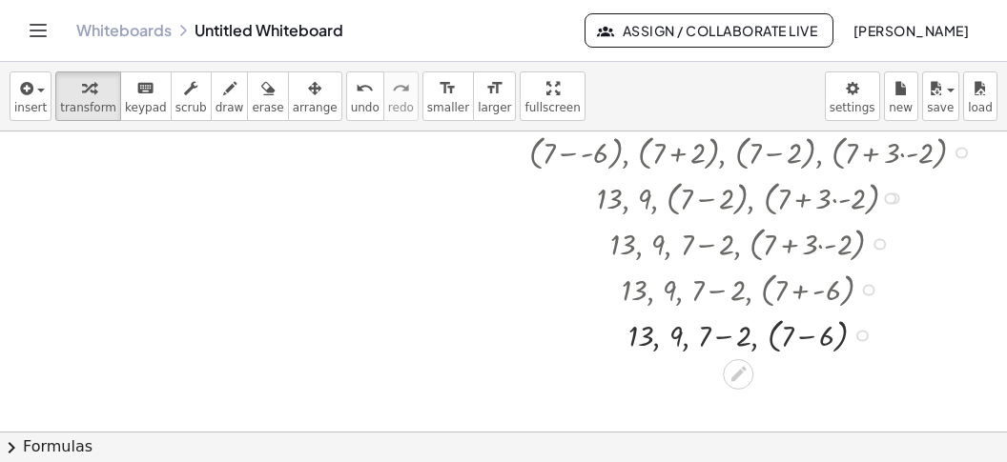
drag, startPoint x: 816, startPoint y: 326, endPoint x: 801, endPoint y: 336, distance: 18.0
click at [816, 327] on div at bounding box center [754, 334] width 493 height 46
click at [738, 341] on div at bounding box center [754, 335] width 493 height 42
drag, startPoint x: 777, startPoint y: 381, endPoint x: 771, endPoint y: 372, distance: 11.1
click at [777, 380] on div at bounding box center [754, 378] width 493 height 42
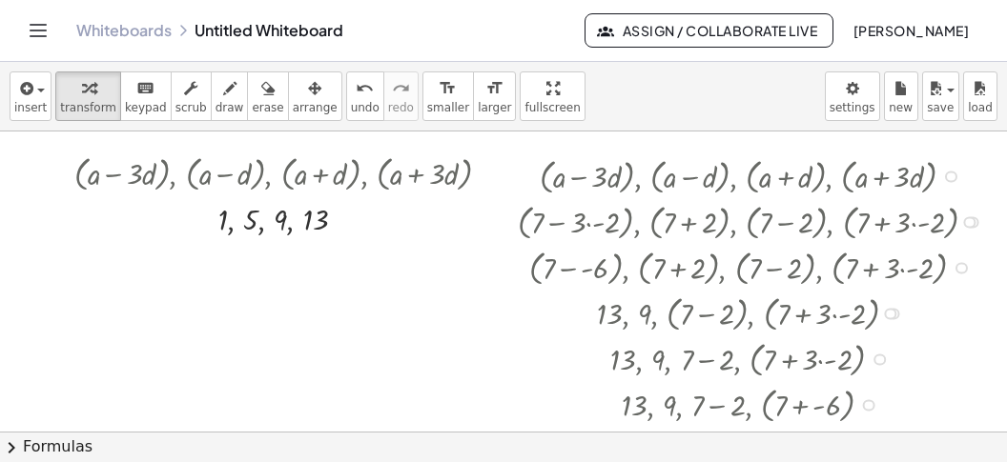
scroll to position [3016, 0]
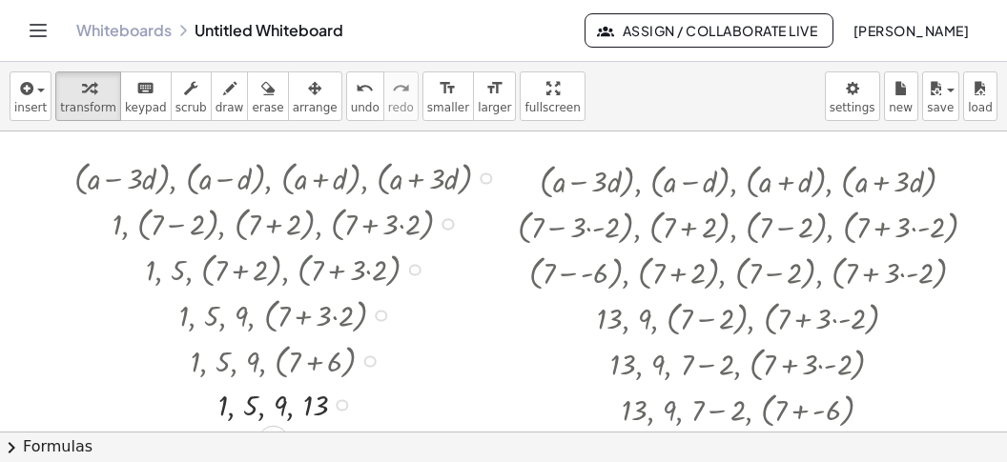
drag, startPoint x: 342, startPoint y: 221, endPoint x: 341, endPoint y: 420, distance: 199.3
click at [342, 436] on div "insert select one: Math Expression Function Text Youtube Video Graphing Geometr…" at bounding box center [503, 262] width 1007 height 400
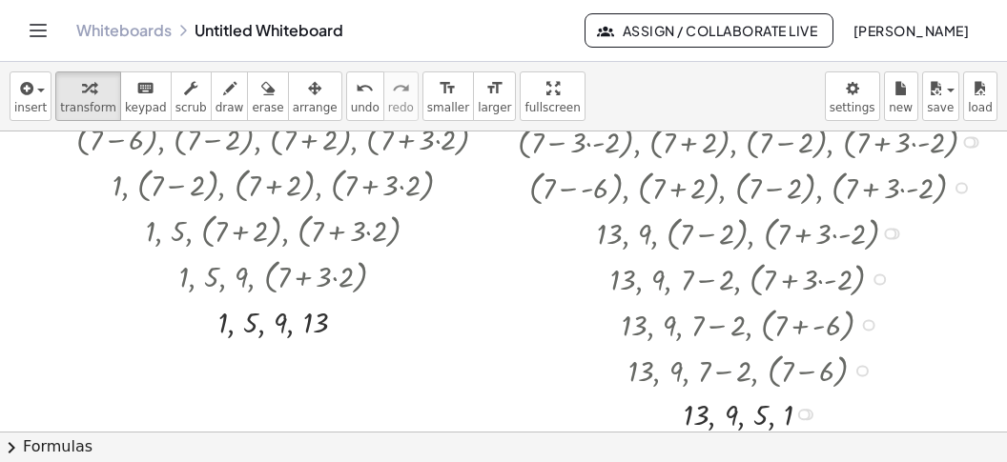
scroll to position [3136, 0]
